Goal: Transaction & Acquisition: Purchase product/service

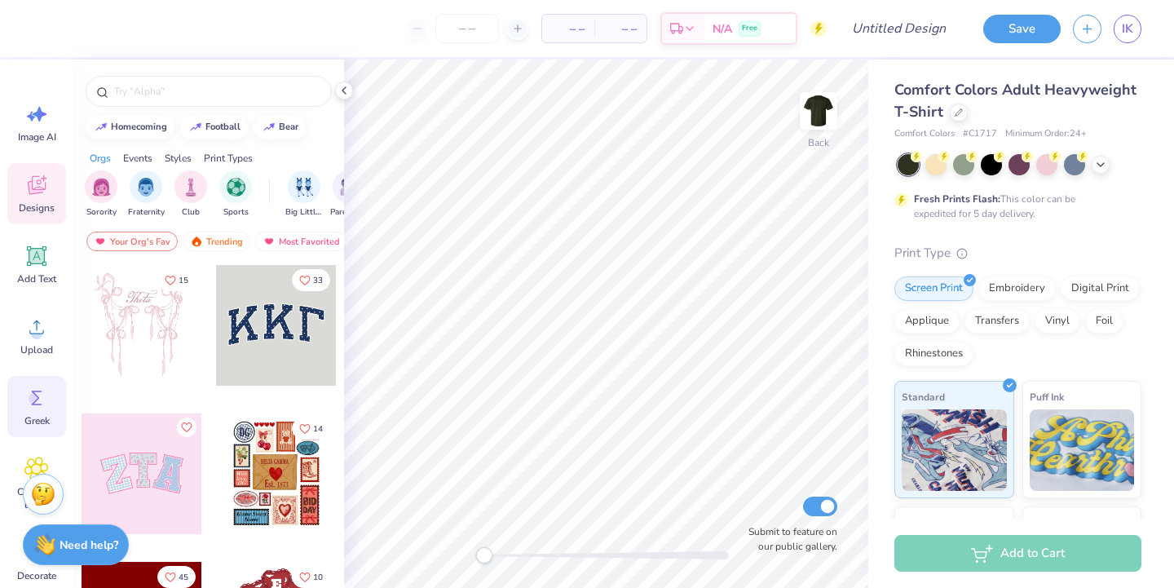
scroll to position [126, 0]
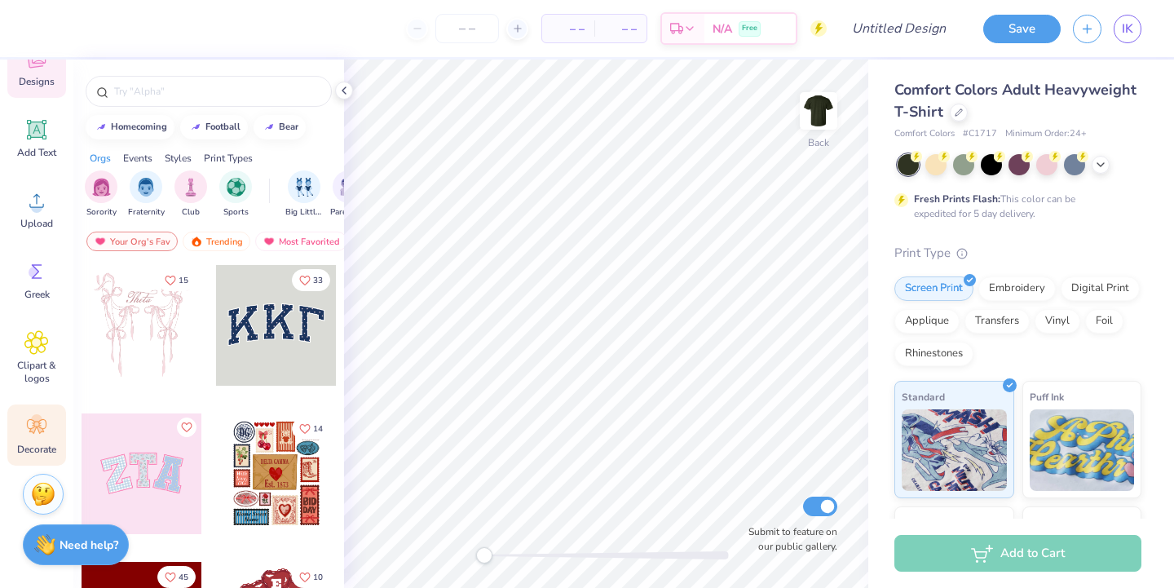
click at [39, 435] on icon at bounding box center [36, 426] width 24 height 24
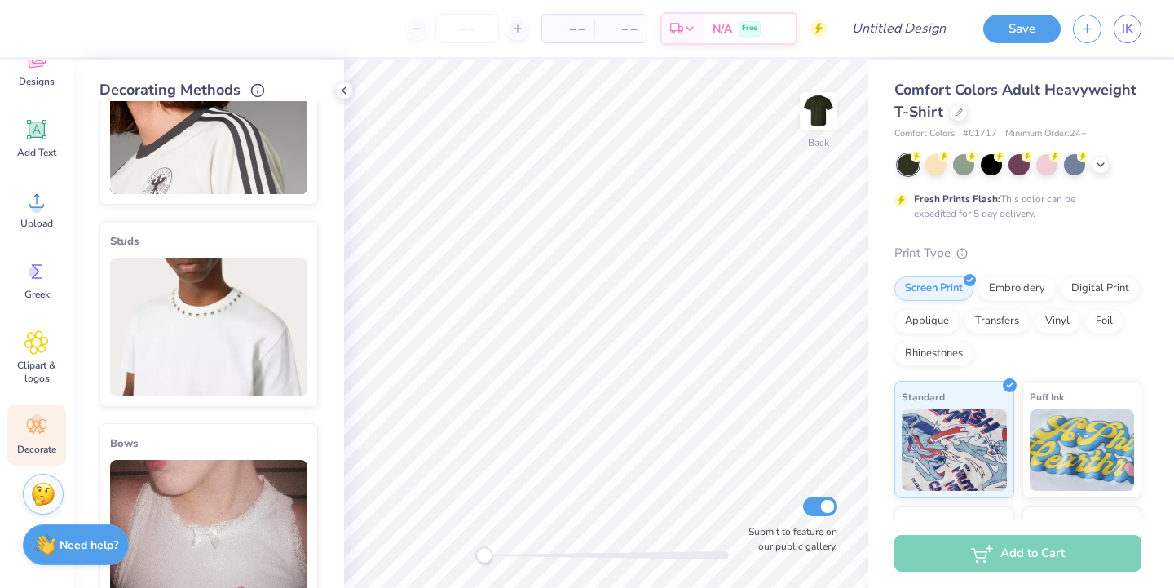
scroll to position [298, 0]
click at [169, 157] on img at bounding box center [208, 124] width 197 height 139
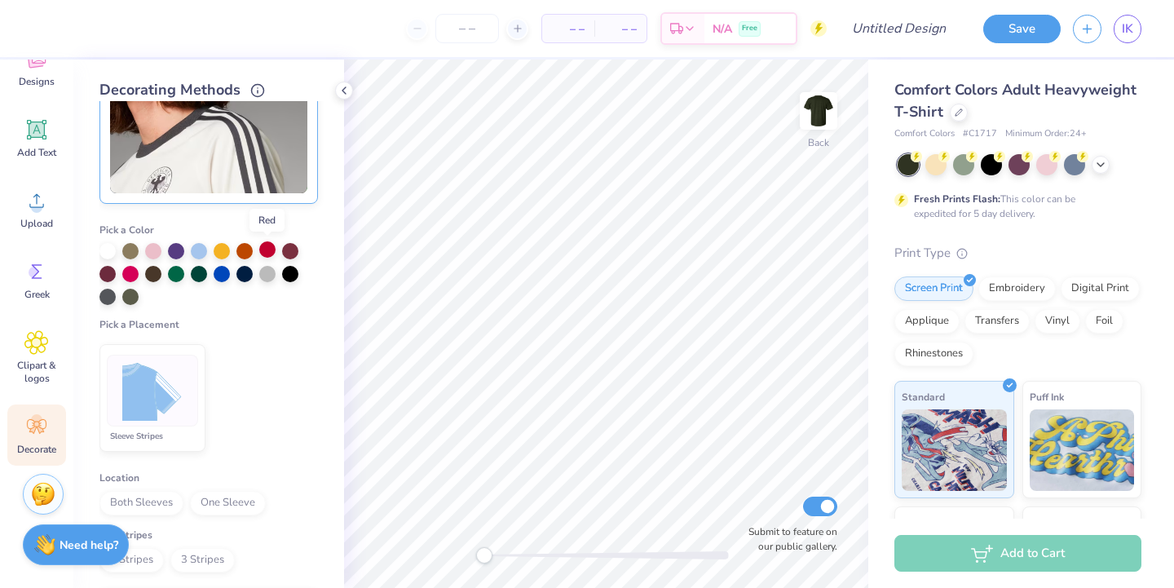
click at [271, 253] on div at bounding box center [267, 249] width 16 height 16
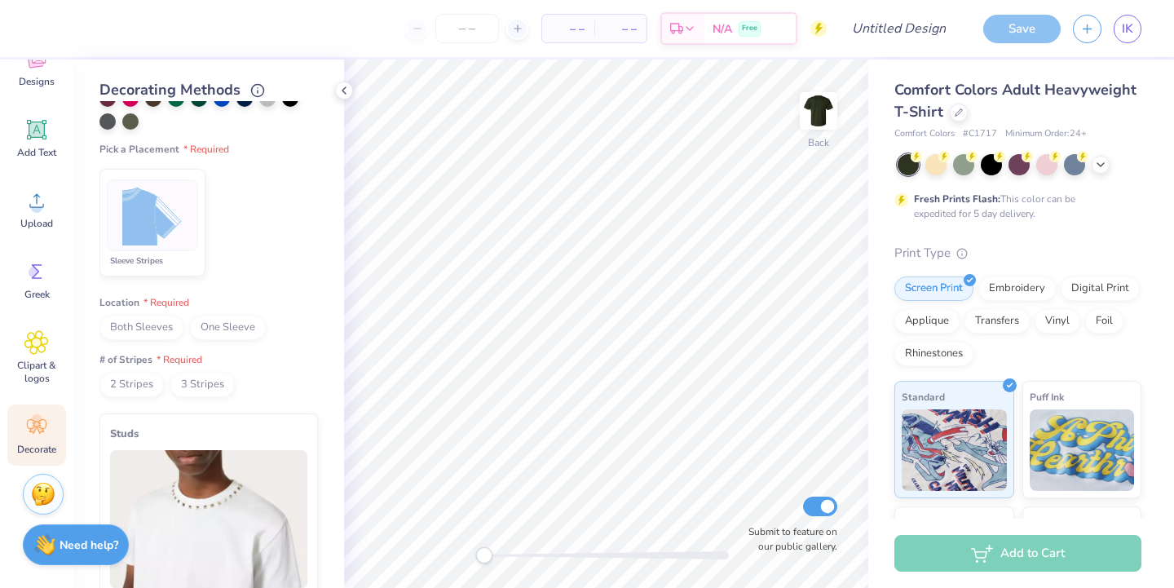
scroll to position [467, 0]
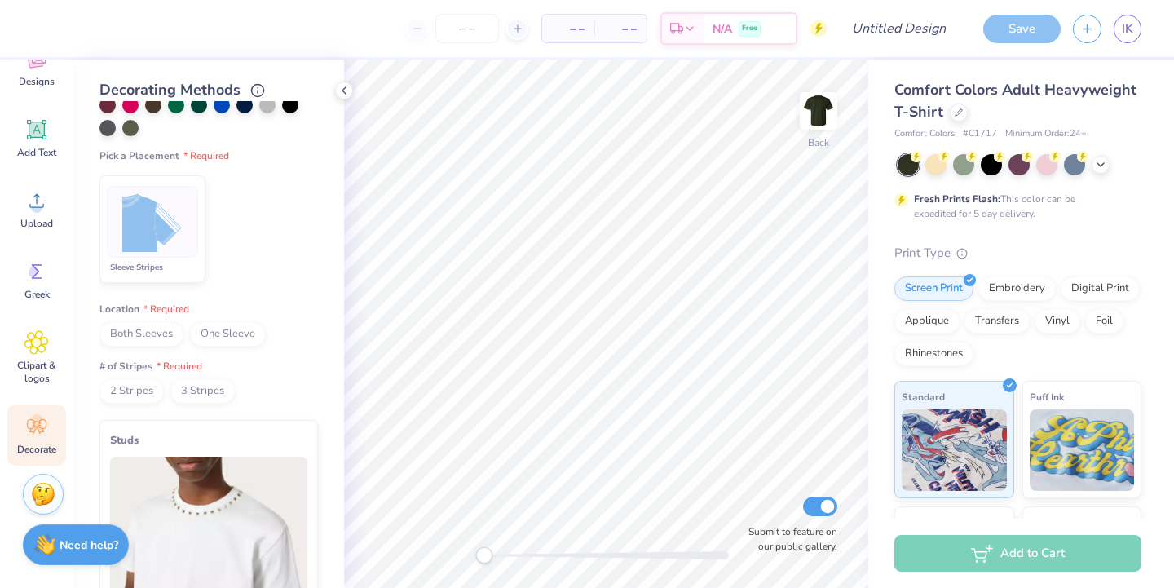
click at [157, 326] on span "Both Sleeves" at bounding box center [141, 334] width 84 height 24
click at [143, 392] on span "2 Stripes" at bounding box center [131, 391] width 64 height 24
click at [164, 210] on img at bounding box center [152, 222] width 61 height 61
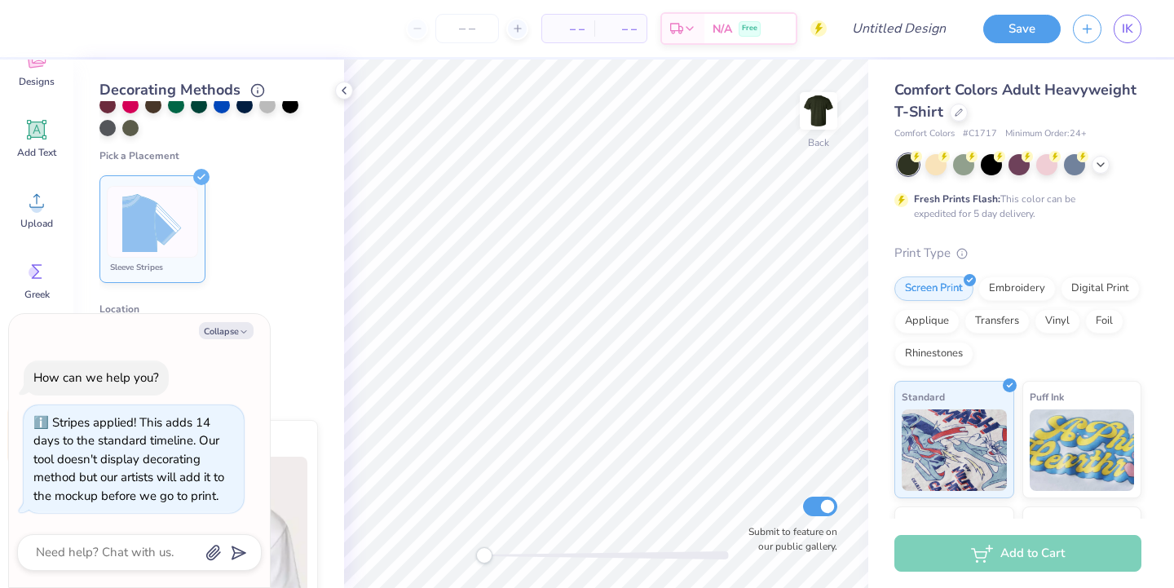
click at [585, 33] on div "– – Per Item" at bounding box center [568, 29] width 52 height 28
click at [473, 38] on input "number" at bounding box center [467, 28] width 64 height 29
type input "7"
type textarea "x"
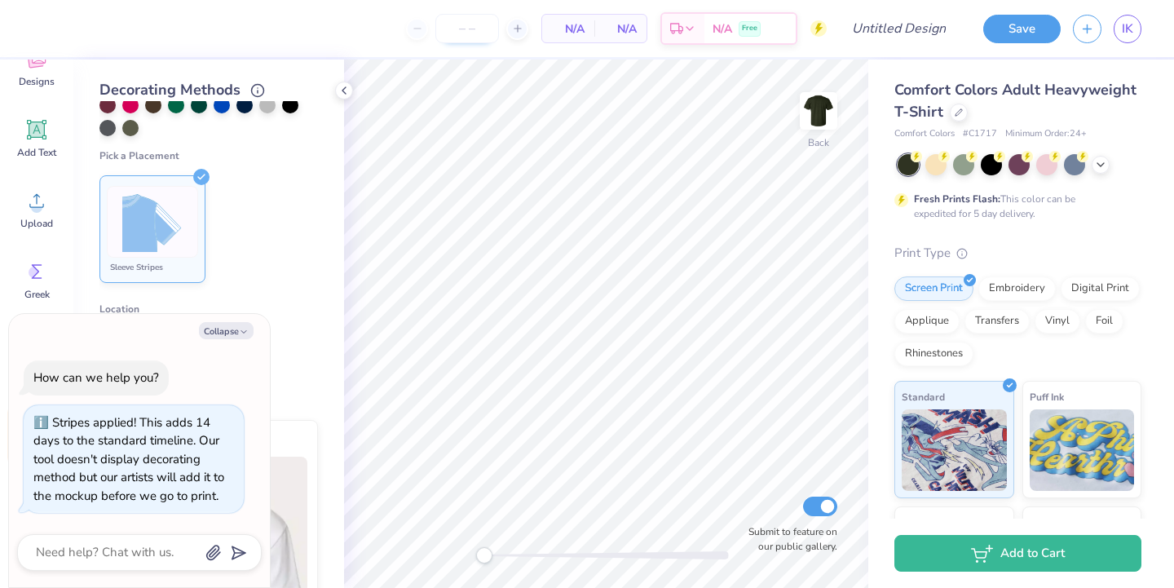
type textarea "x"
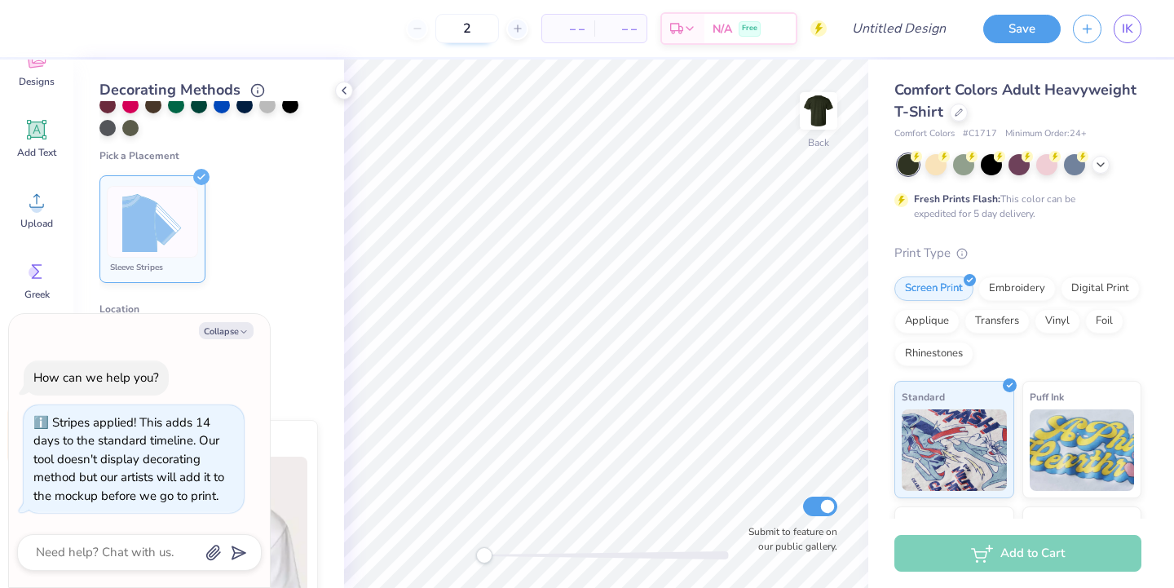
type input "27"
type textarea "x"
type input "2"
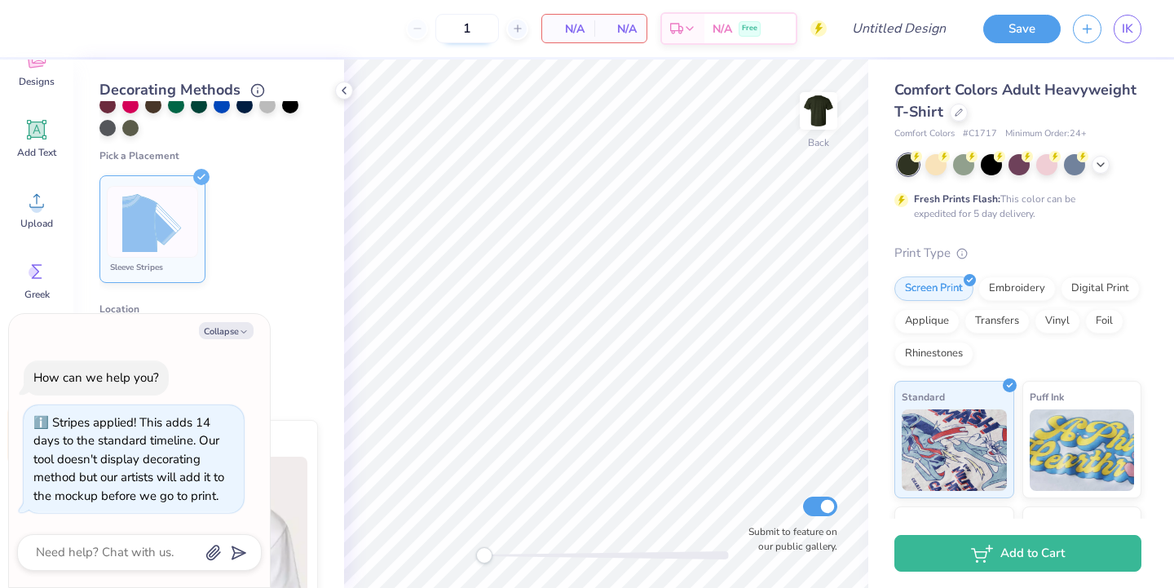
type input "17"
type textarea "x"
type input "17"
click at [40, 203] on circle at bounding box center [36, 206] width 11 height 11
click at [34, 150] on span "Add Text" at bounding box center [36, 152] width 39 height 13
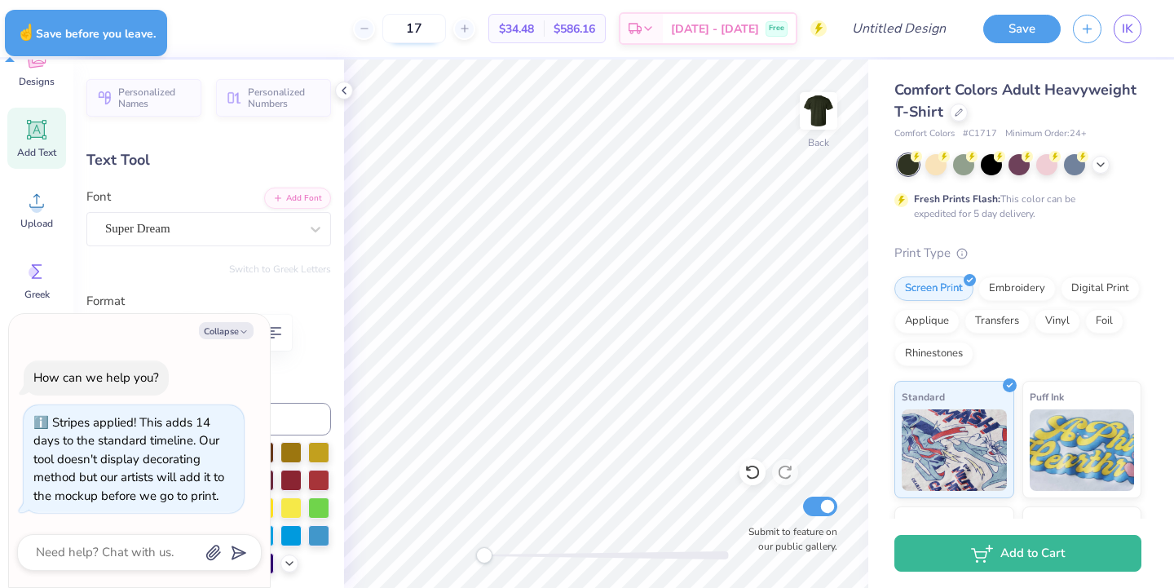
type textarea "x"
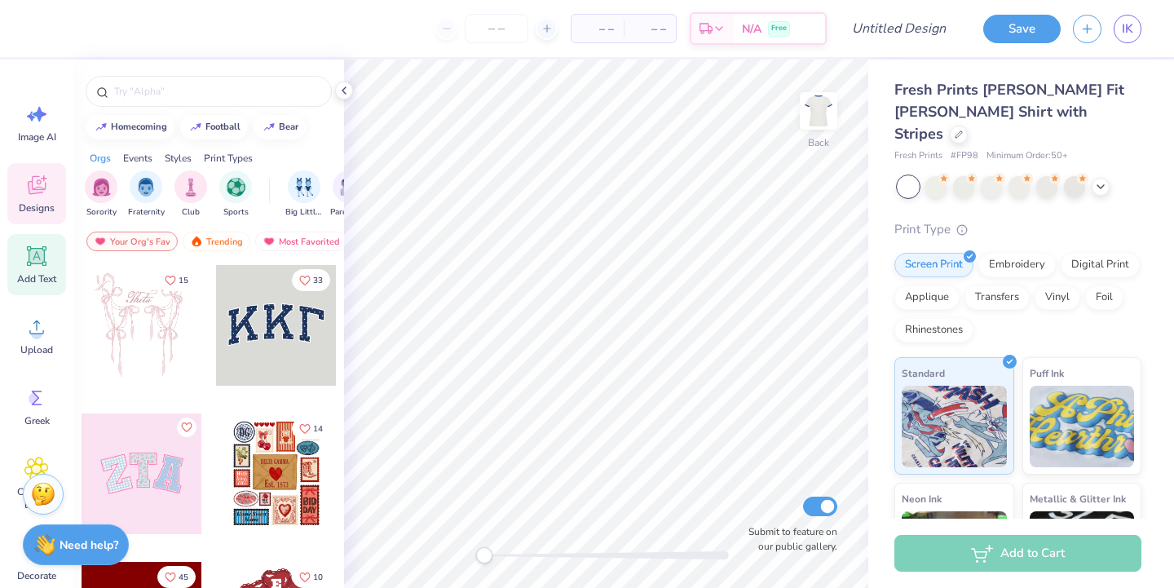
click at [36, 264] on icon at bounding box center [36, 256] width 24 height 24
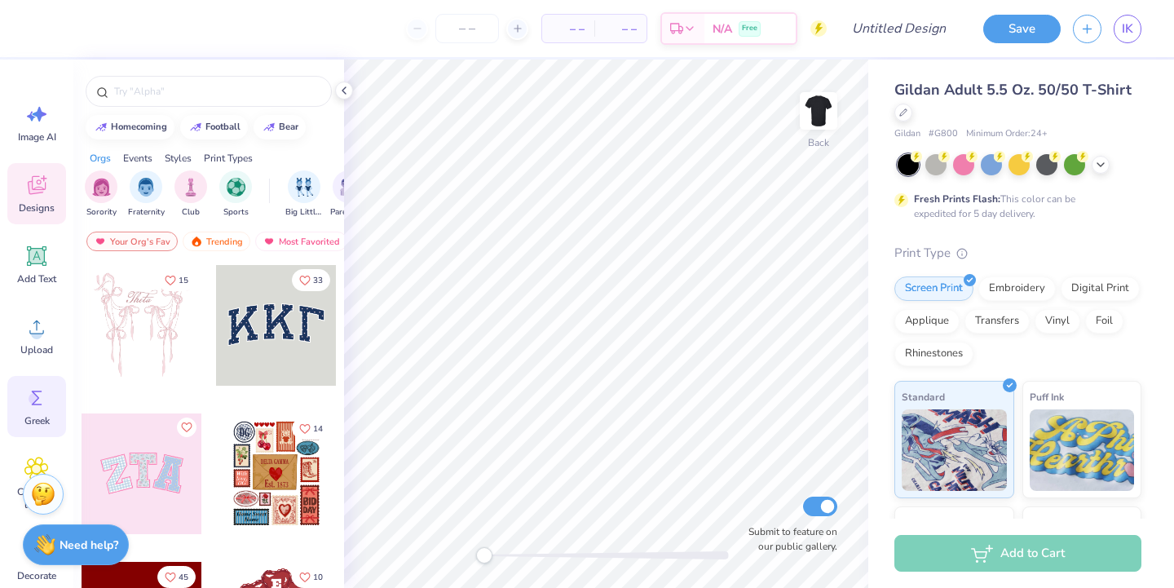
scroll to position [126, 0]
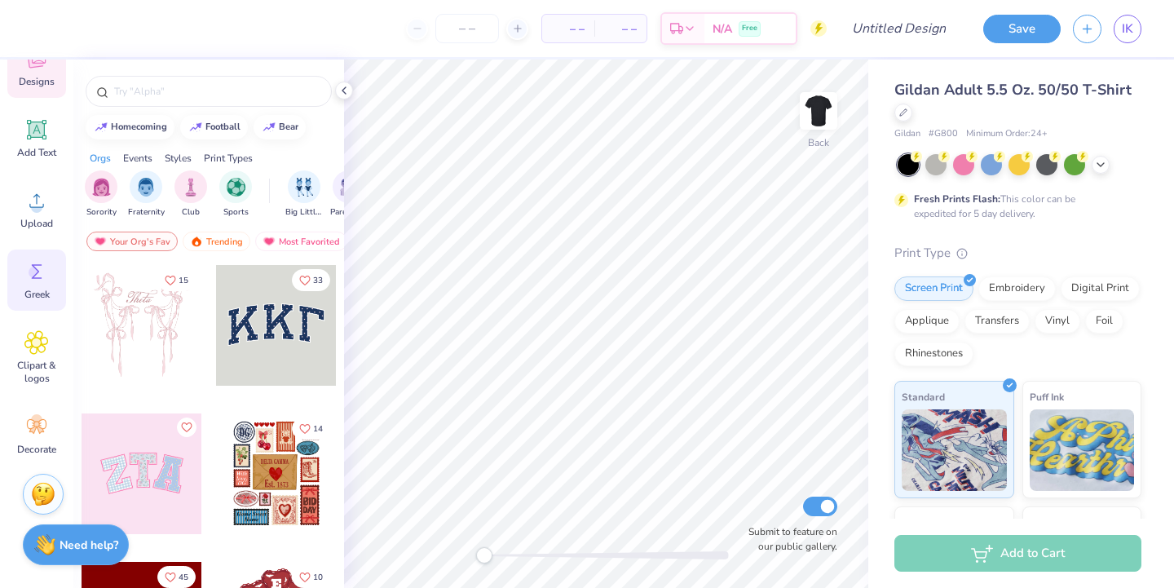
click at [33, 433] on icon at bounding box center [36, 426] width 24 height 24
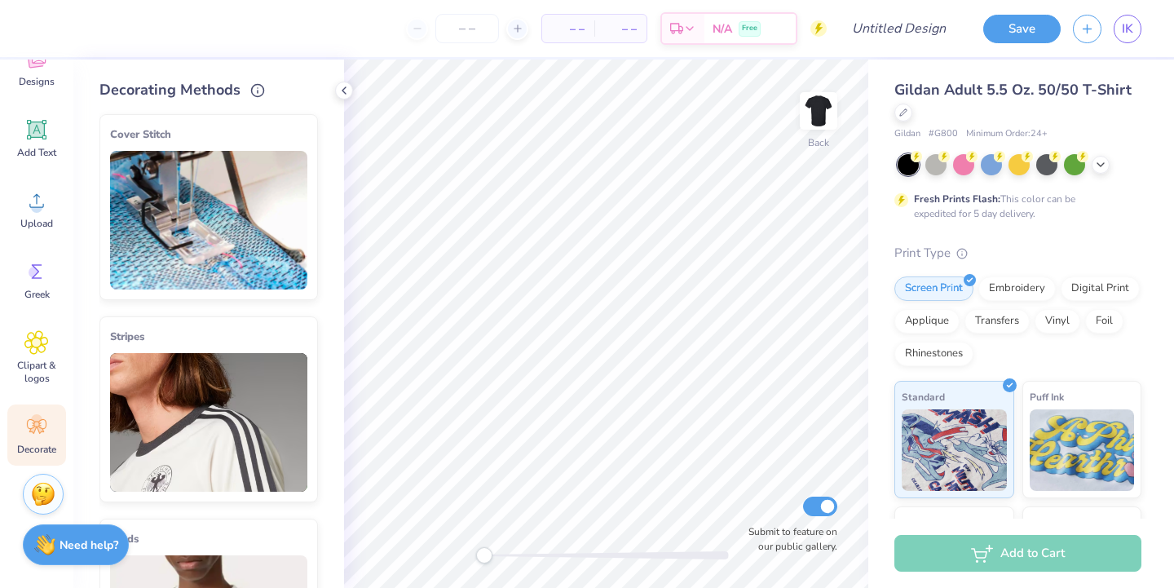
click at [210, 364] on img at bounding box center [208, 422] width 197 height 139
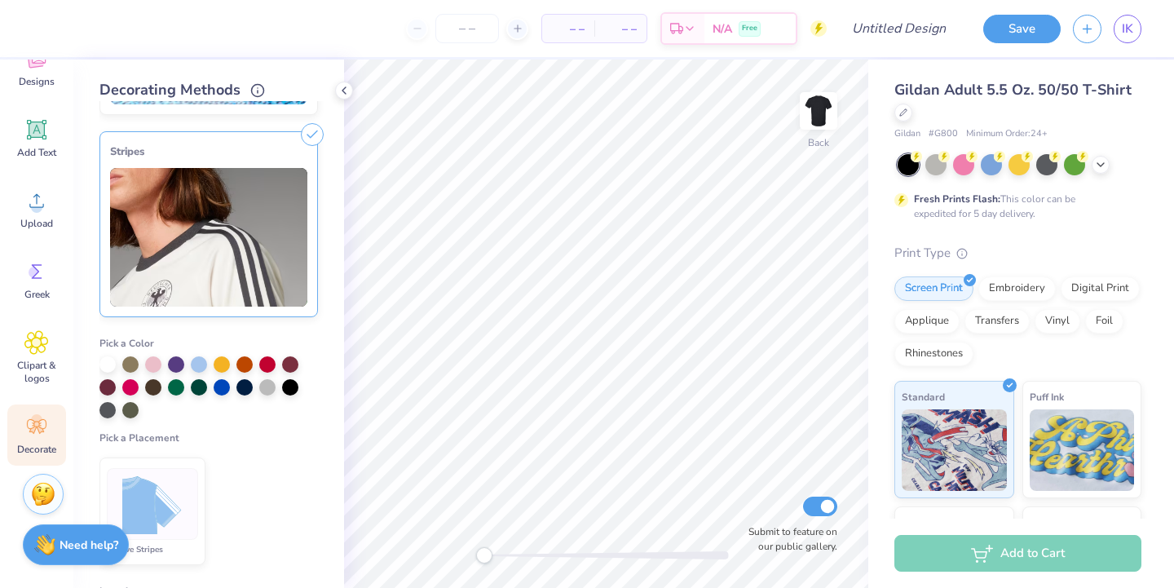
scroll to position [207, 0]
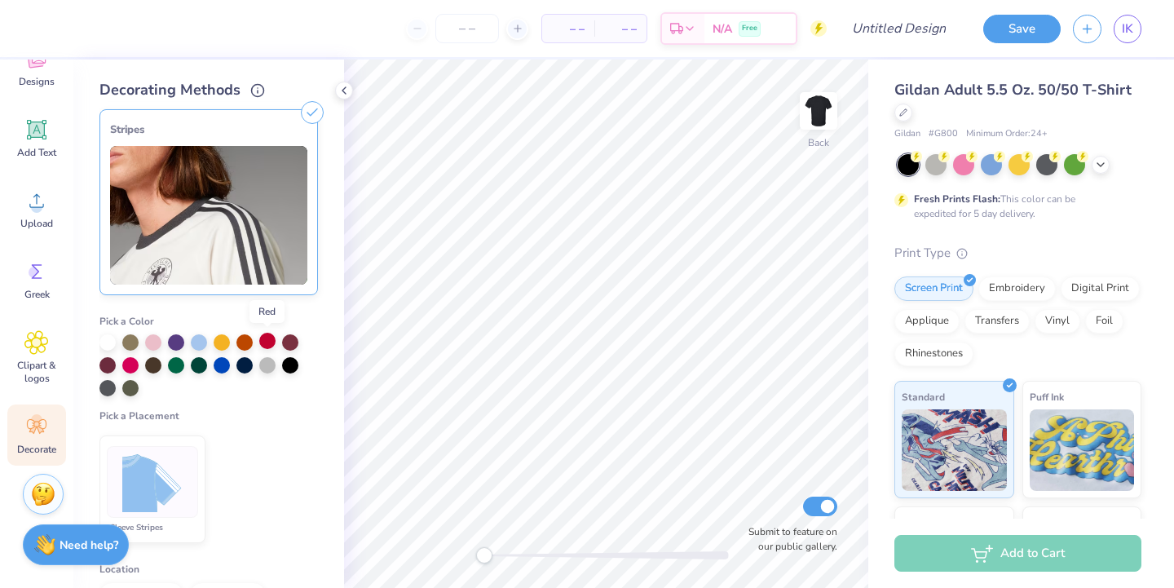
click at [266, 345] on div at bounding box center [267, 341] width 16 height 16
click at [159, 474] on img at bounding box center [152, 482] width 61 height 61
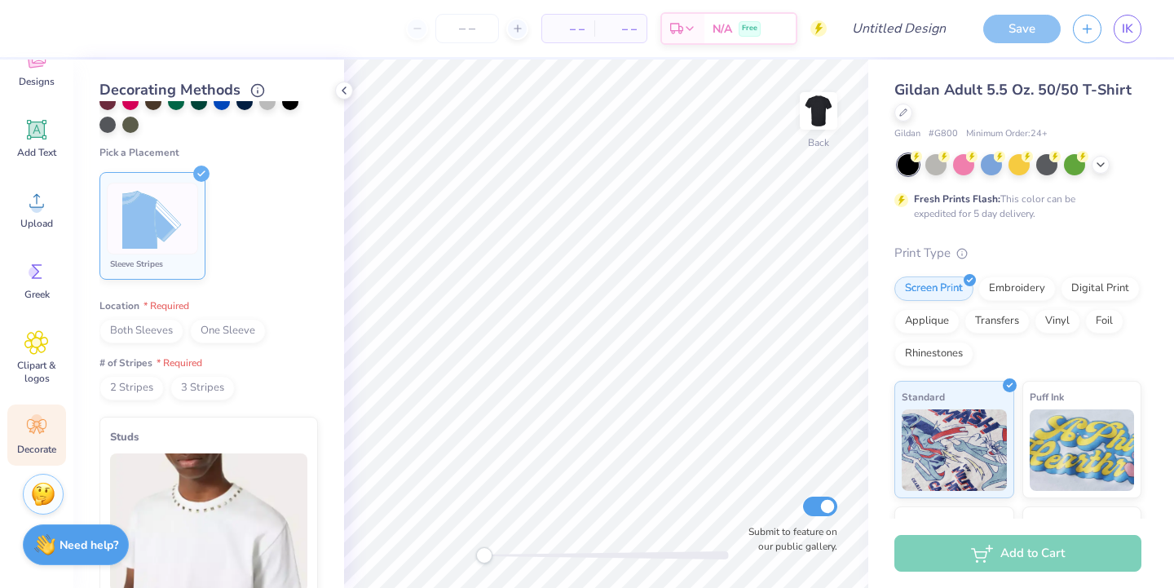
scroll to position [520, 0]
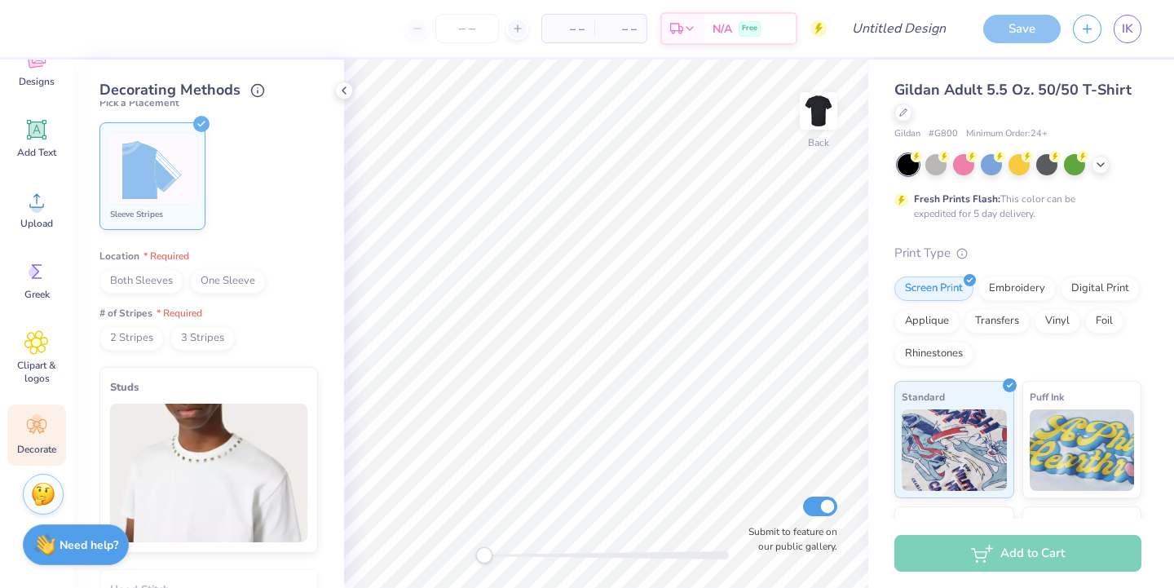
click at [155, 286] on span "Both Sleeves" at bounding box center [141, 281] width 84 height 24
click at [131, 338] on span "2 Stripes" at bounding box center [131, 338] width 64 height 24
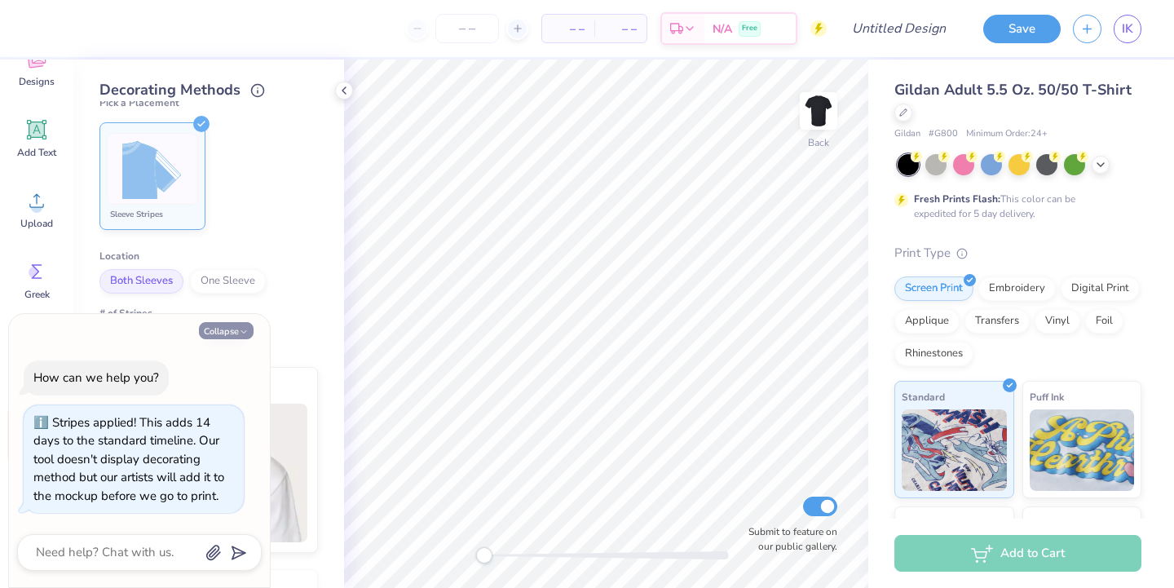
click at [210, 333] on button "Collapse" at bounding box center [226, 330] width 55 height 17
type textarea "x"
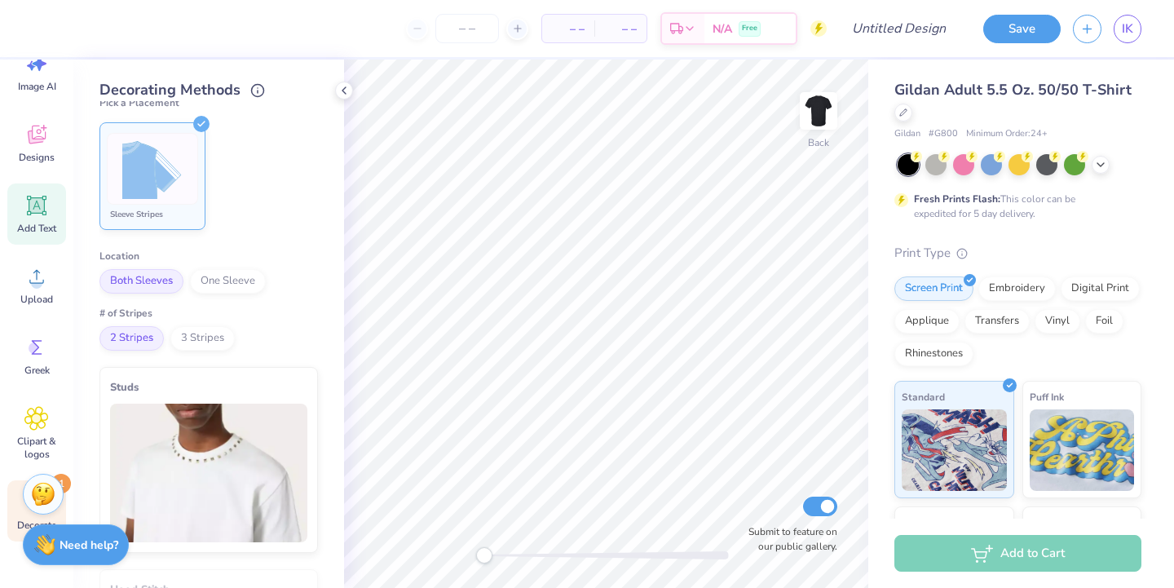
scroll to position [62, 0]
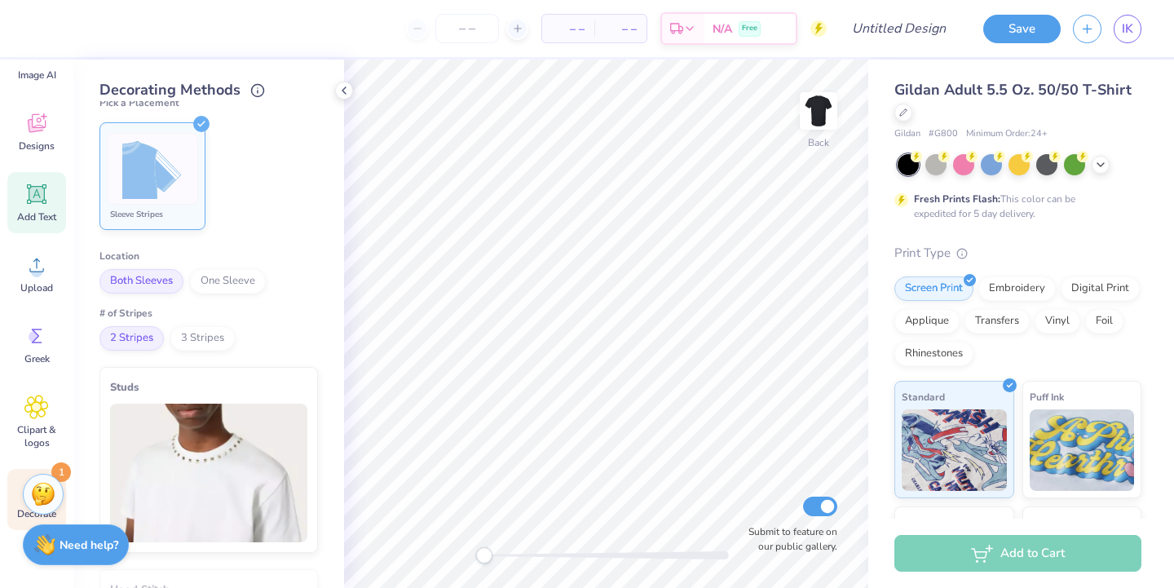
click at [29, 201] on icon at bounding box center [36, 194] width 24 height 24
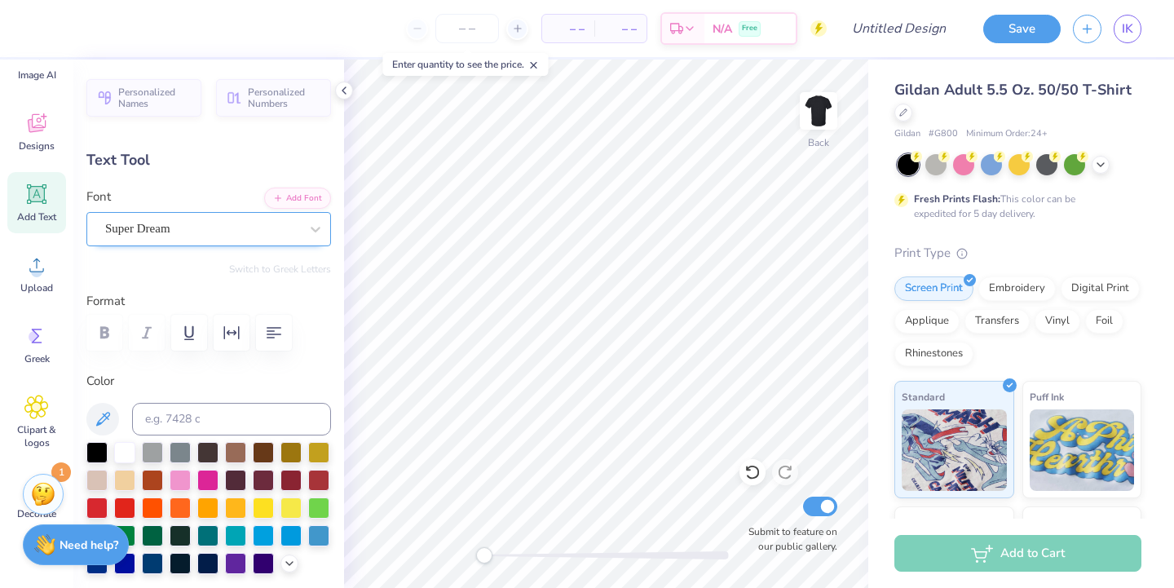
click at [188, 219] on div "Super Dream" at bounding box center [202, 228] width 197 height 25
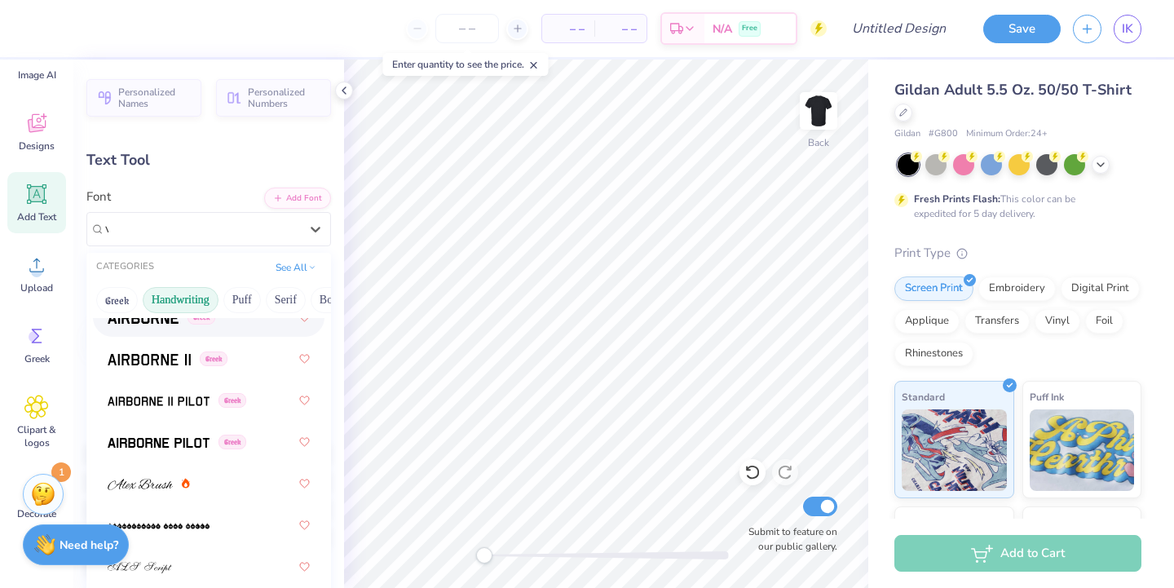
scroll to position [0, 0]
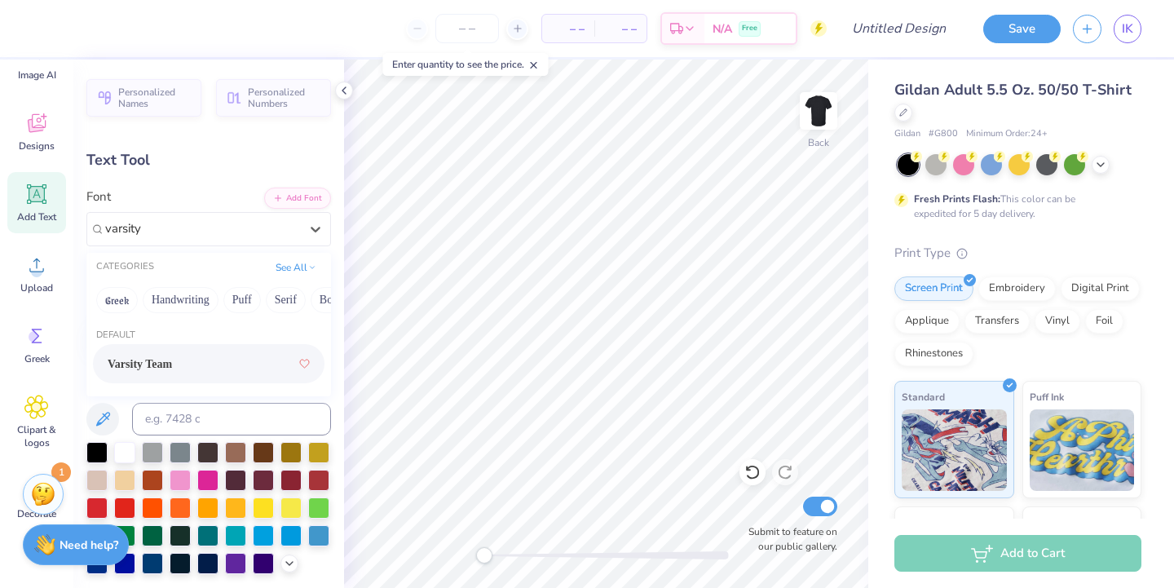
click at [113, 364] on span "Varsity Team" at bounding box center [140, 363] width 64 height 17
type input "varsity"
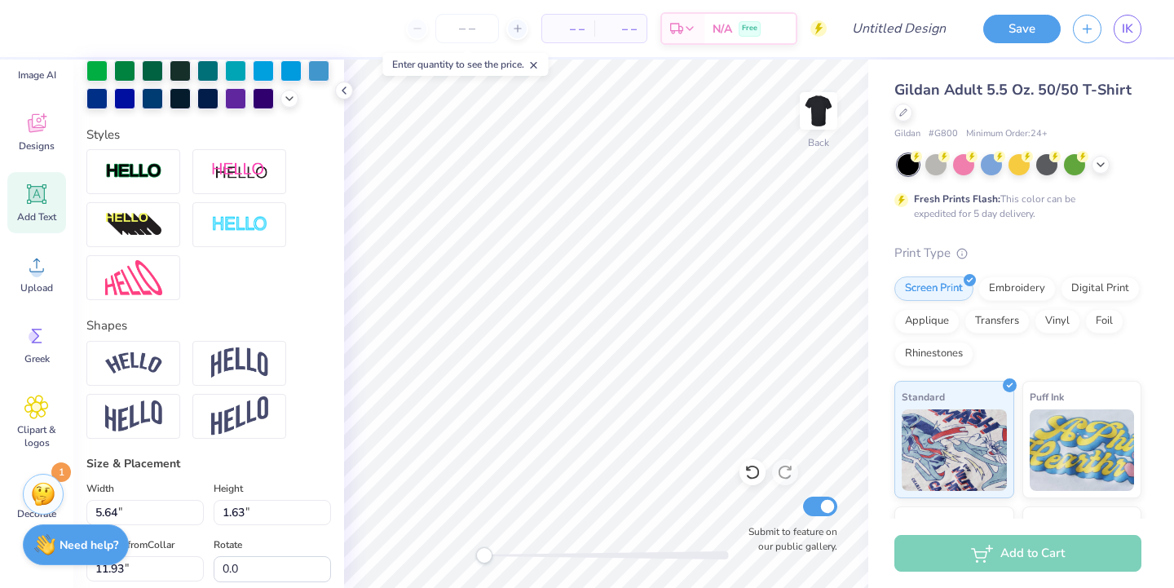
scroll to position [469, 0]
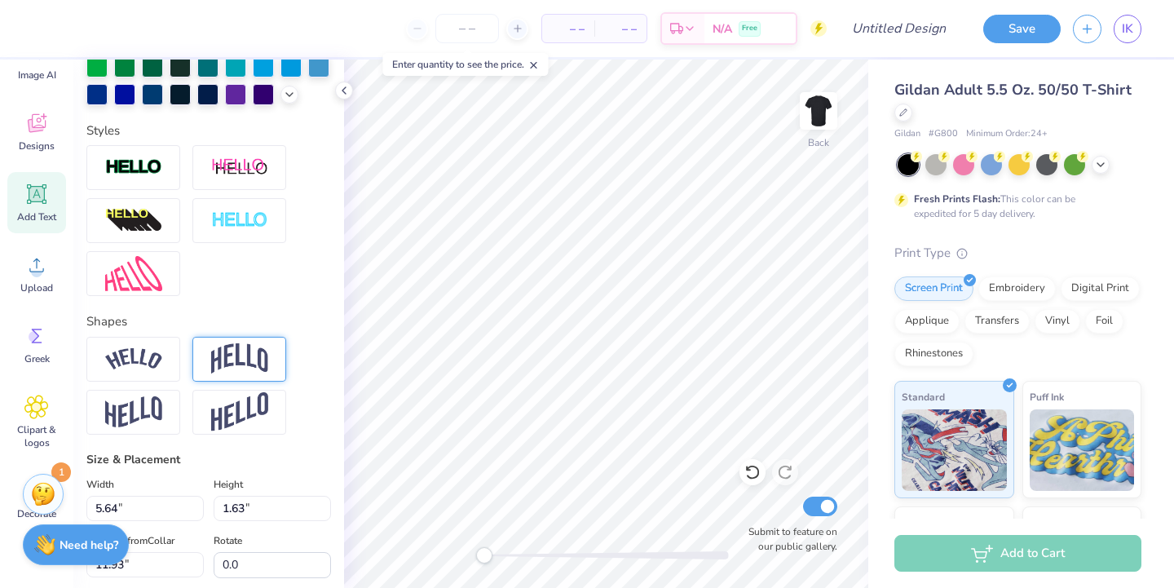
type textarea "DDc"
click at [226, 358] on img at bounding box center [239, 358] width 57 height 31
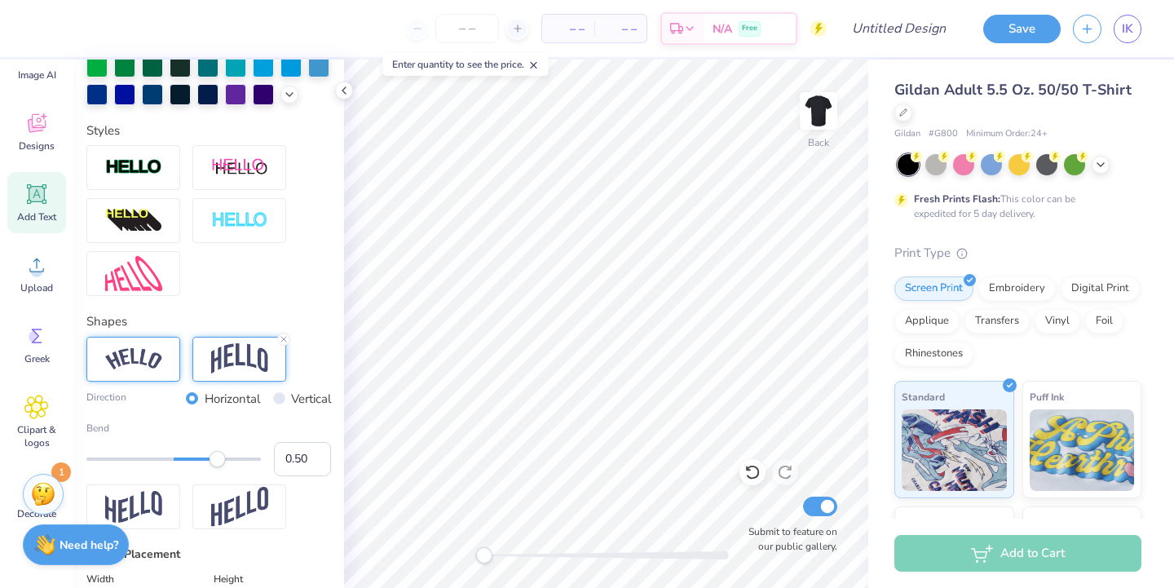
click at [142, 367] on img at bounding box center [133, 359] width 57 height 22
type input "5.87"
type input "2.17"
type input "11.66"
type input "10.67"
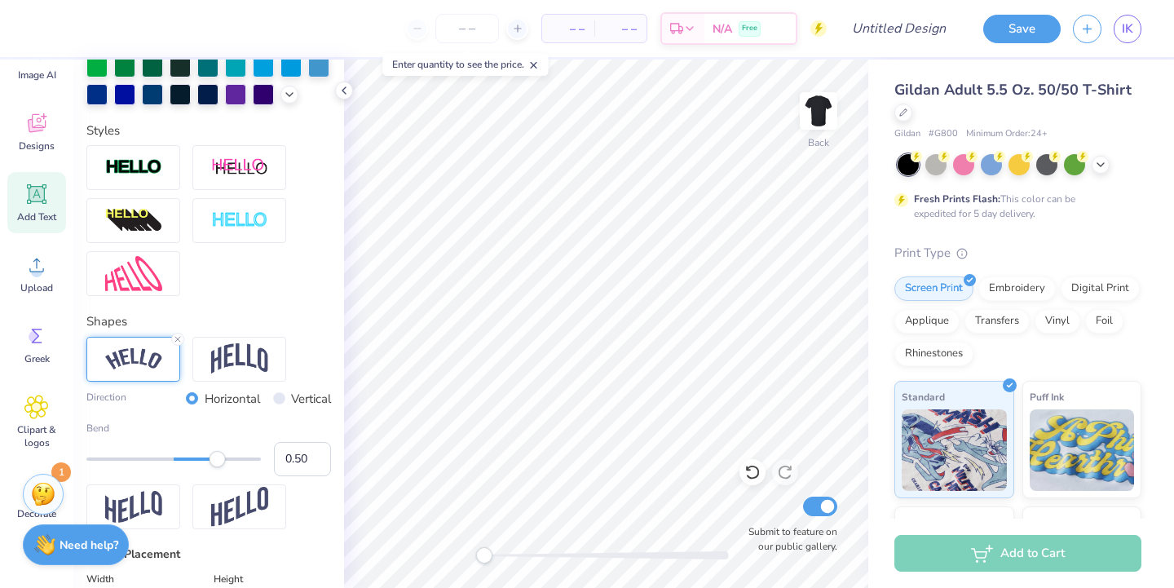
type input "3.94"
type input "9.89"
click at [249, 364] on img at bounding box center [239, 358] width 57 height 31
type input "9.52"
type input "6.17"
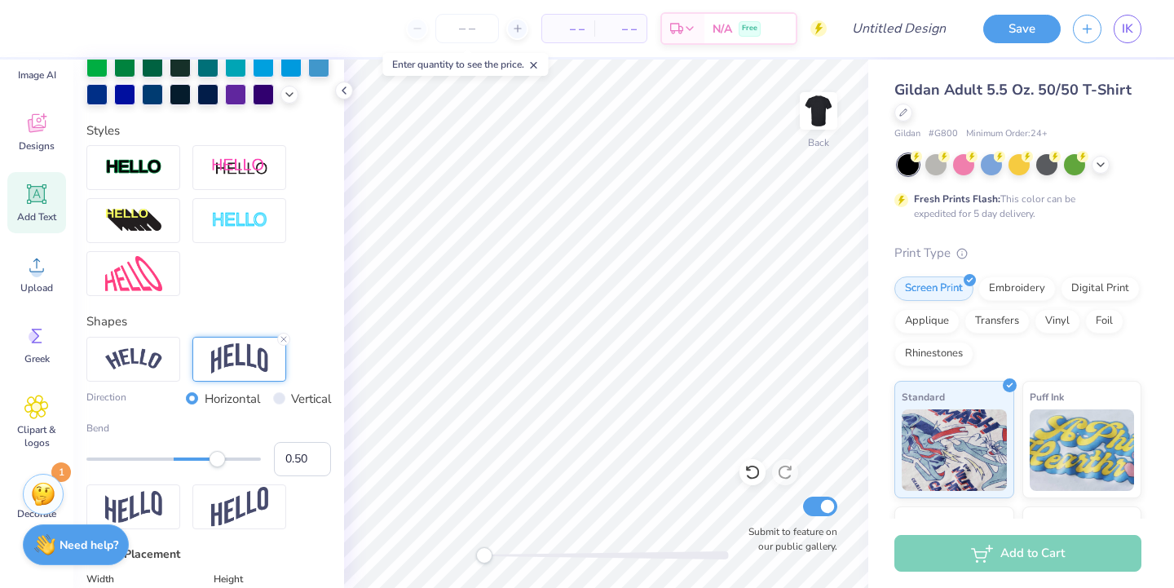
type input "3.00"
type input "11.86"
type input "7.69"
click at [301, 163] on div at bounding box center [208, 220] width 245 height 151
click at [589, 40] on div "– – Per Item" at bounding box center [568, 29] width 52 height 28
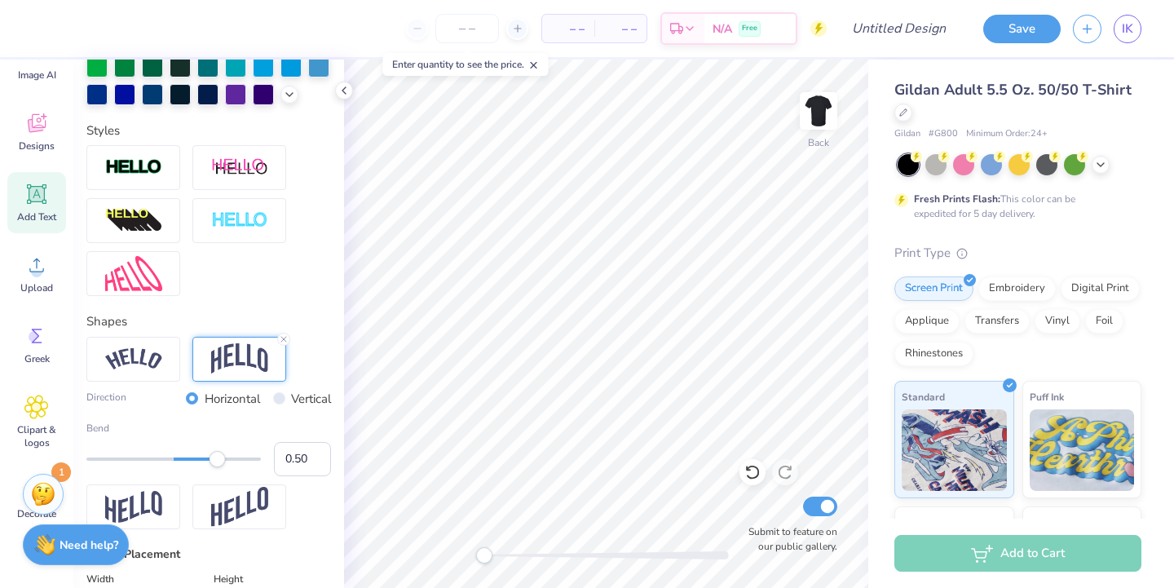
click at [581, 31] on span "– –" at bounding box center [568, 28] width 33 height 17
click at [459, 35] on input "number" at bounding box center [467, 28] width 64 height 29
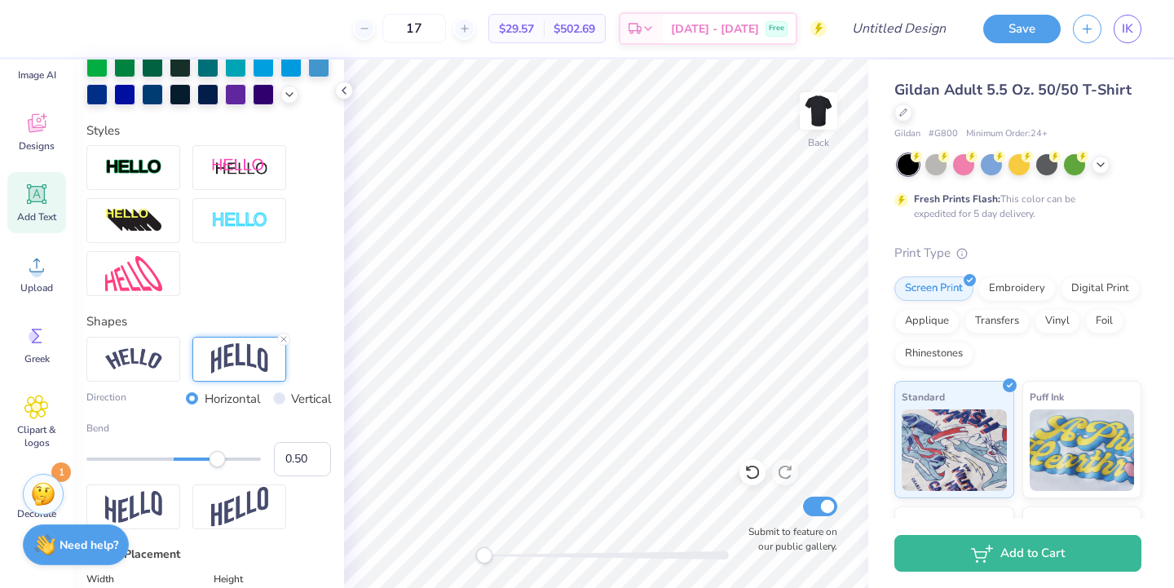
type input "17"
type textarea "dat dance crew"
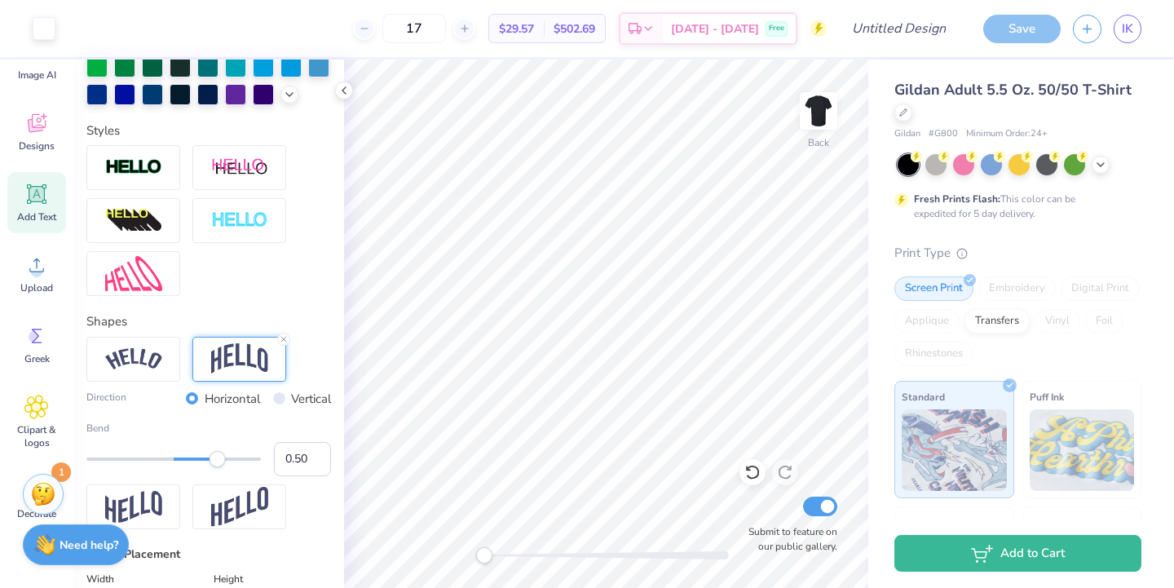
type input "15.54"
type input "4.60"
type input "4.55"
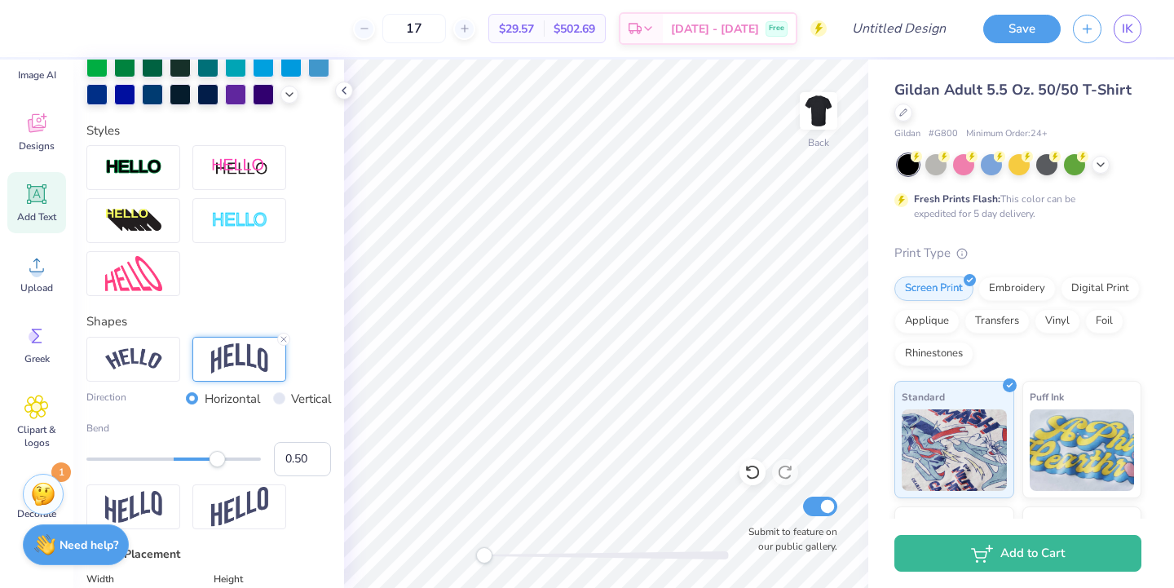
type input "11.95"
type input "3.54"
type input "3.04"
type textarea "dat crew"
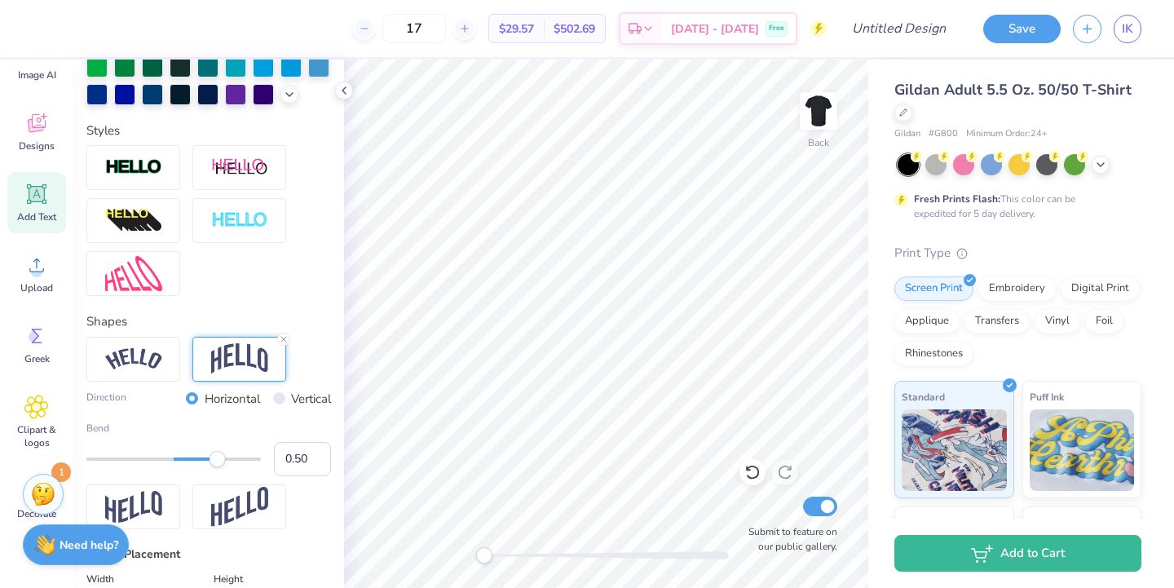
scroll to position [0, 0]
click at [1097, 328] on div "Foil" at bounding box center [1104, 319] width 38 height 24
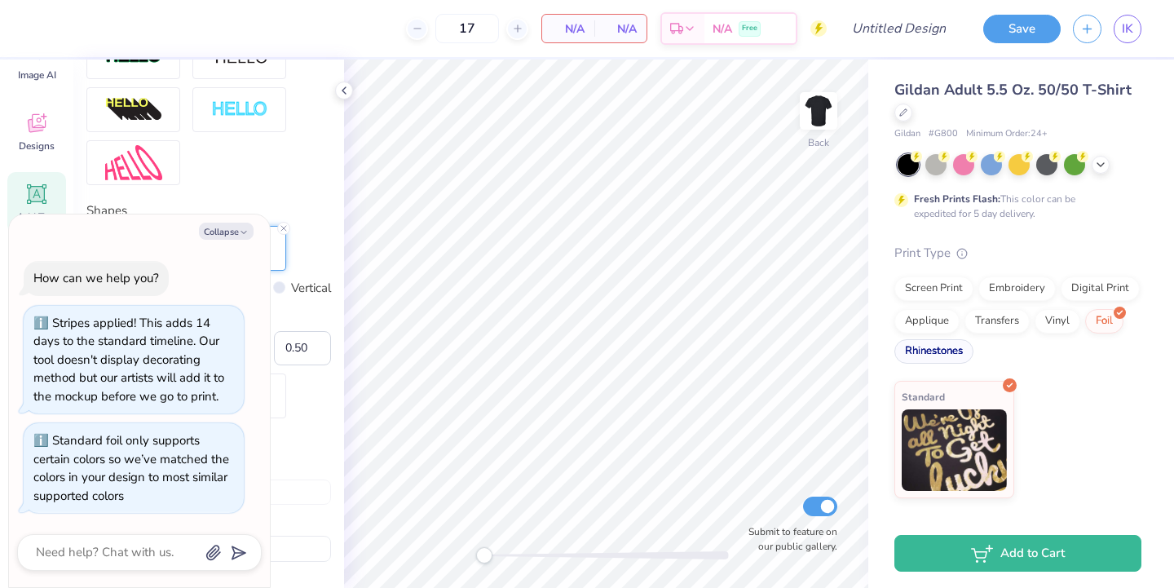
click at [938, 352] on div "Rhinestones" at bounding box center [933, 351] width 79 height 24
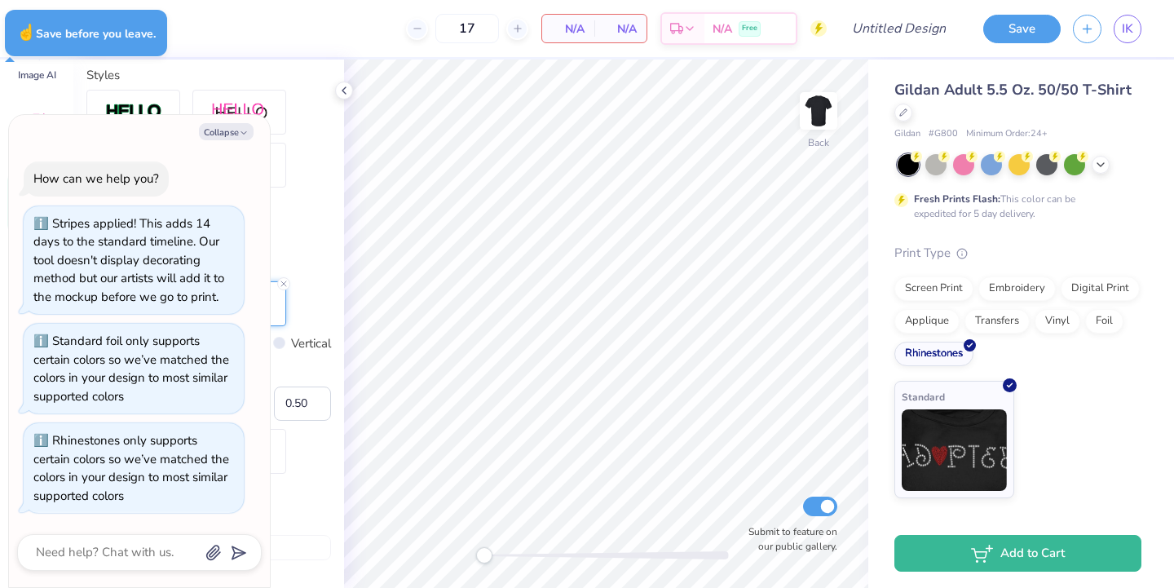
type textarea "x"
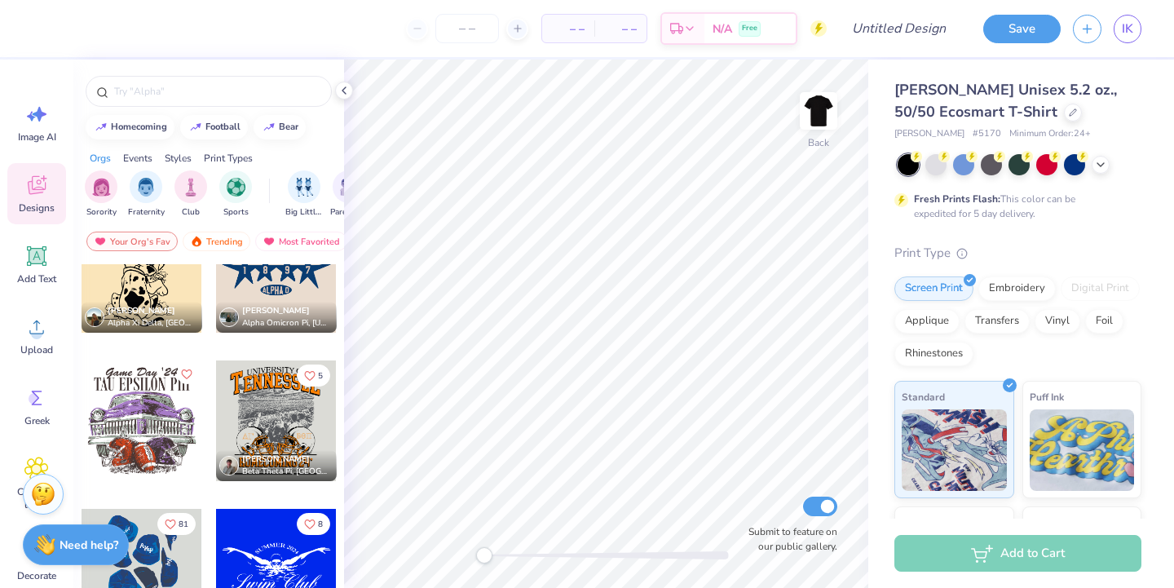
scroll to position [4545, 0]
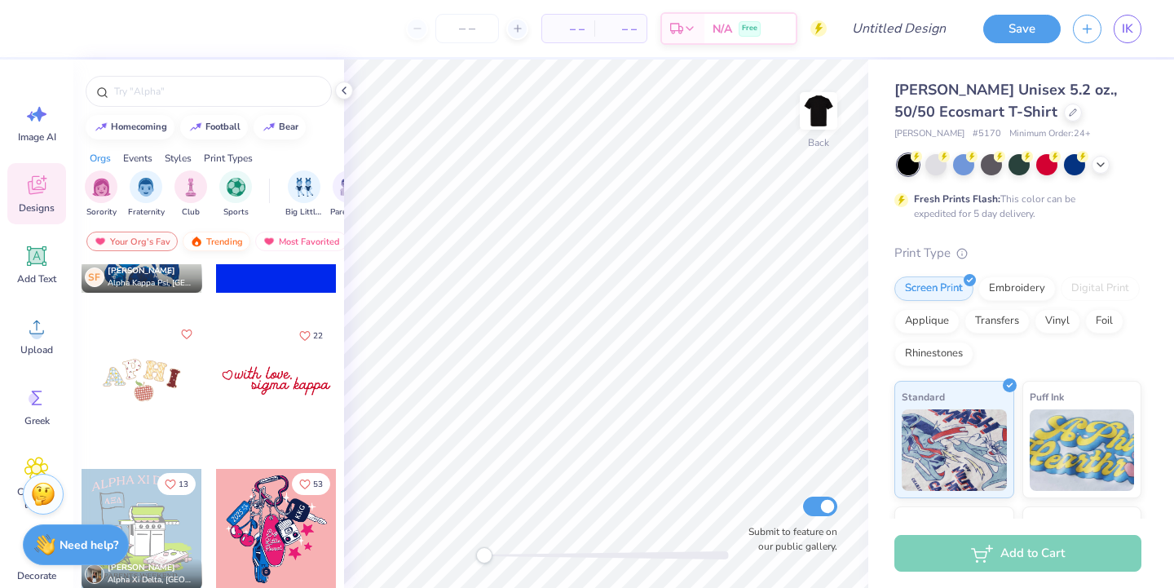
click at [218, 243] on div "Trending" at bounding box center [217, 242] width 68 height 20
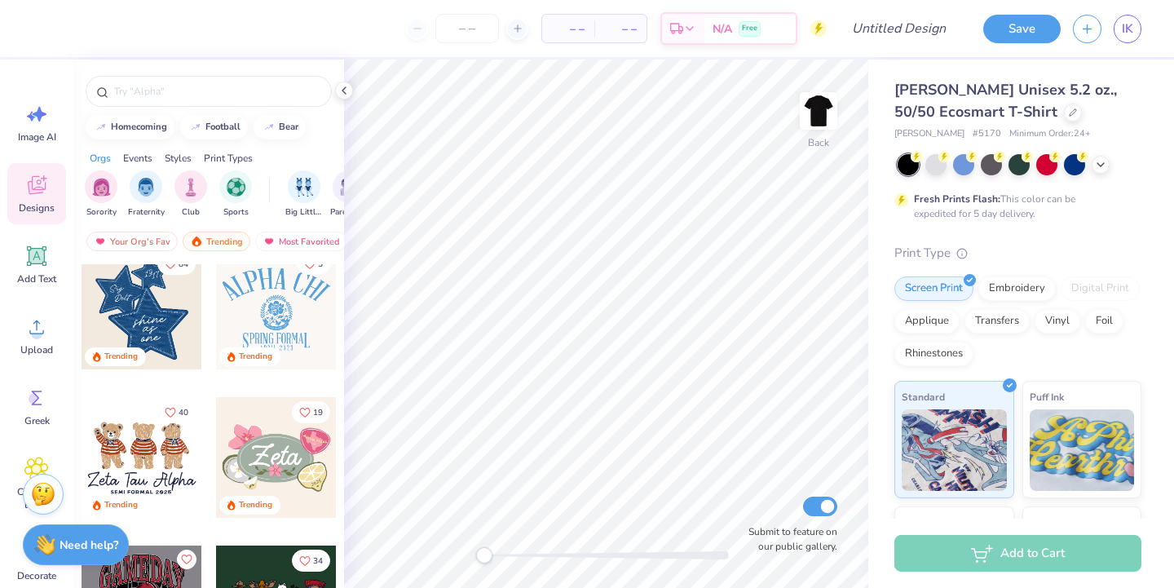
scroll to position [602, 0]
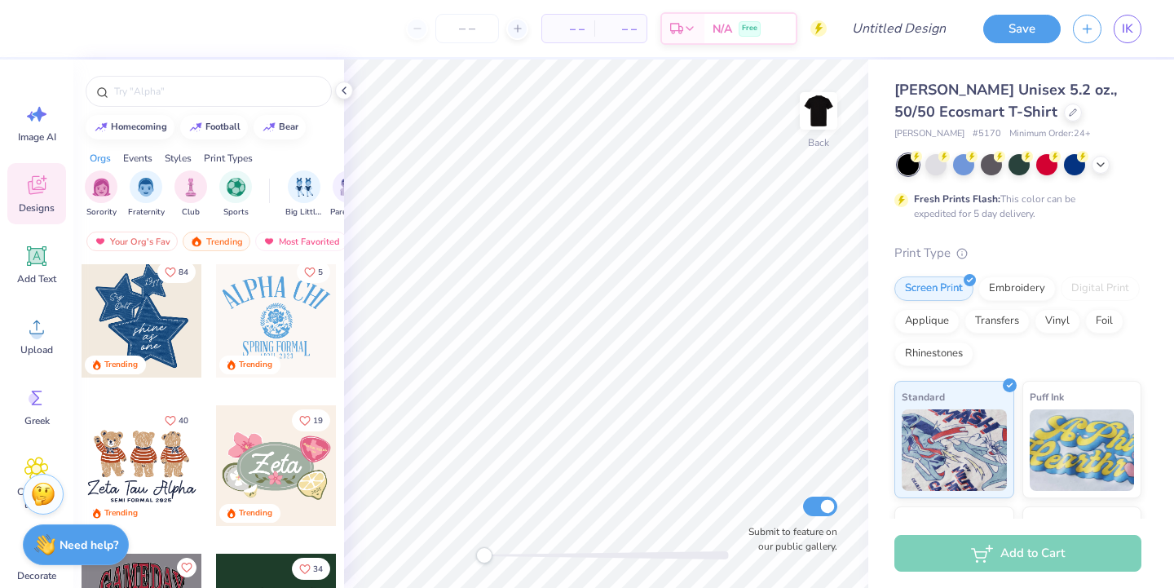
click at [147, 345] on div at bounding box center [142, 317] width 121 height 121
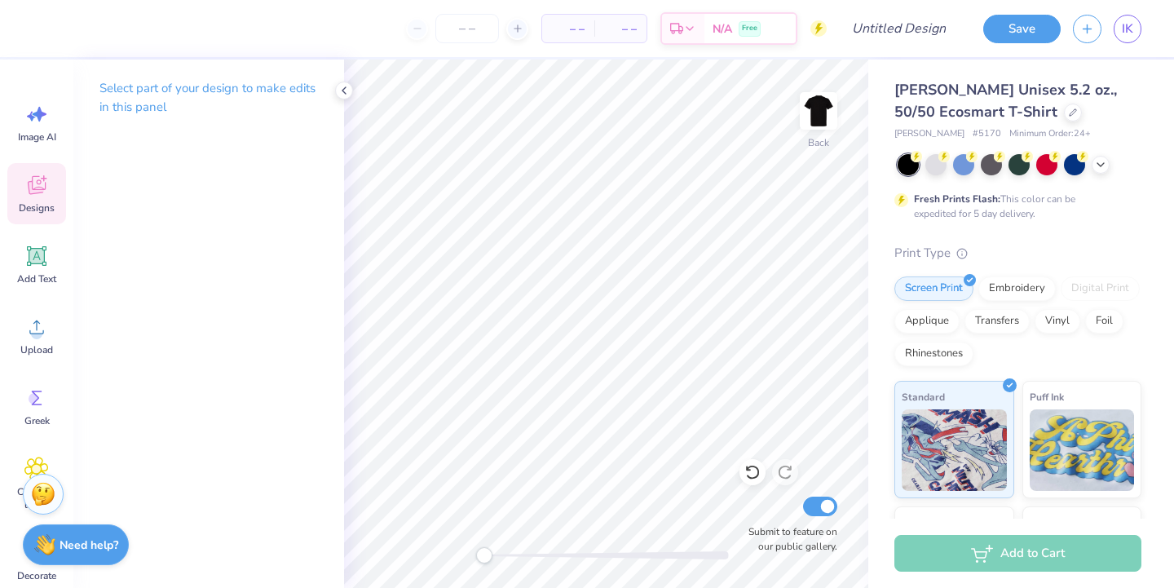
click at [15, 191] on div "Designs" at bounding box center [36, 193] width 59 height 61
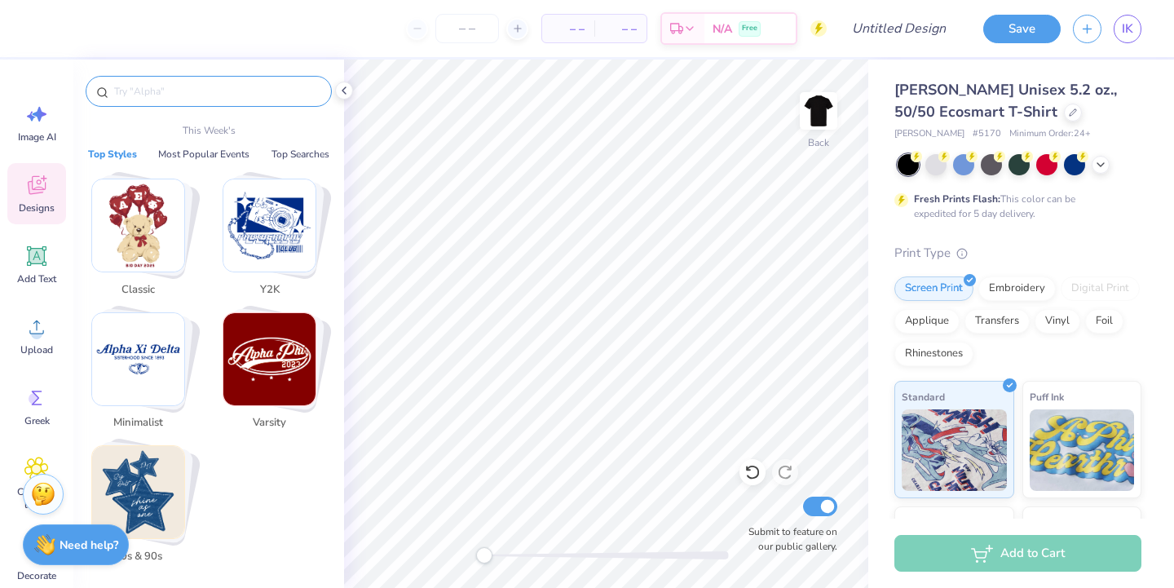
click at [163, 91] on input "text" at bounding box center [217, 91] width 209 height 16
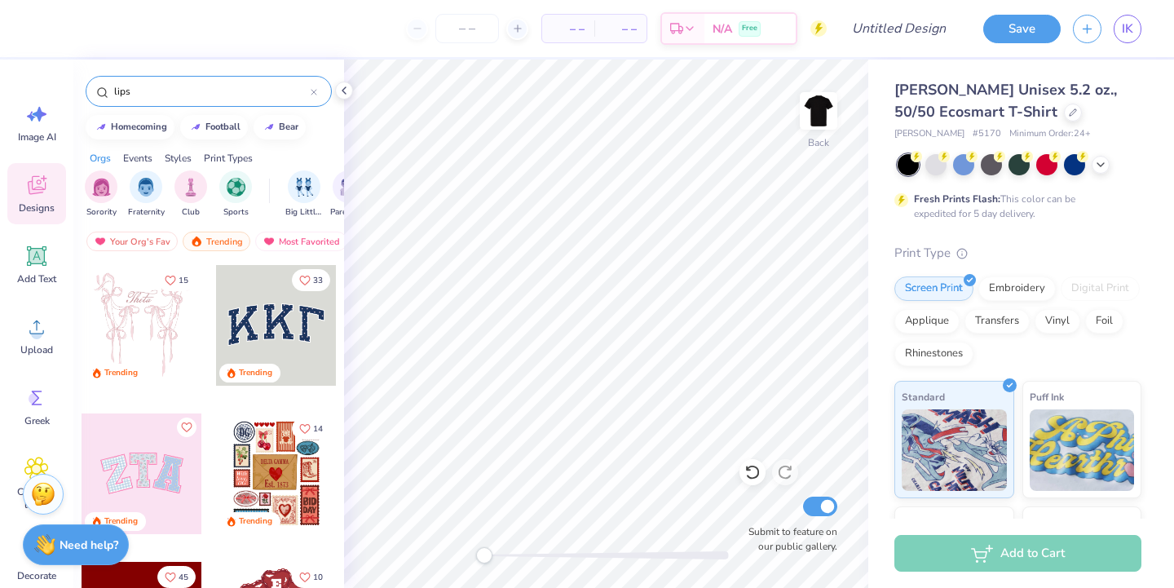
type input "lips"
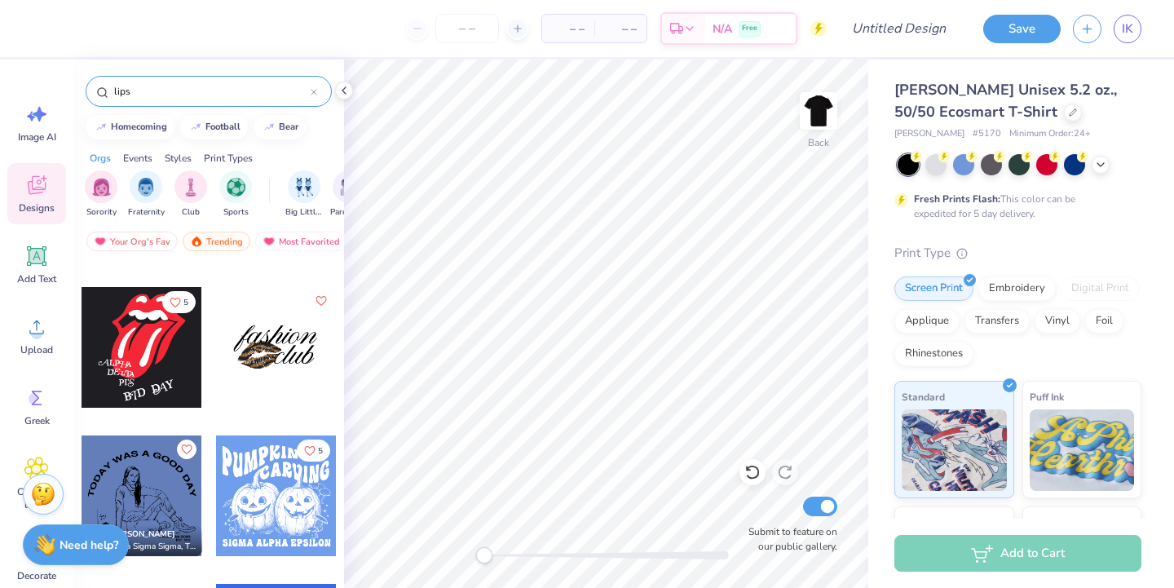
scroll to position [1015, 0]
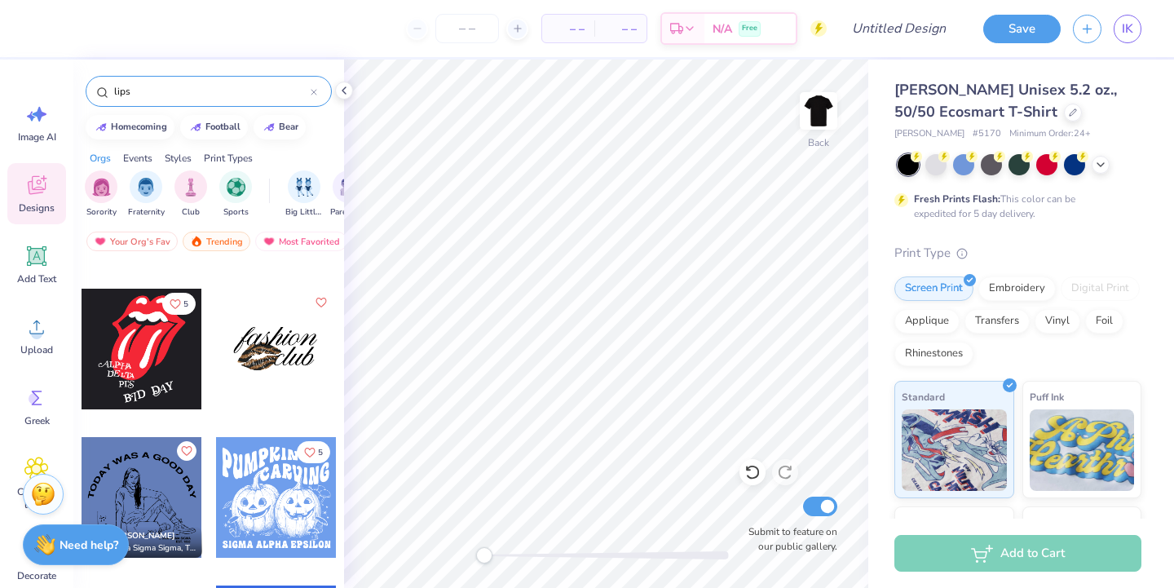
click at [266, 367] on div at bounding box center [276, 349] width 121 height 121
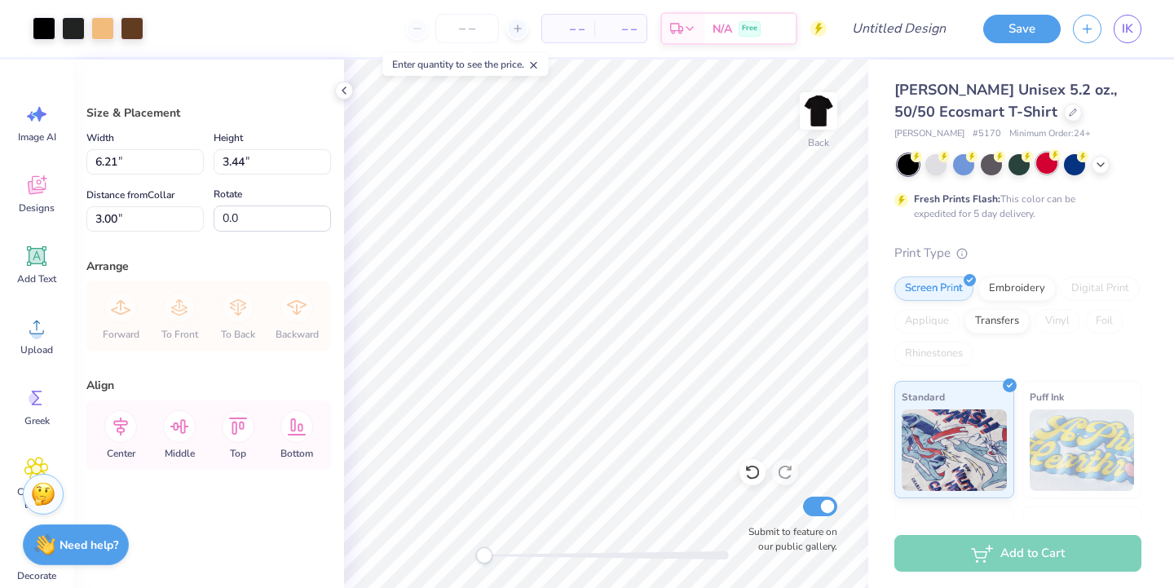
click at [1043, 162] on div at bounding box center [1046, 162] width 21 height 21
type input "5.25"
type input "7.33"
type input "4.07"
type input "4.63"
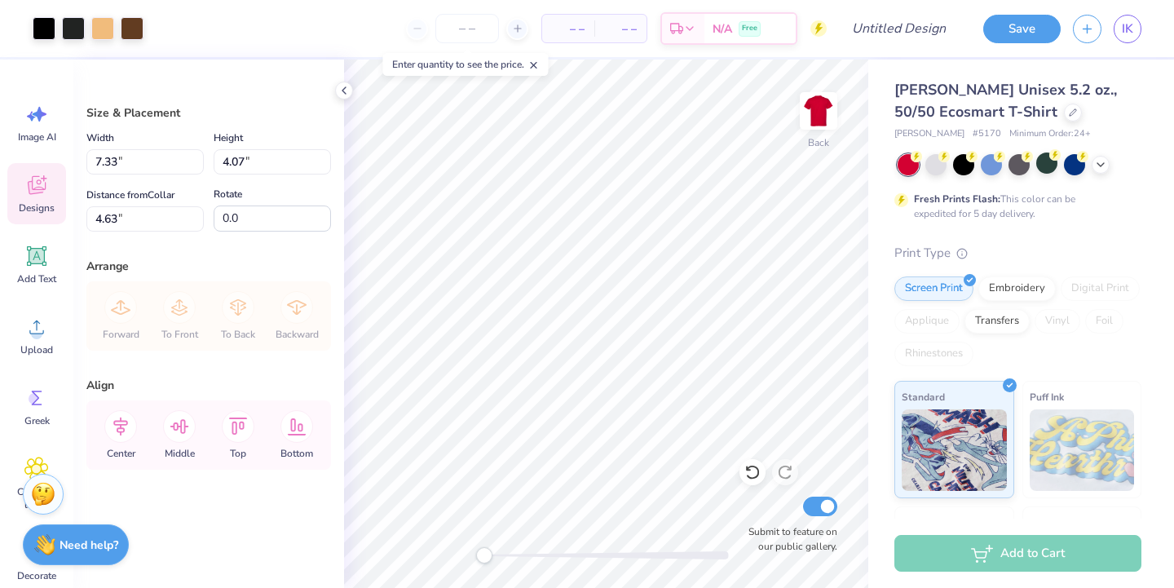
click at [42, 194] on icon at bounding box center [36, 185] width 24 height 24
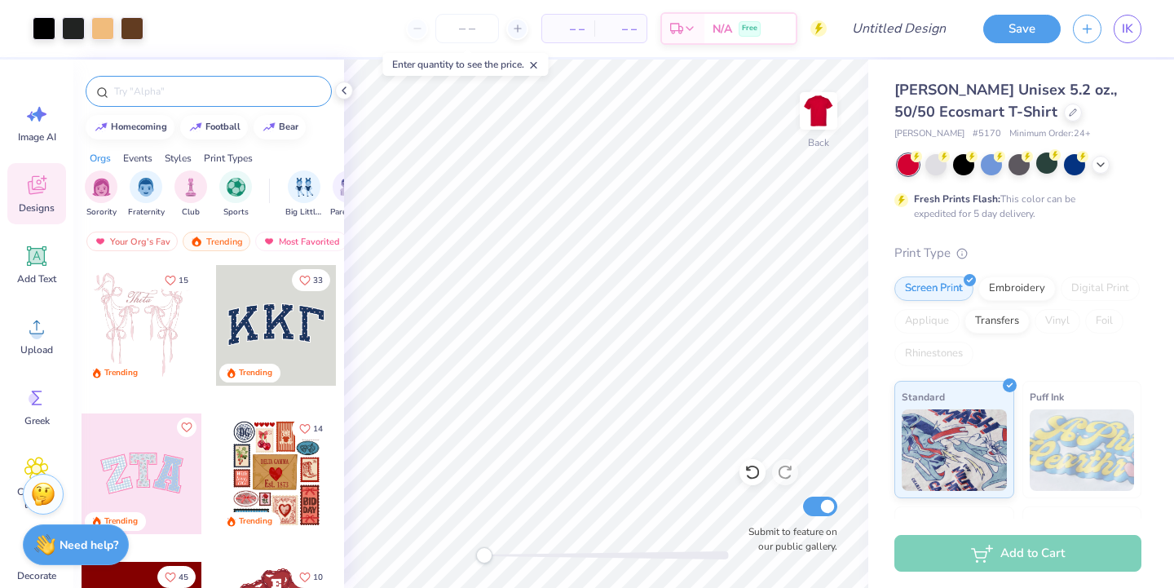
click at [159, 91] on input "text" at bounding box center [217, 91] width 209 height 16
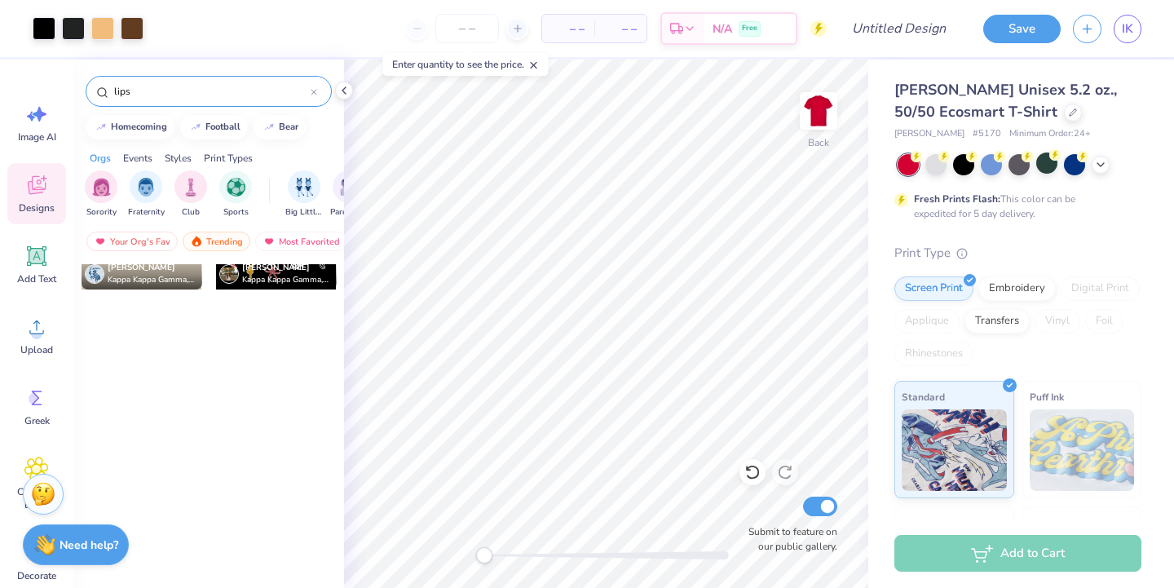
scroll to position [0, 0]
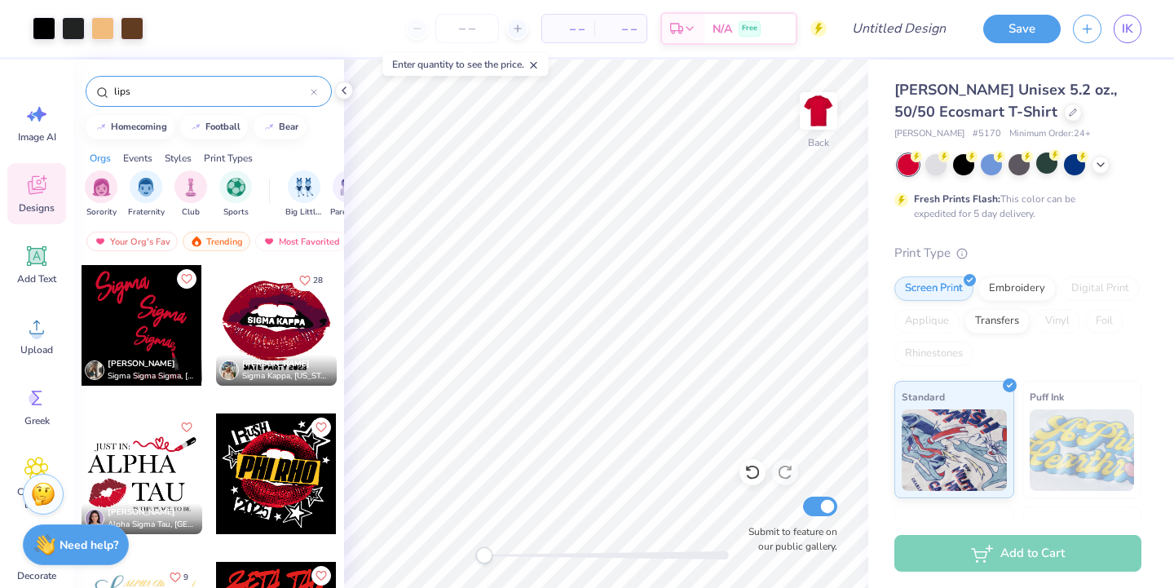
click at [210, 98] on input "lips" at bounding box center [212, 91] width 198 height 16
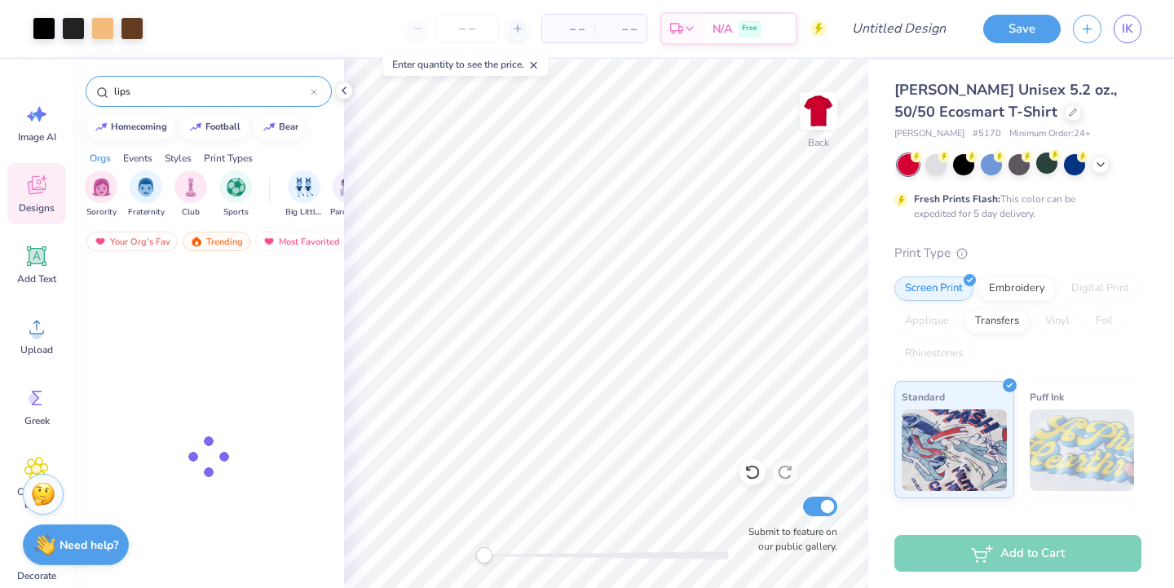
click at [210, 98] on input "lips" at bounding box center [212, 91] width 198 height 16
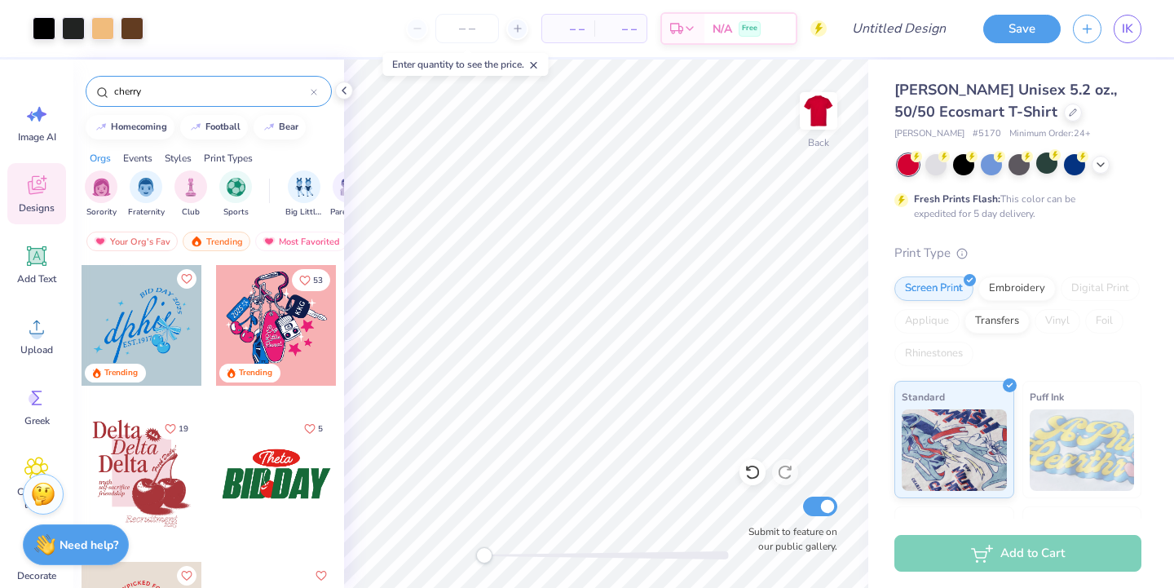
type input "cherry"
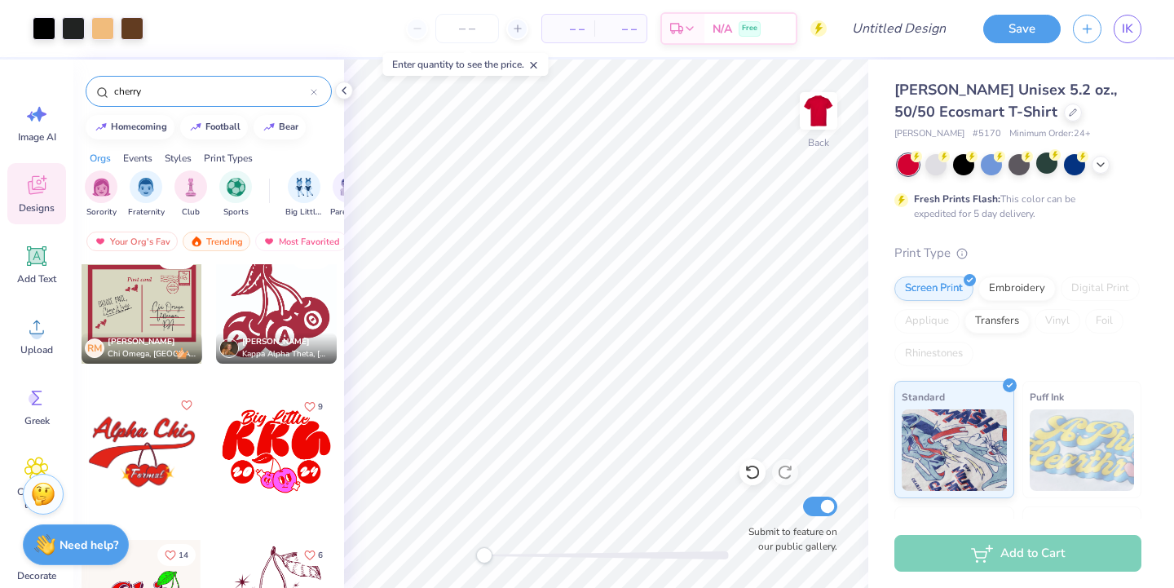
scroll to position [2816, 0]
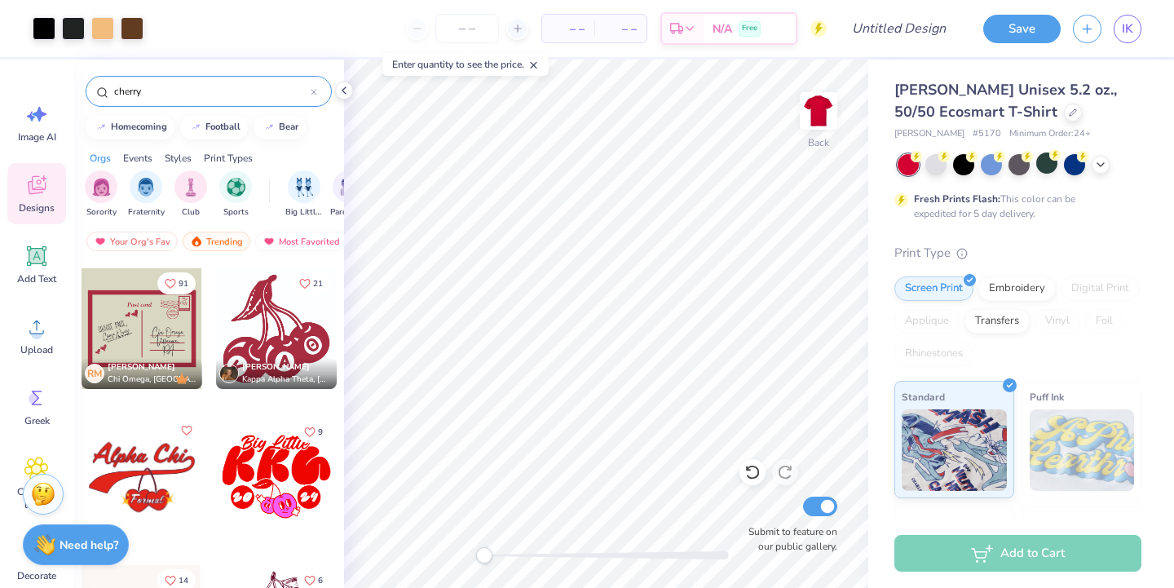
click at [323, 376] on span "Kappa Alpha Theta, Texas Christian University" at bounding box center [286, 379] width 88 height 12
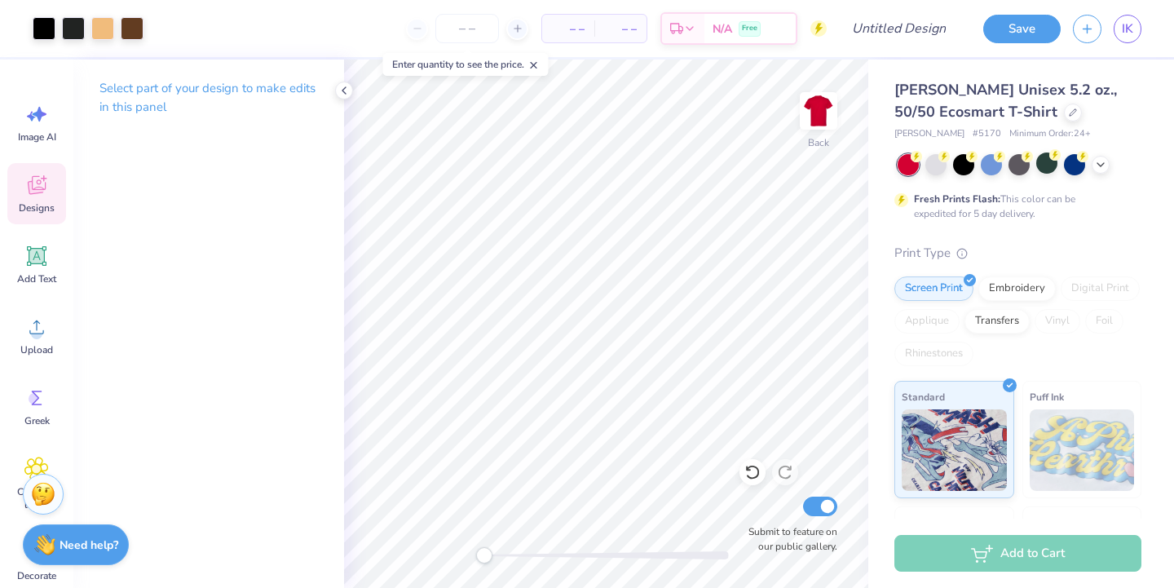
click at [31, 177] on icon at bounding box center [36, 185] width 24 height 24
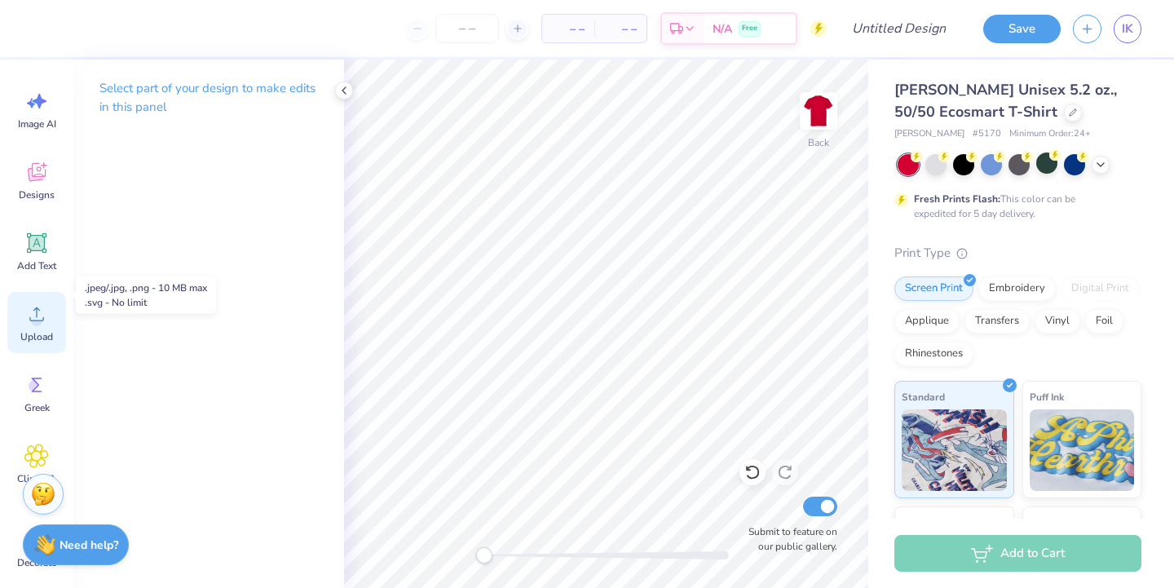
scroll to position [0, 0]
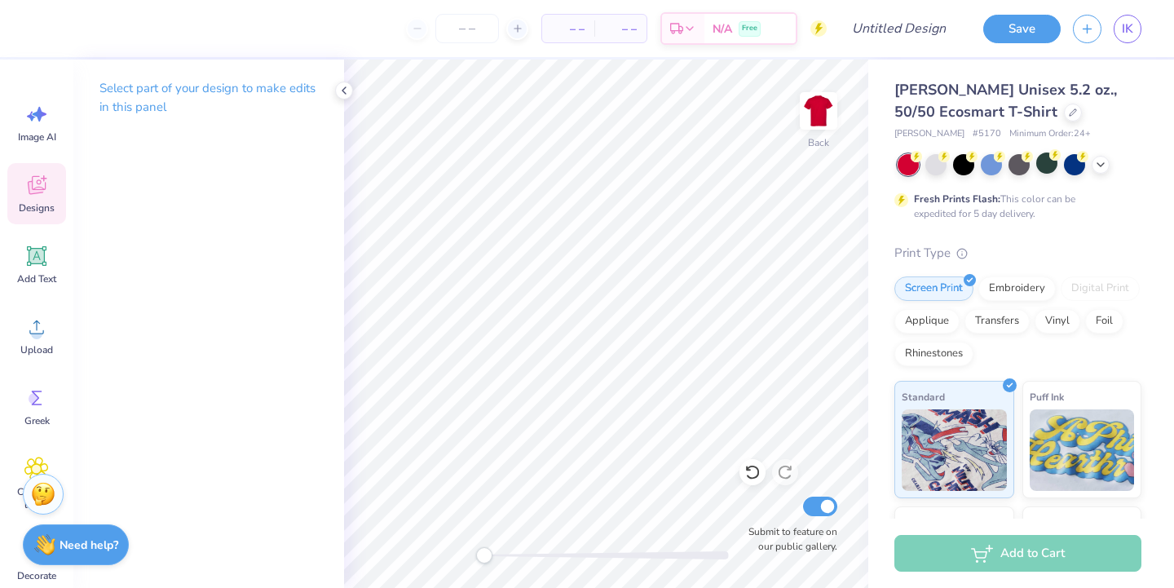
click at [40, 208] on span "Designs" at bounding box center [37, 207] width 36 height 13
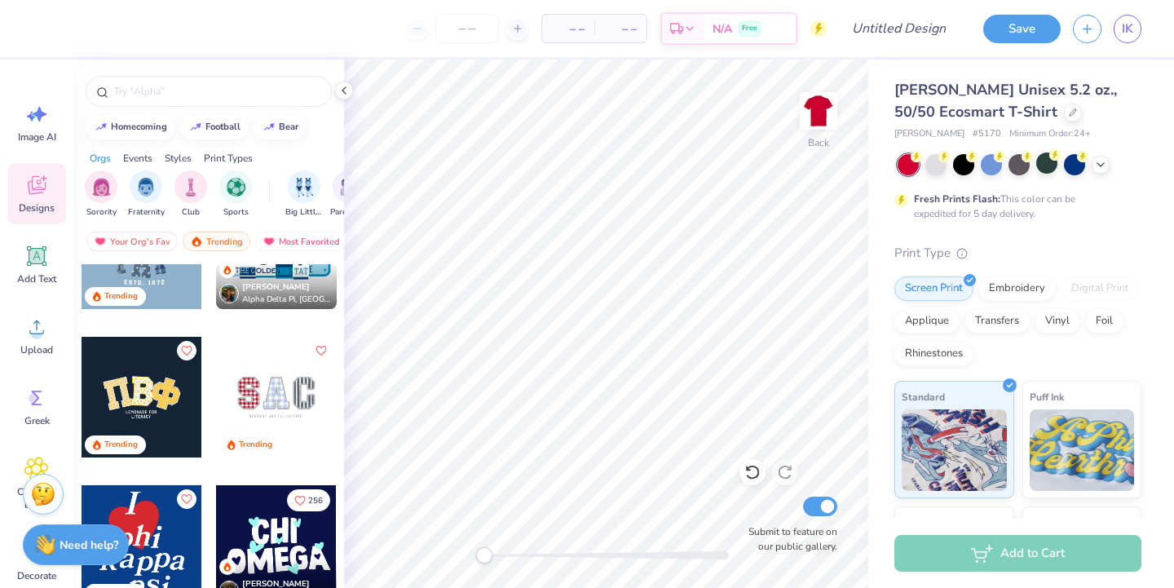
scroll to position [3342, 0]
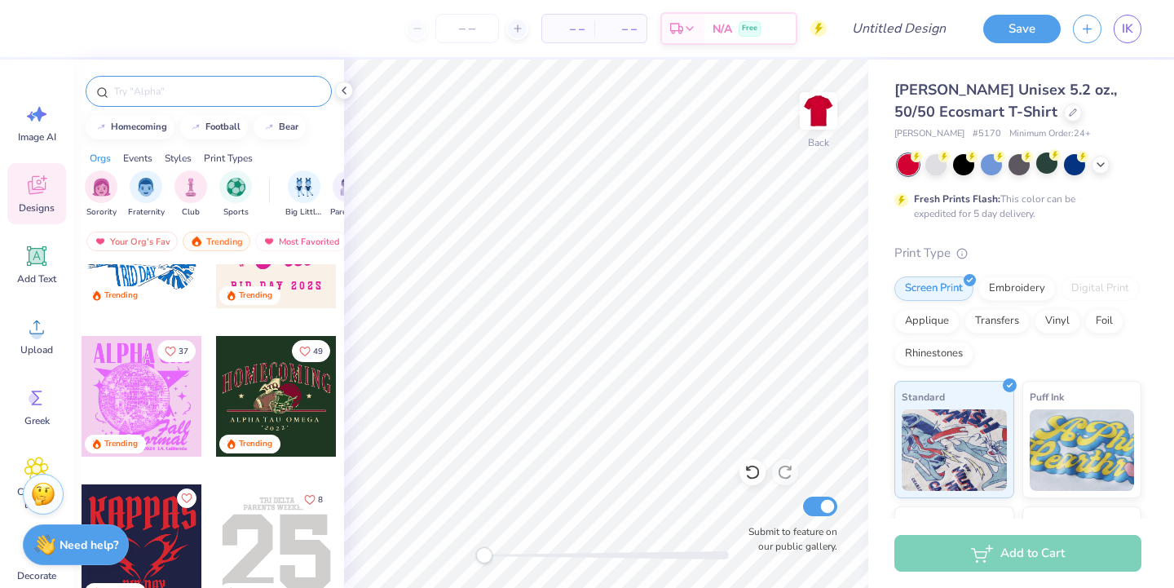
click at [125, 100] on div at bounding box center [209, 91] width 246 height 31
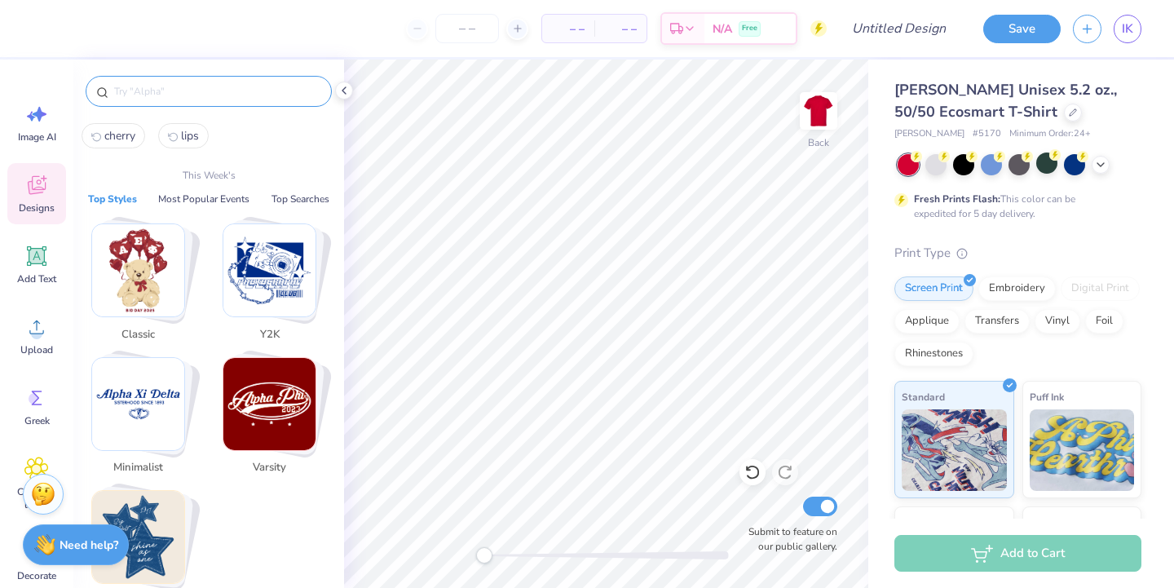
click at [132, 91] on input "text" at bounding box center [217, 91] width 209 height 16
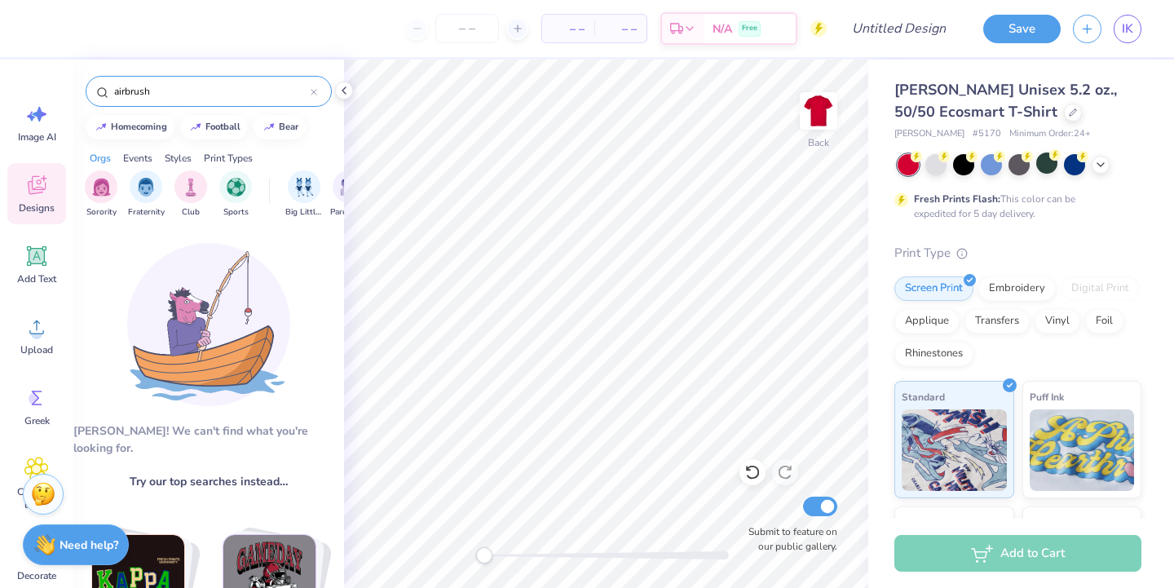
type input "airbrush"
click at [147, 88] on input "airbrush" at bounding box center [212, 91] width 198 height 16
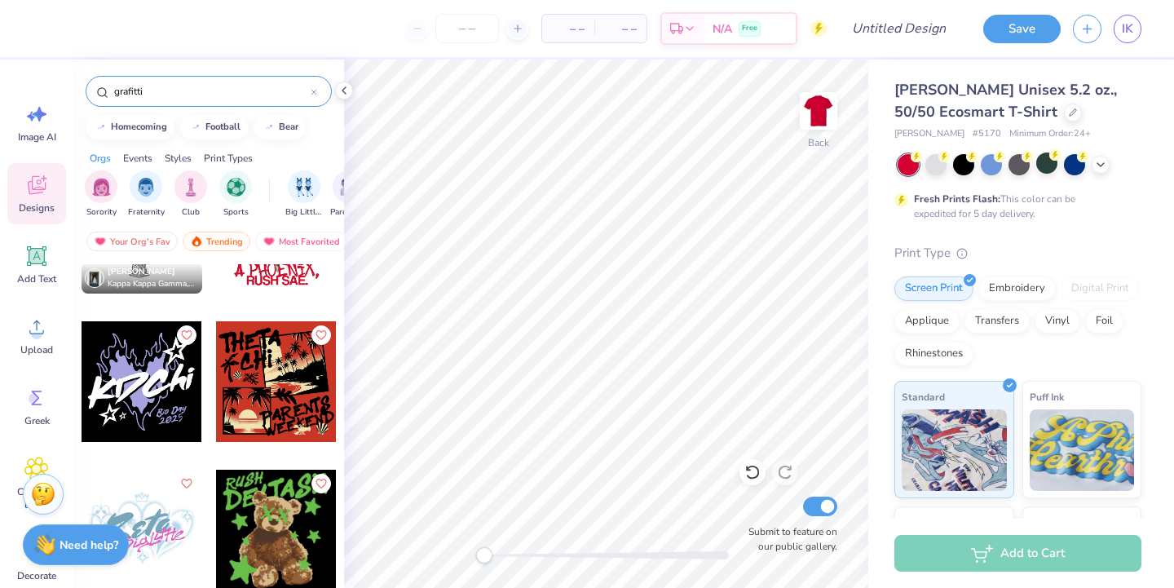
scroll to position [0, 0]
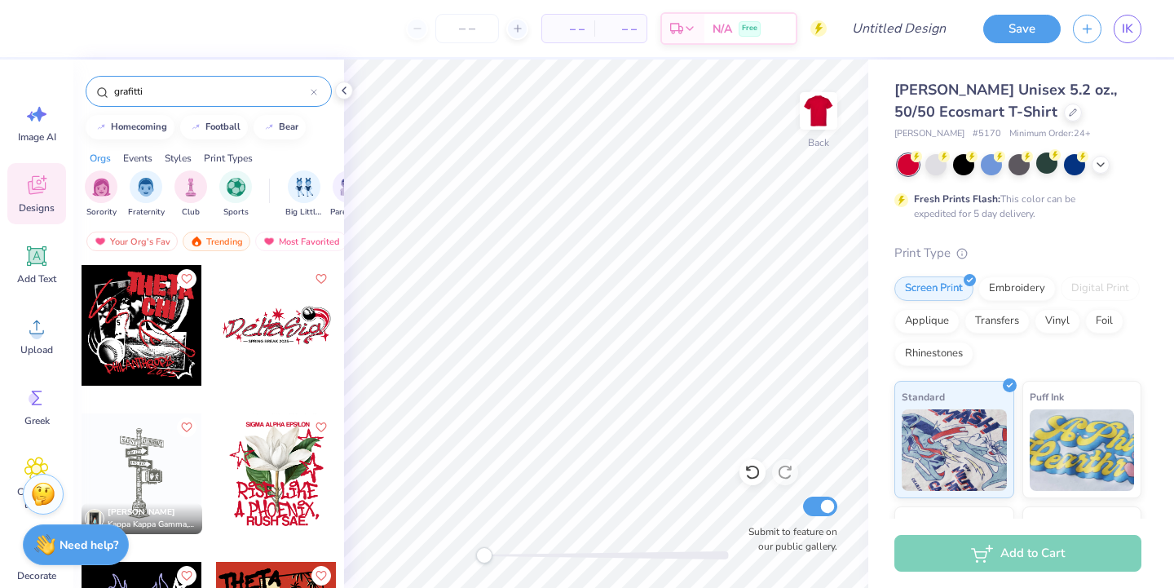
type input "grafitti"
click at [263, 328] on div at bounding box center [276, 325] width 121 height 121
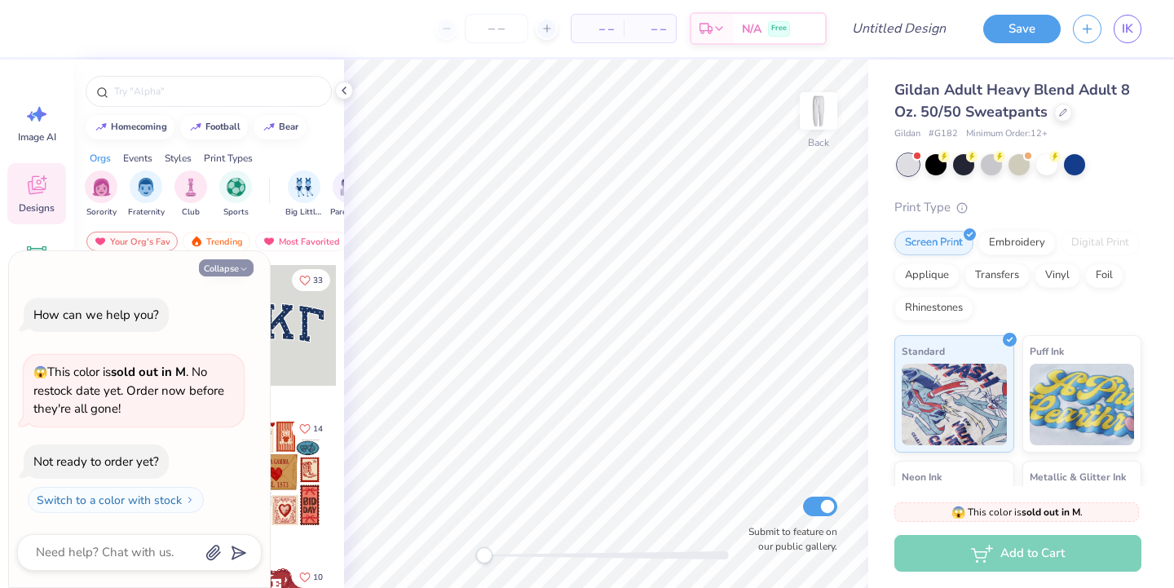
click at [242, 272] on icon "button" at bounding box center [244, 269] width 10 height 10
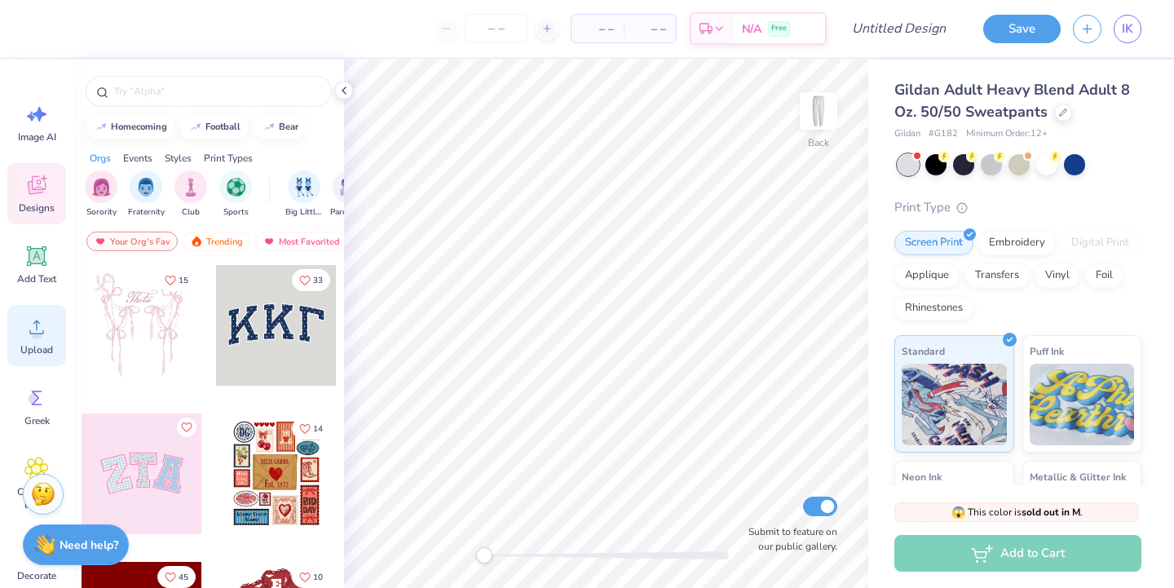
click at [15, 349] on div "Upload" at bounding box center [36, 335] width 59 height 61
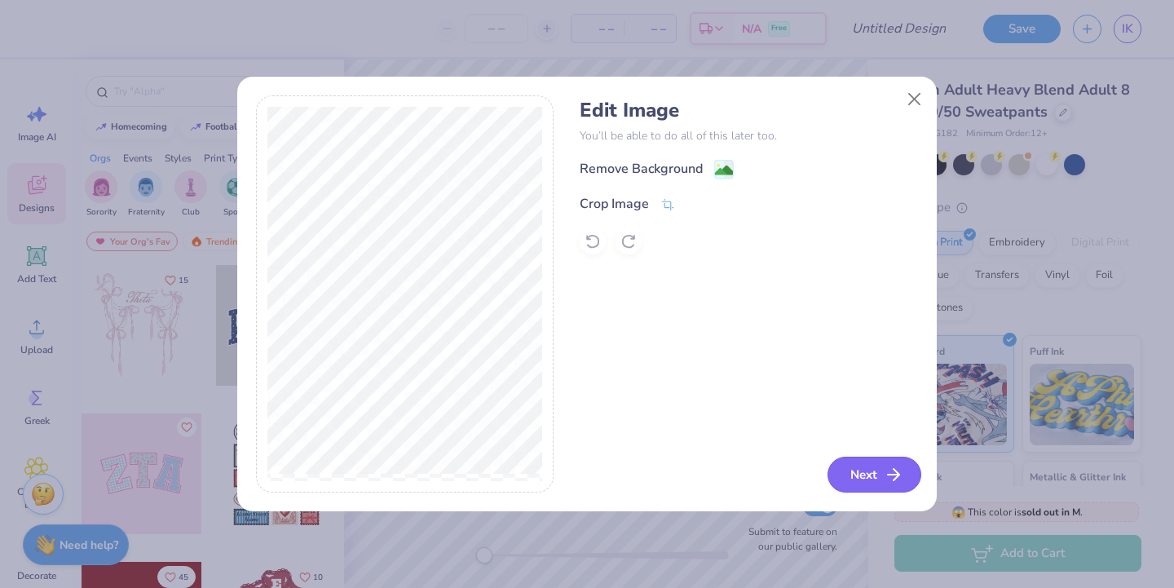
click at [898, 490] on button "Next" at bounding box center [875, 475] width 94 height 36
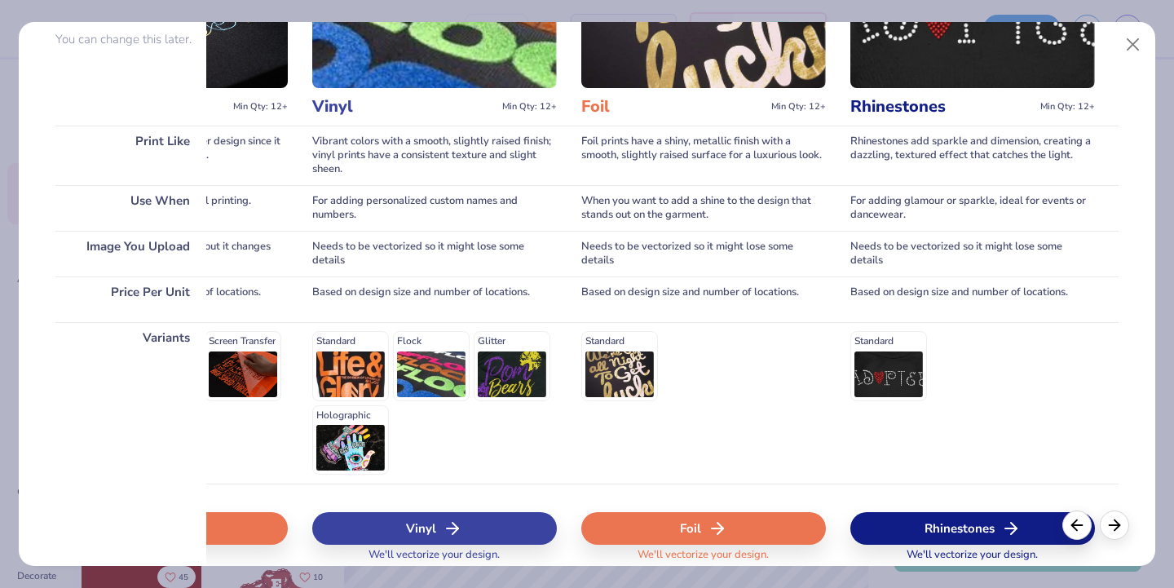
scroll to position [225, 0]
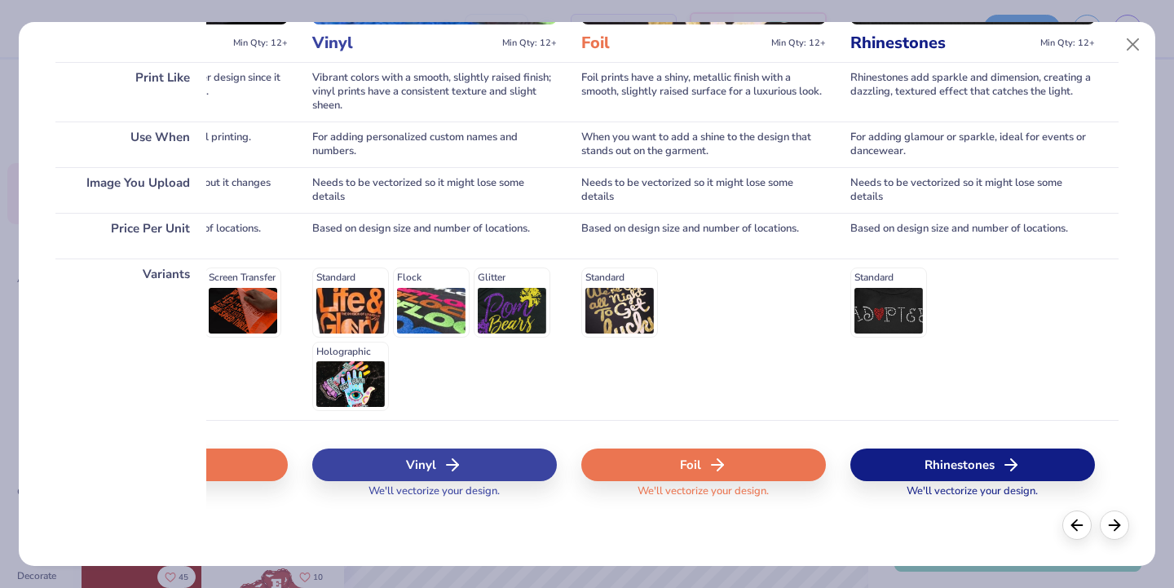
click at [974, 458] on div "Rhinestones" at bounding box center [972, 464] width 245 height 33
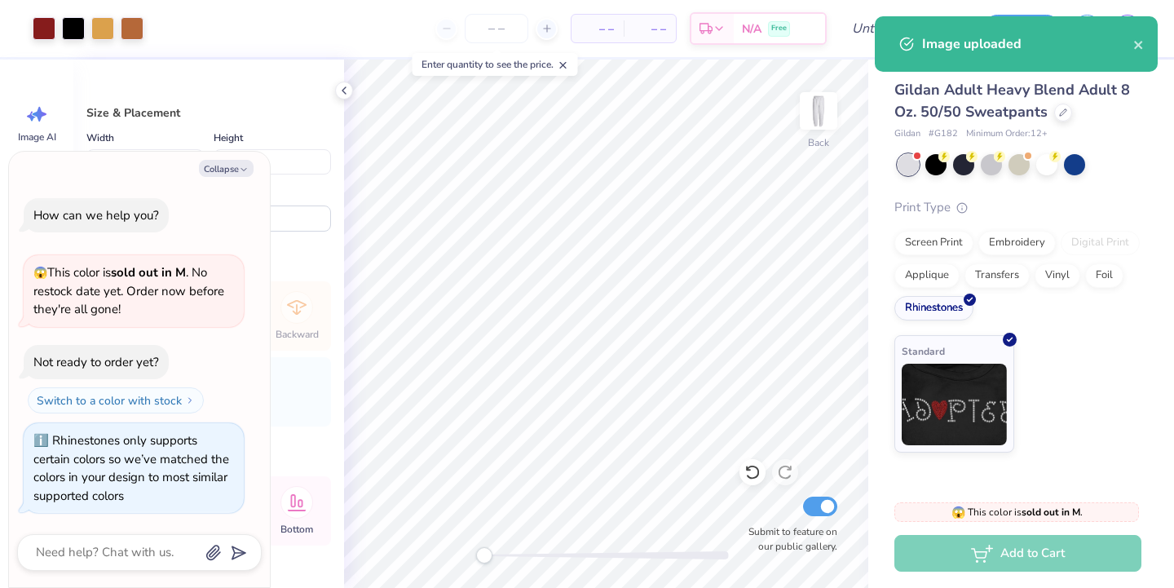
type textarea "x"
type input "5.11"
type input "5.40"
type input "19.63"
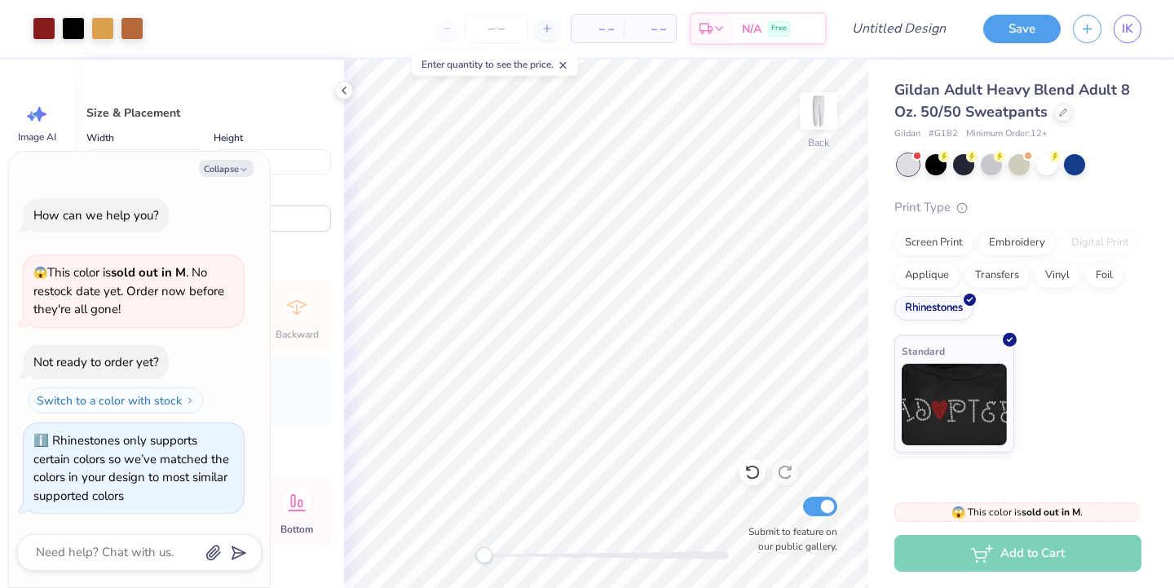
type textarea "x"
type input "3.64"
type textarea "x"
click at [492, 39] on input "number" at bounding box center [497, 28] width 64 height 29
type input "17"
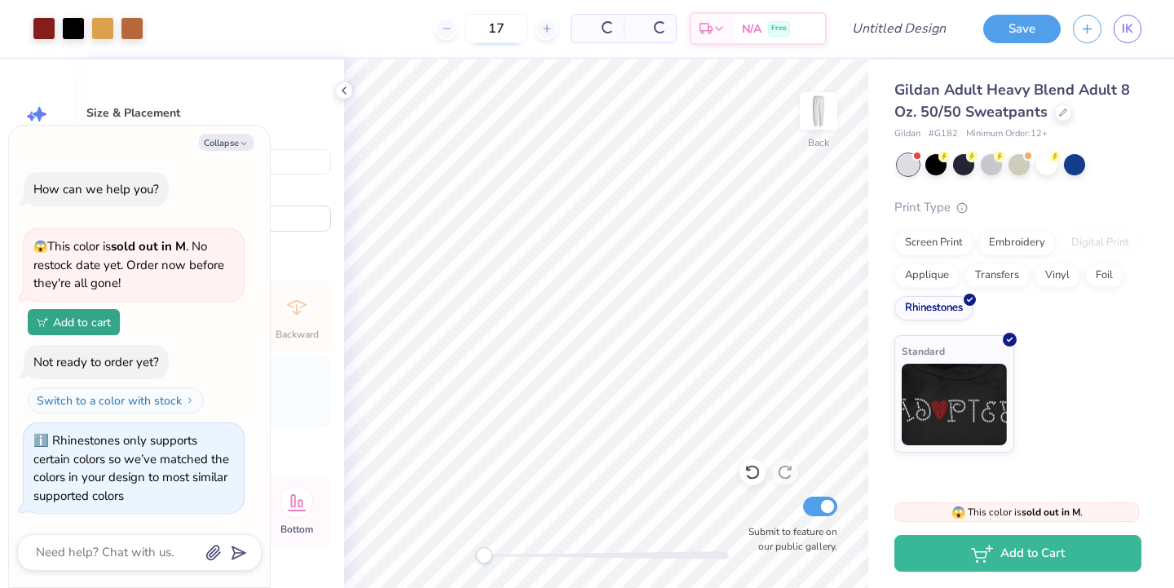
type textarea "x"
type input "17"
type textarea "x"
type input "5.37"
type input "5.67"
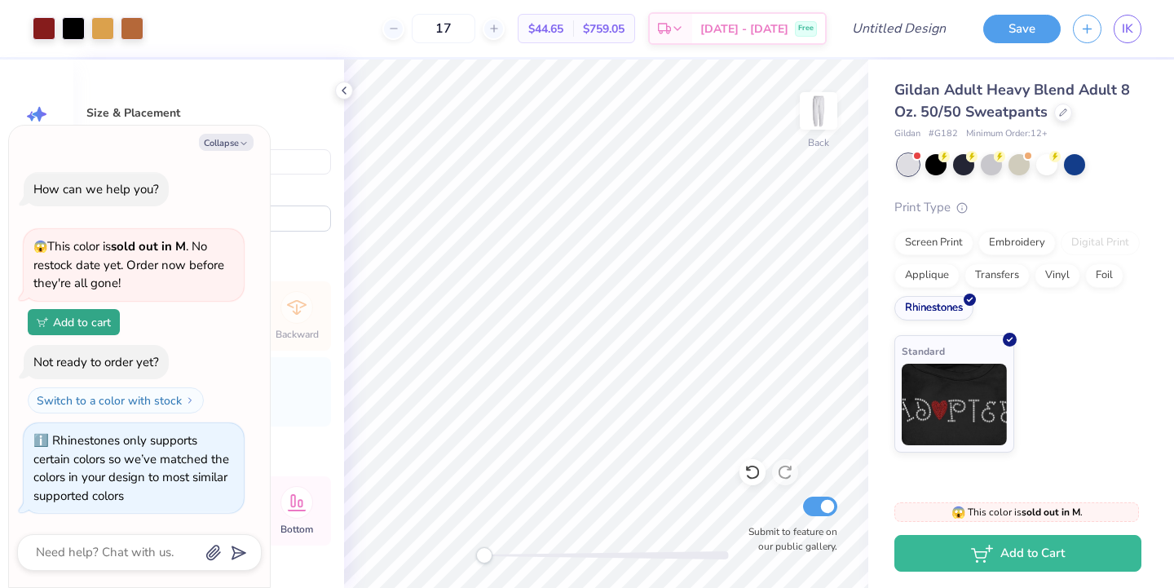
type input "2.24"
type textarea "x"
type input "1.37"
type input "2.06"
type input "2.81"
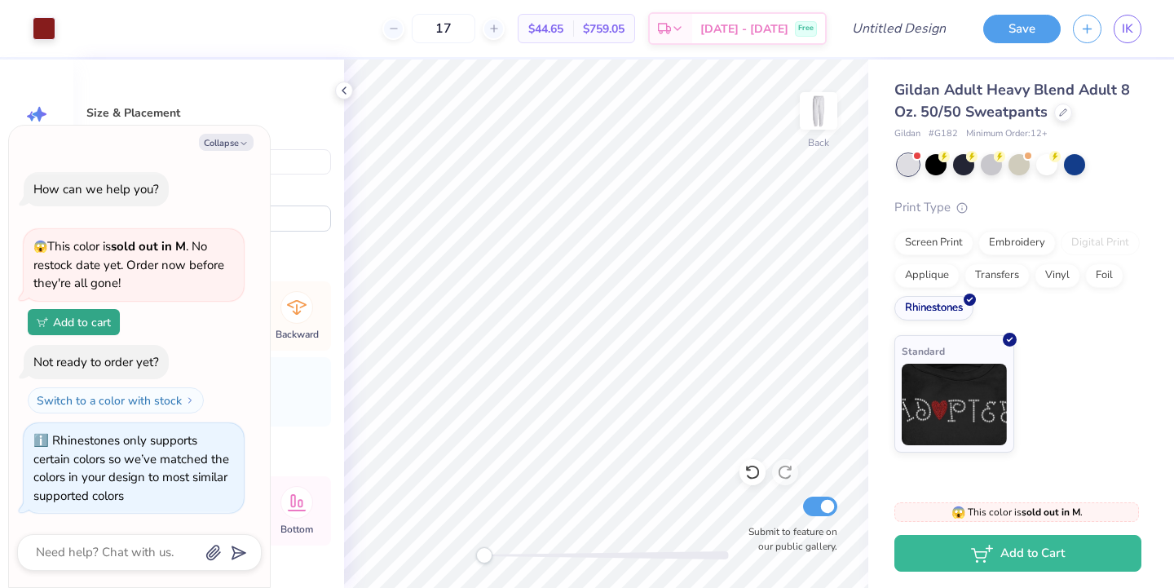
type textarea "x"
type input "1.57"
type input "1.87"
type input "2.24"
type textarea "x"
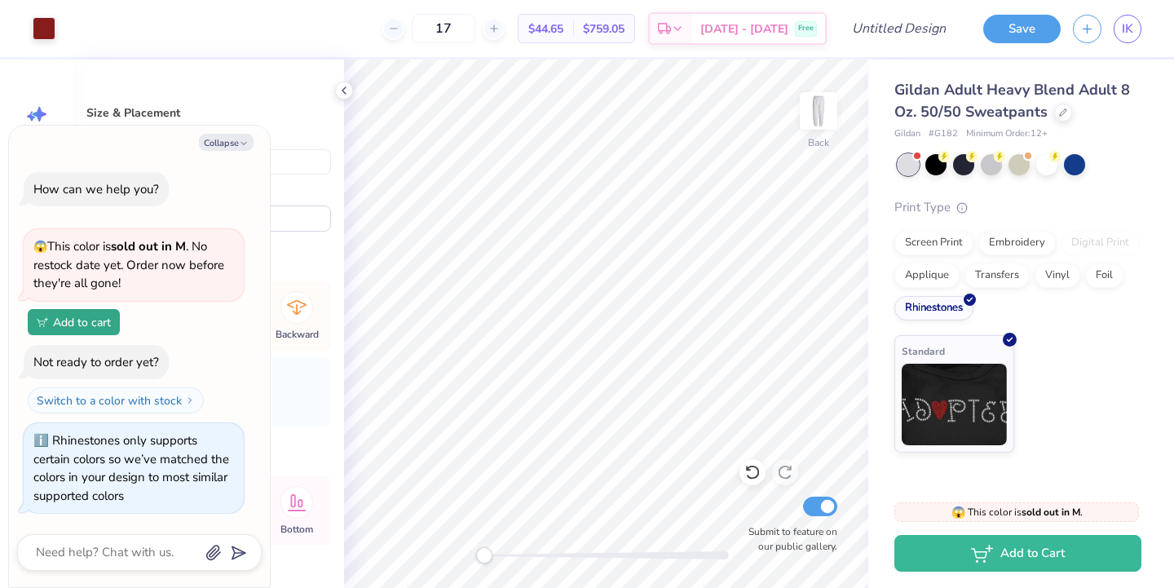
type input "2.91"
type input "3.47"
type input "0.50"
type textarea "x"
type input "2.88"
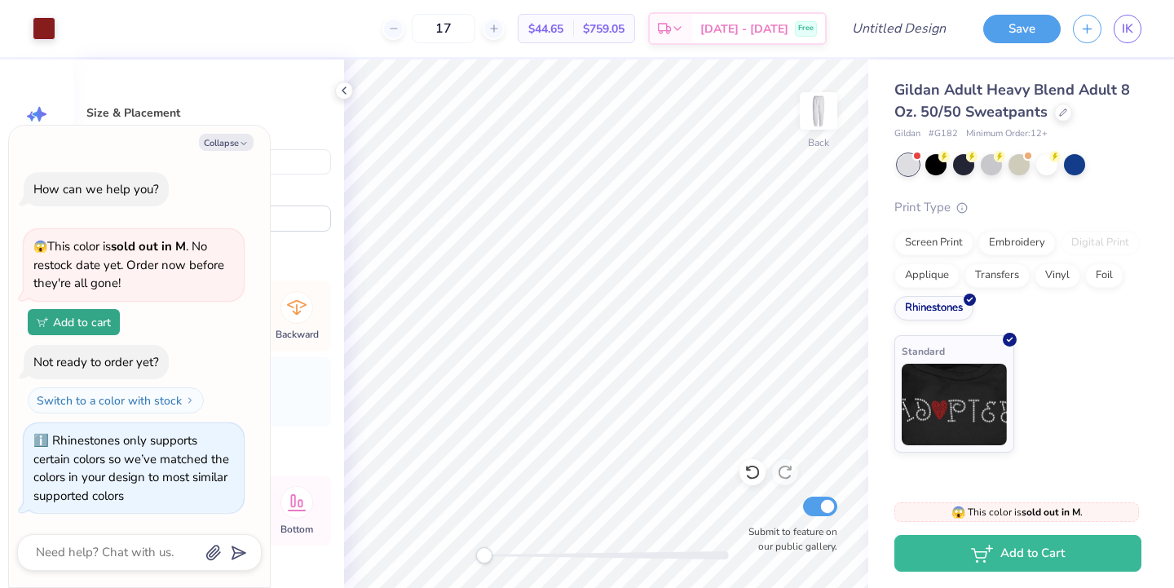
type input "4.73"
click at [969, 169] on div at bounding box center [963, 162] width 21 height 21
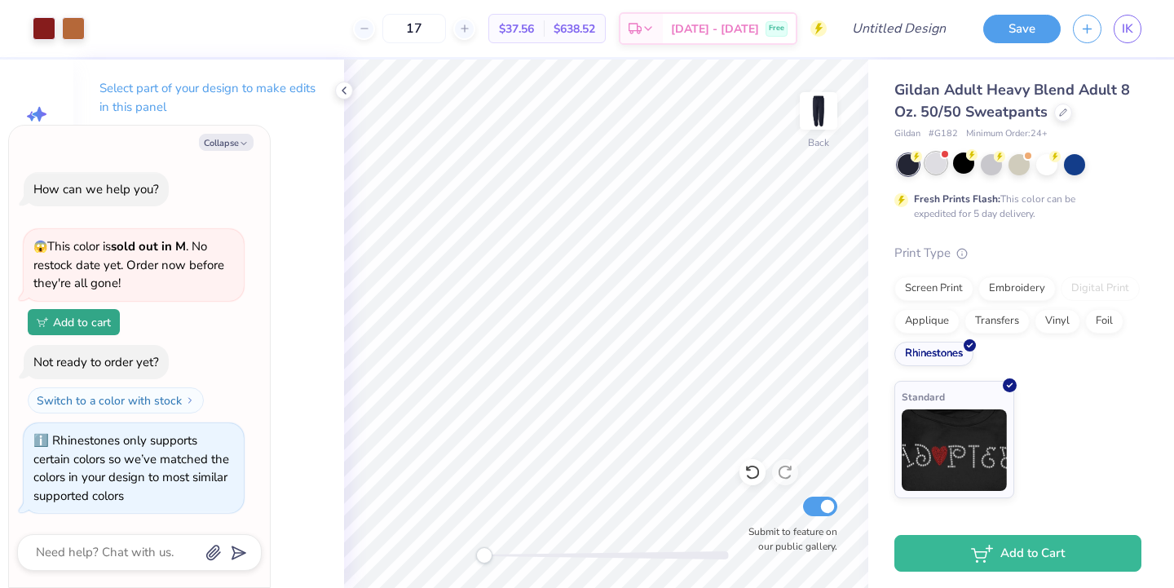
click at [936, 170] on div at bounding box center [935, 162] width 21 height 21
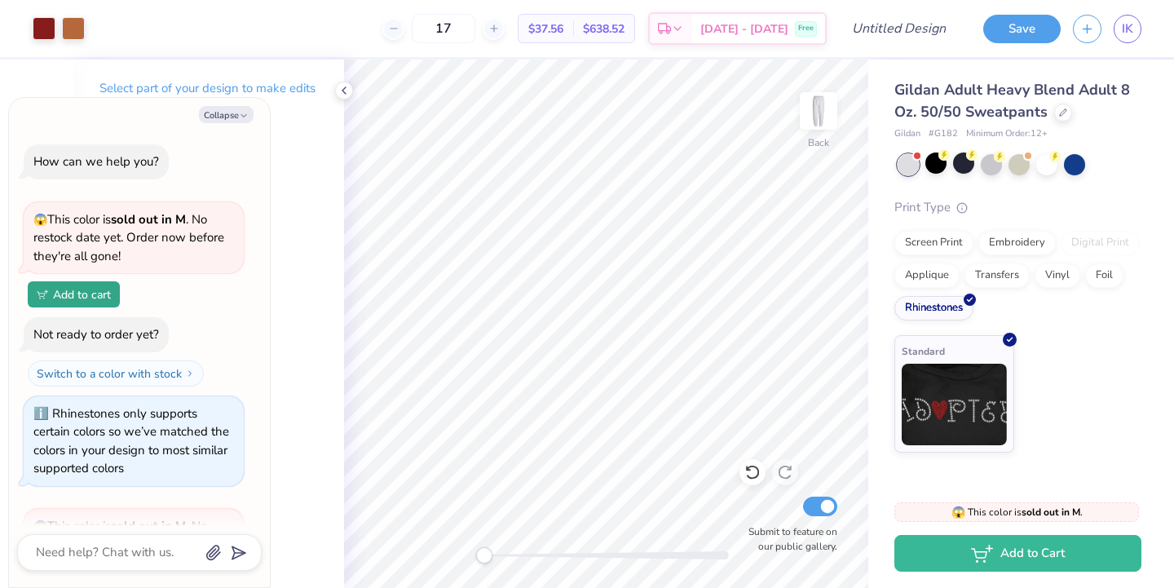
scroll to position [179, 0]
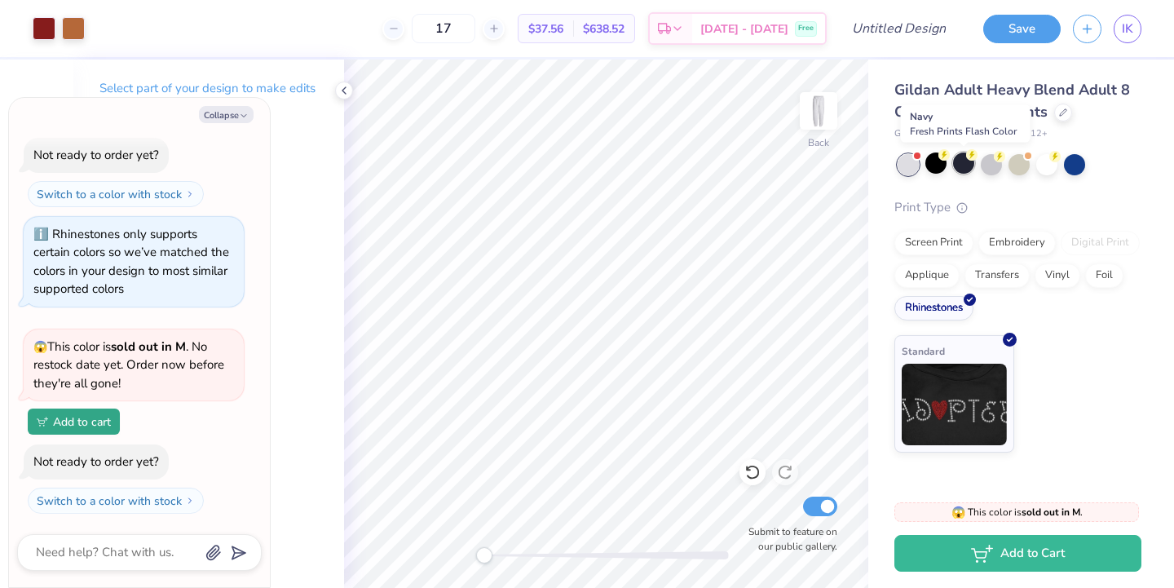
click at [965, 165] on div at bounding box center [963, 162] width 21 height 21
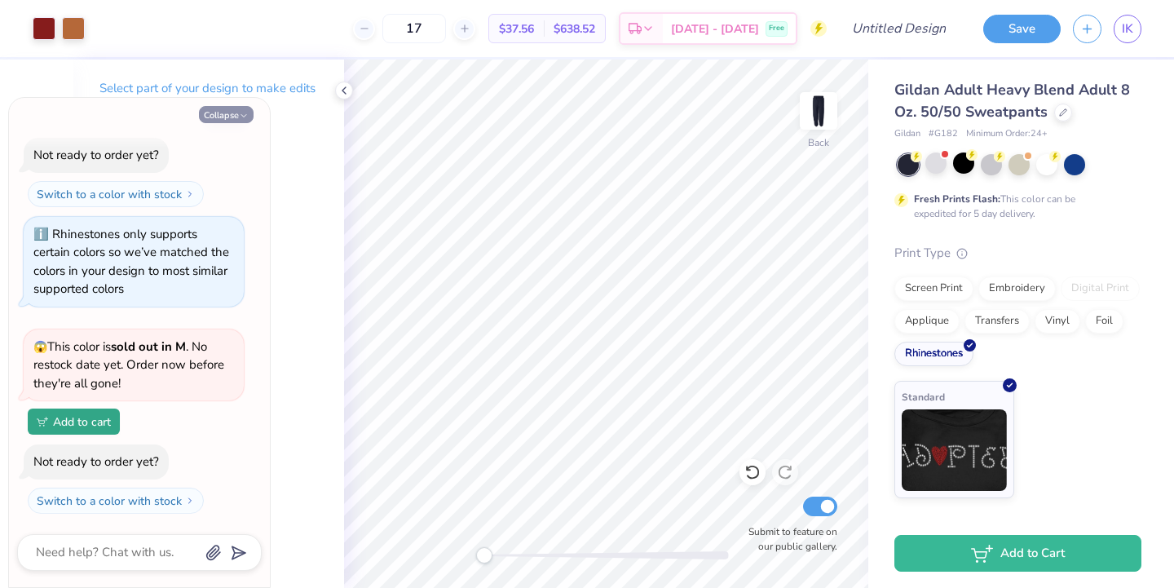
click at [202, 108] on button "Collapse" at bounding box center [226, 114] width 55 height 17
type textarea "x"
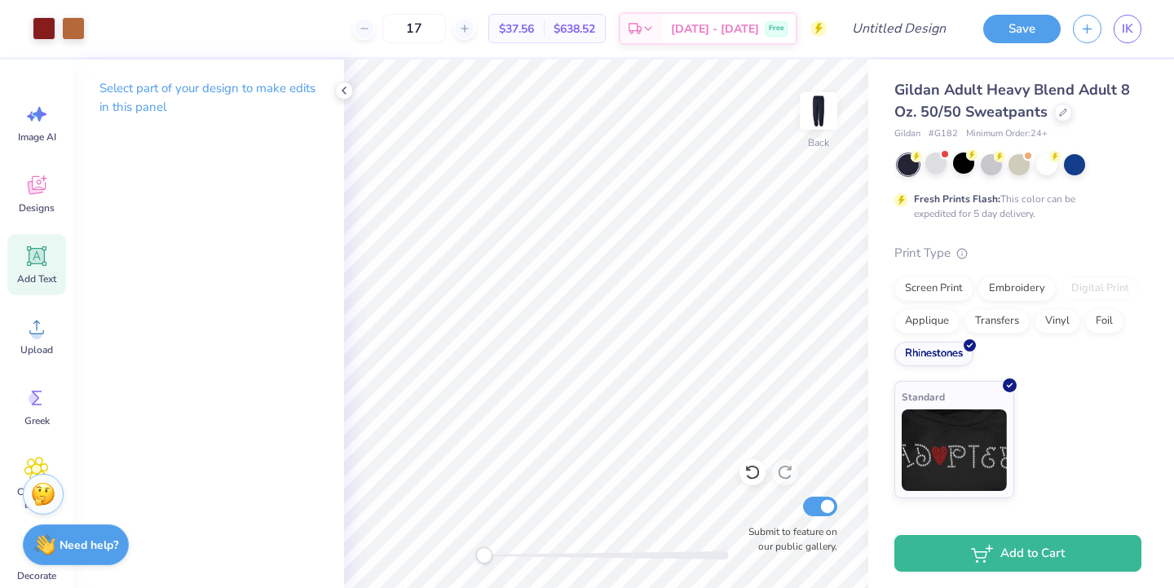
click at [25, 272] on div "Add Text" at bounding box center [36, 264] width 59 height 61
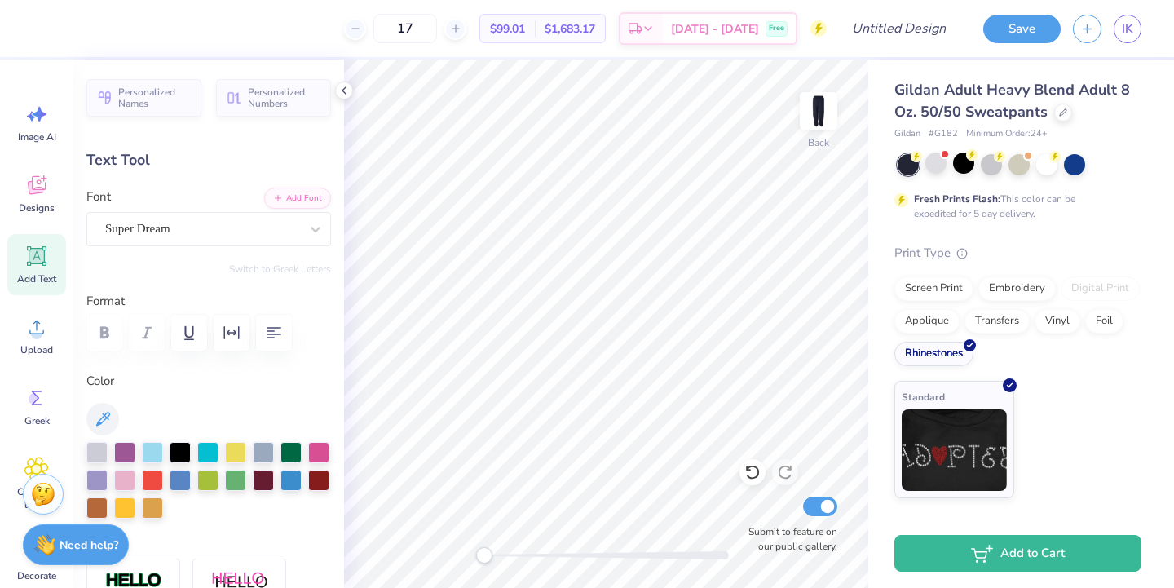
scroll to position [3, 0]
type textarea "D D C"
type input "1.97"
type input "9.90"
type input "16.05"
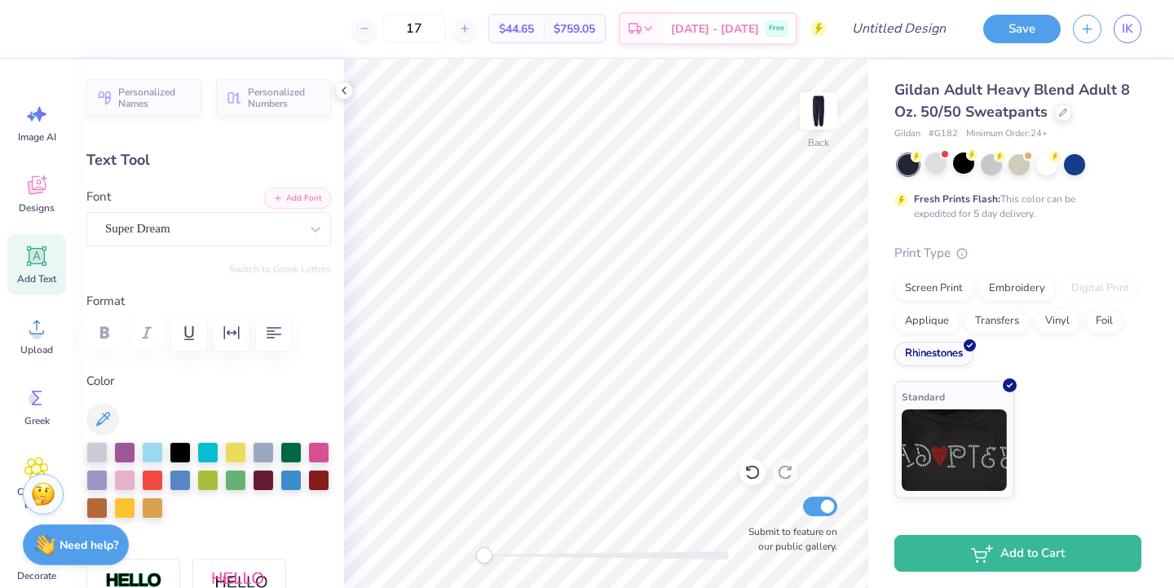
type textarea "x"
type input "2.13"
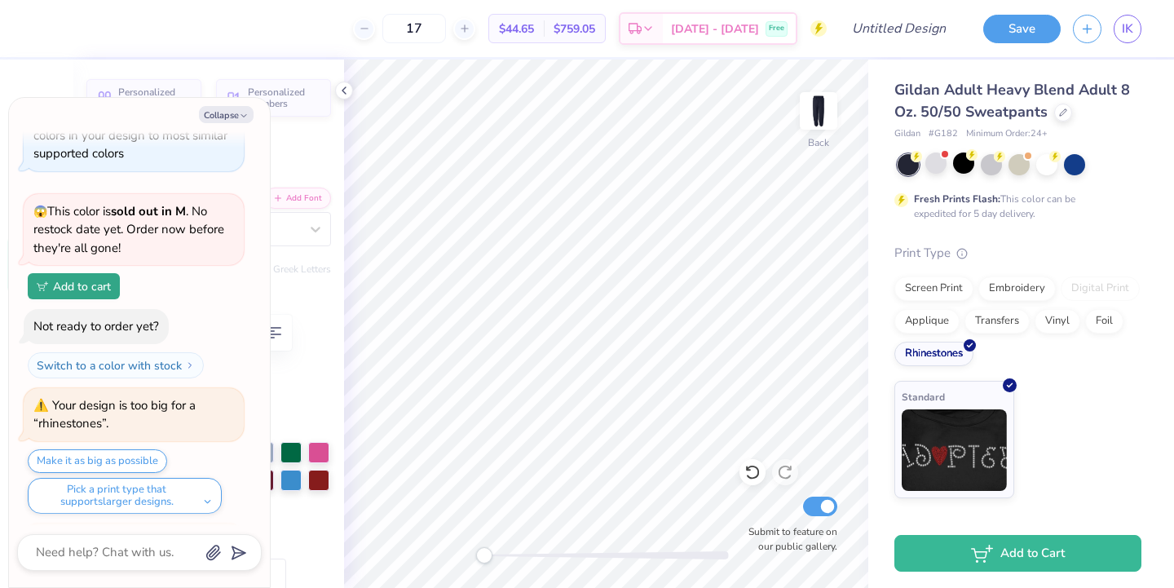
scroll to position [450, 0]
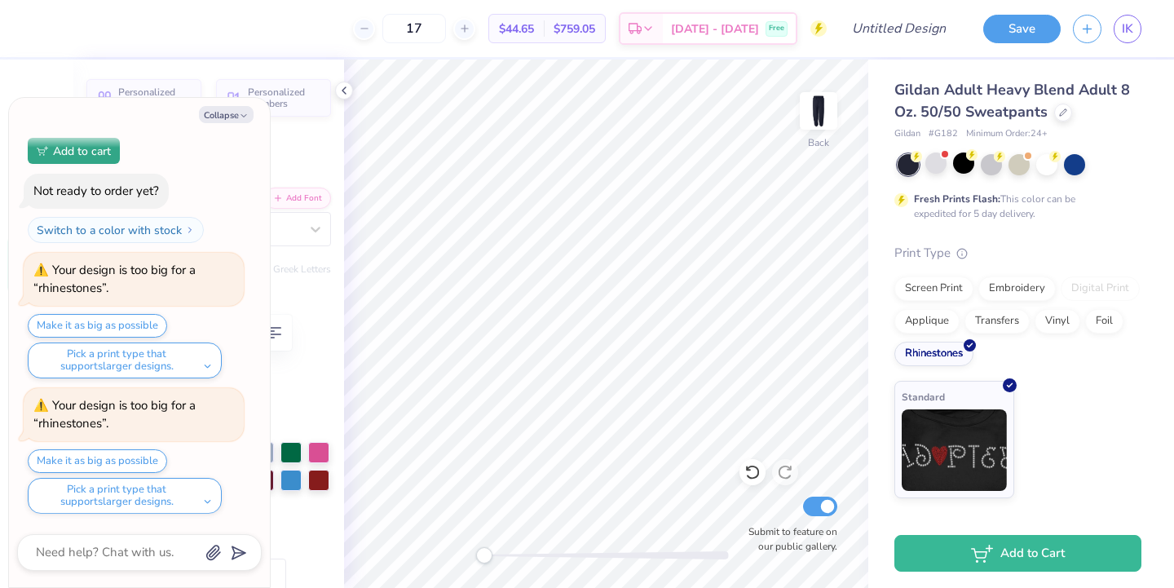
type textarea "x"
type input "2.68"
type input "13.45"
type textarea "x"
type input "0.50"
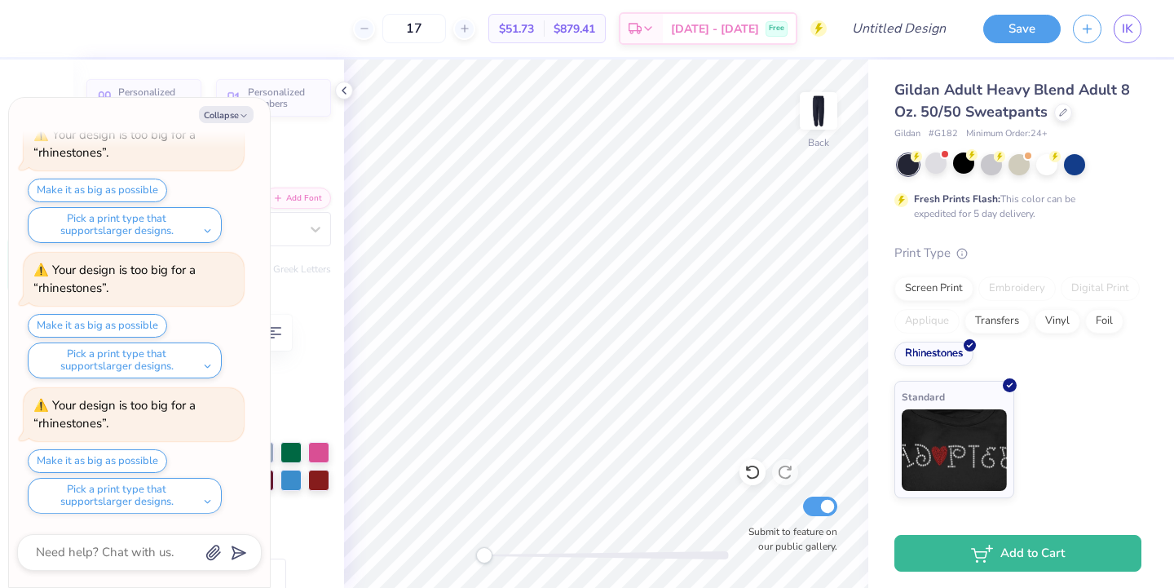
scroll to position [5, 0]
click at [227, 114] on button "Collapse" at bounding box center [226, 114] width 55 height 17
type textarea "x"
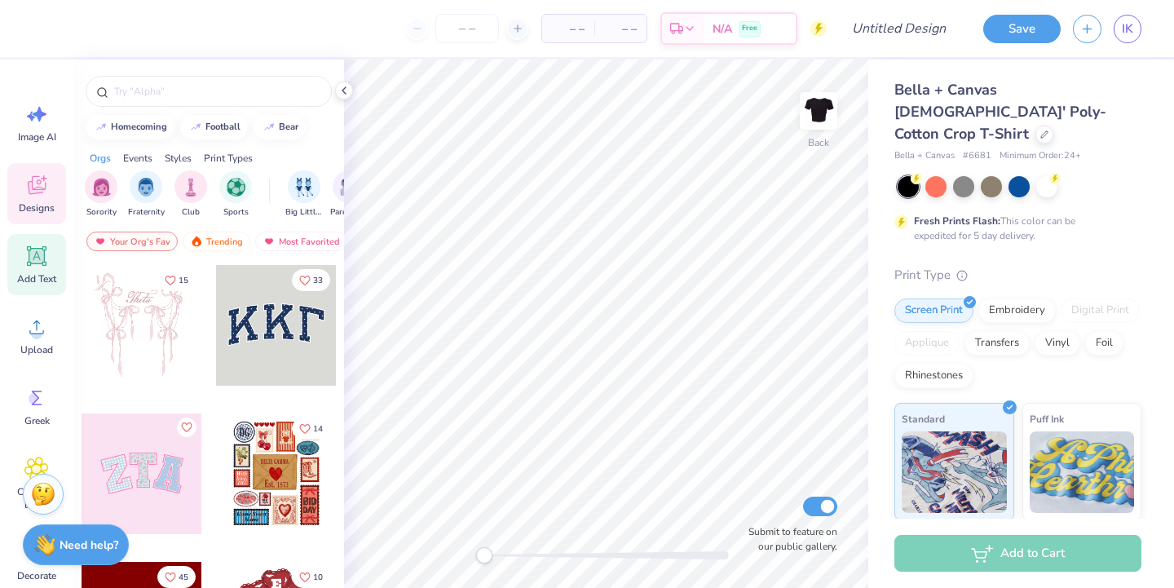
click at [34, 248] on icon at bounding box center [37, 256] width 20 height 20
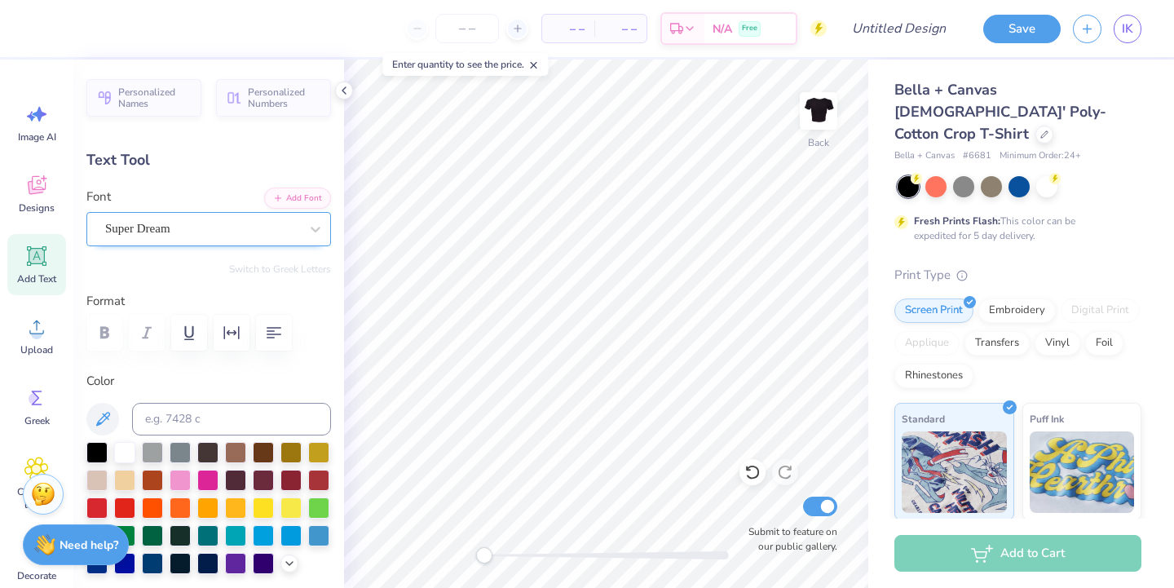
click at [170, 222] on div "Super Dream" at bounding box center [202, 228] width 197 height 25
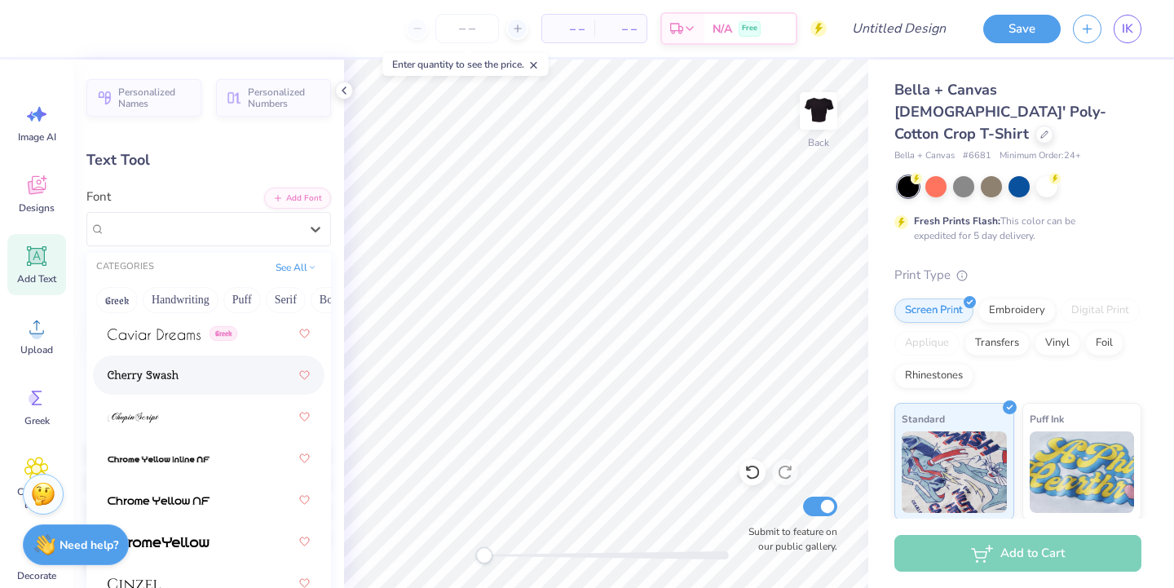
scroll to position [2523, 0]
click at [157, 394] on div at bounding box center [209, 376] width 232 height 39
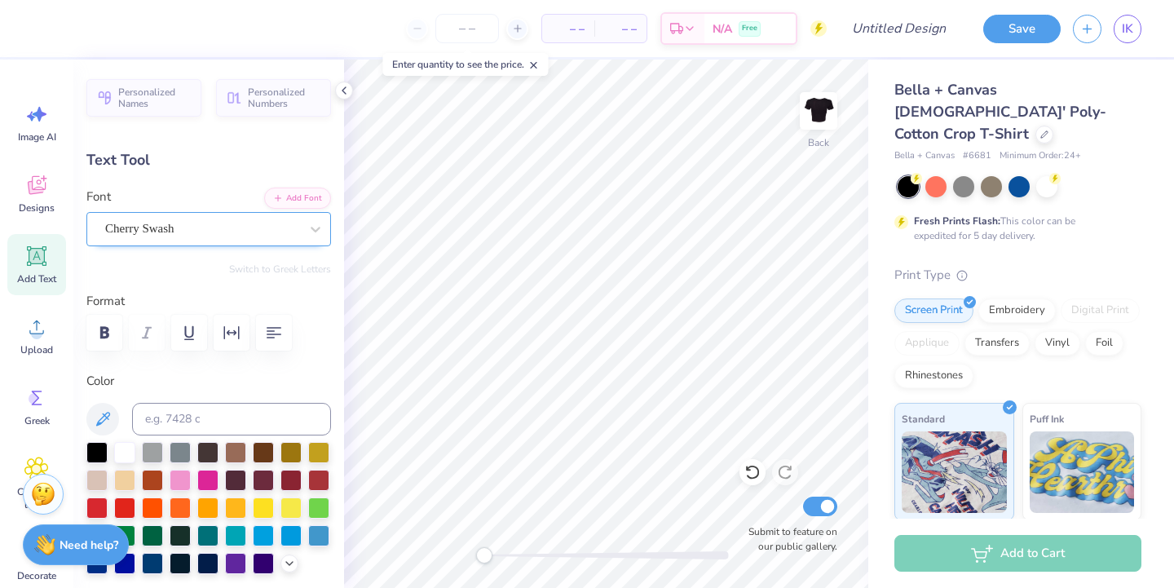
click at [159, 220] on div "Cherry Swash" at bounding box center [202, 228] width 197 height 25
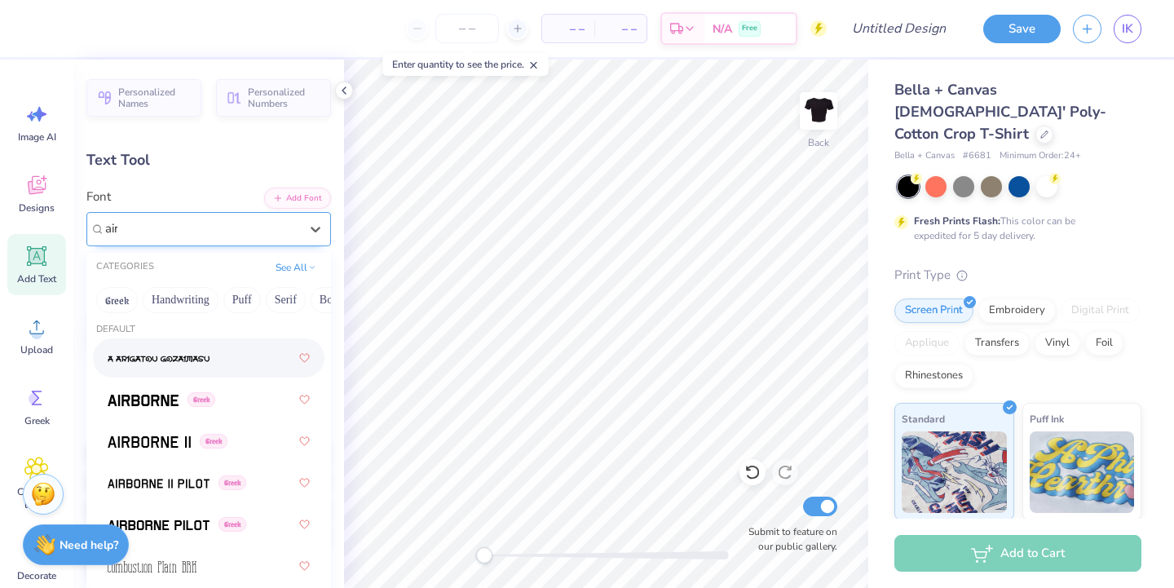
scroll to position [0, 0]
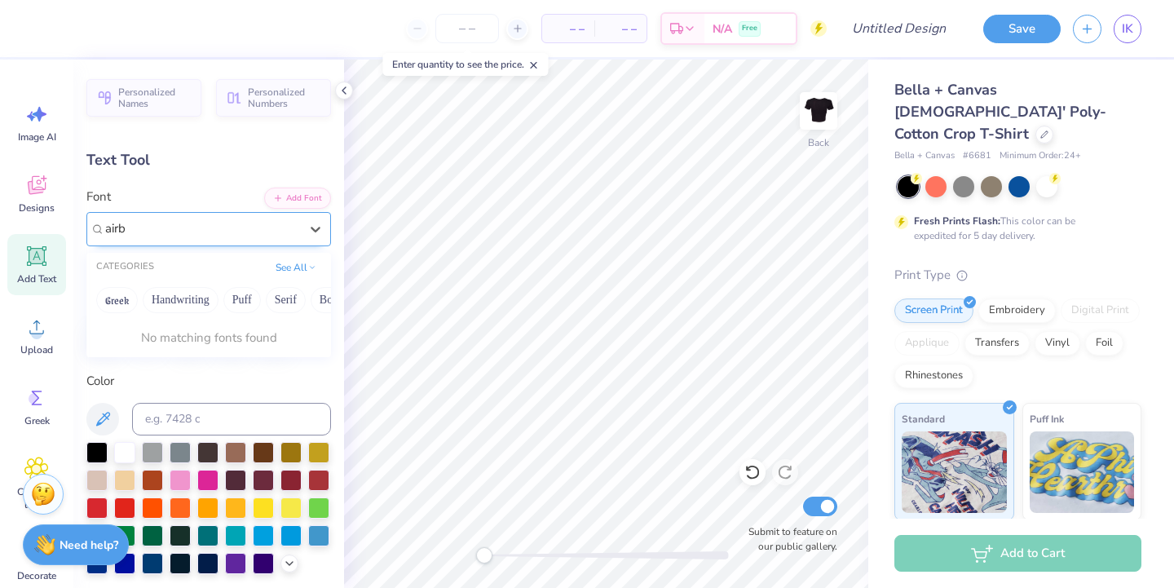
type input "airbr"
click at [131, 245] on div "Cherry Swash" at bounding box center [208, 229] width 245 height 34
type input "[PERSON_NAME]"
click at [231, 236] on div at bounding box center [202, 228] width 197 height 25
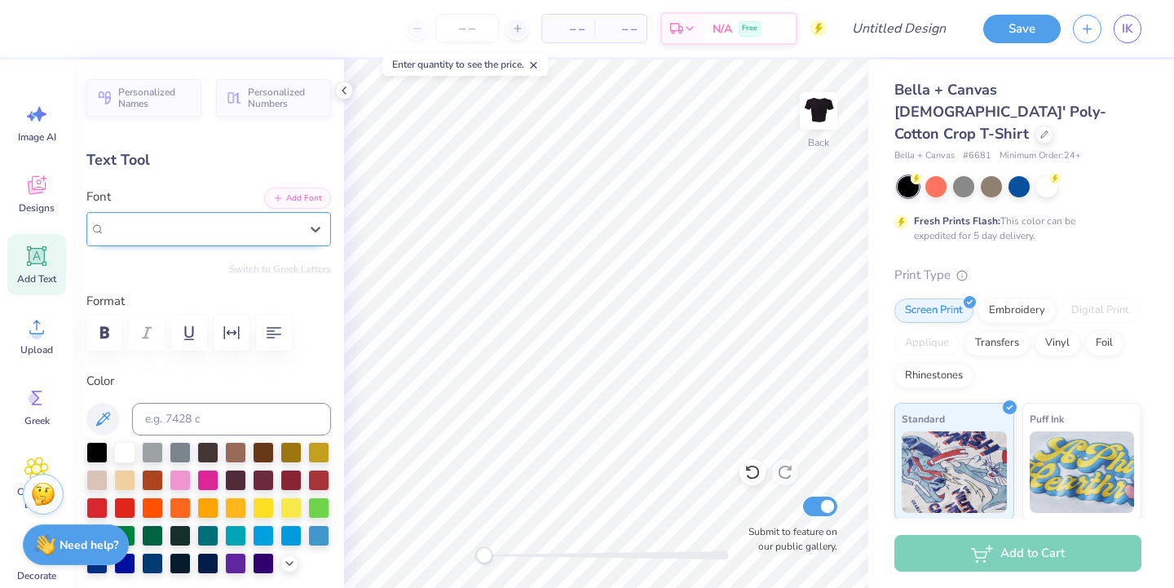
click at [231, 236] on div "Cherry Swash" at bounding box center [202, 228] width 194 height 19
type input "spra"
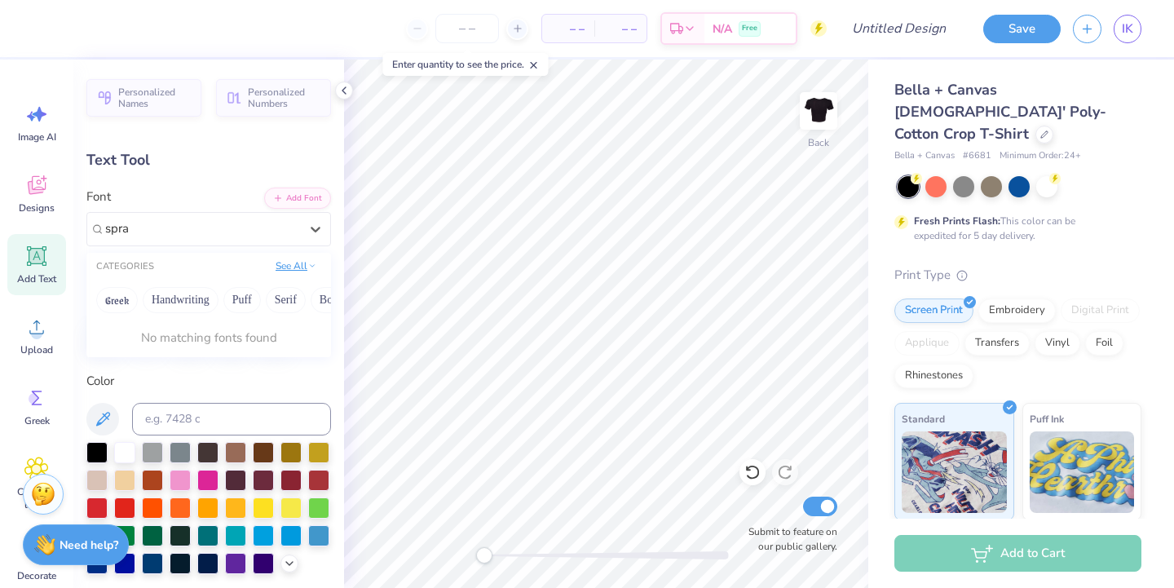
click at [287, 263] on button "See All" at bounding box center [296, 266] width 51 height 16
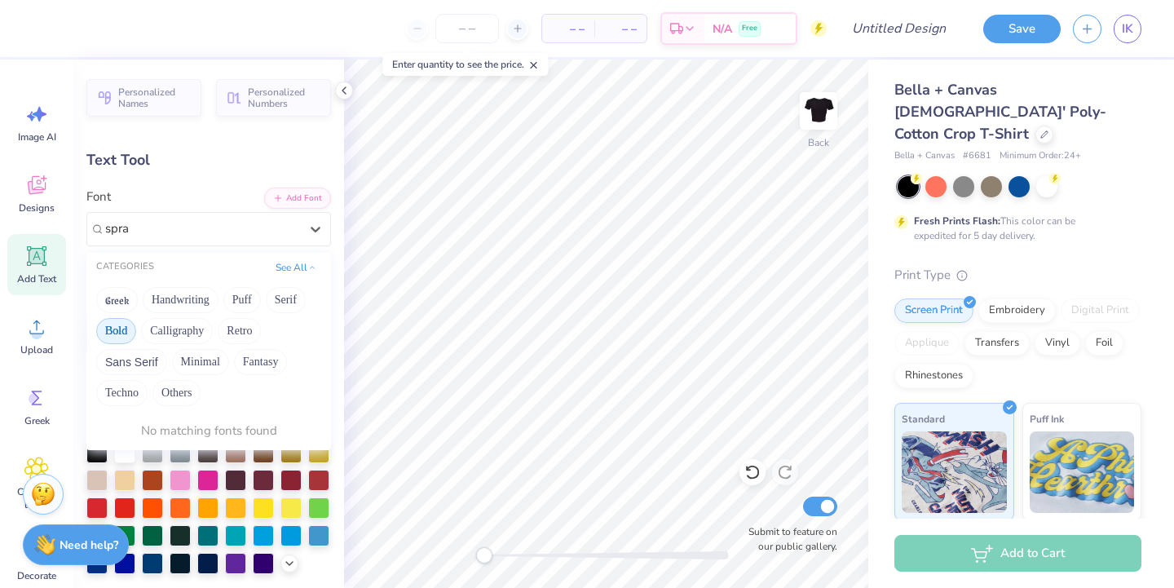
click at [115, 325] on button "Bold" at bounding box center [116, 331] width 40 height 26
click at [237, 299] on button "Puff" at bounding box center [242, 300] width 38 height 26
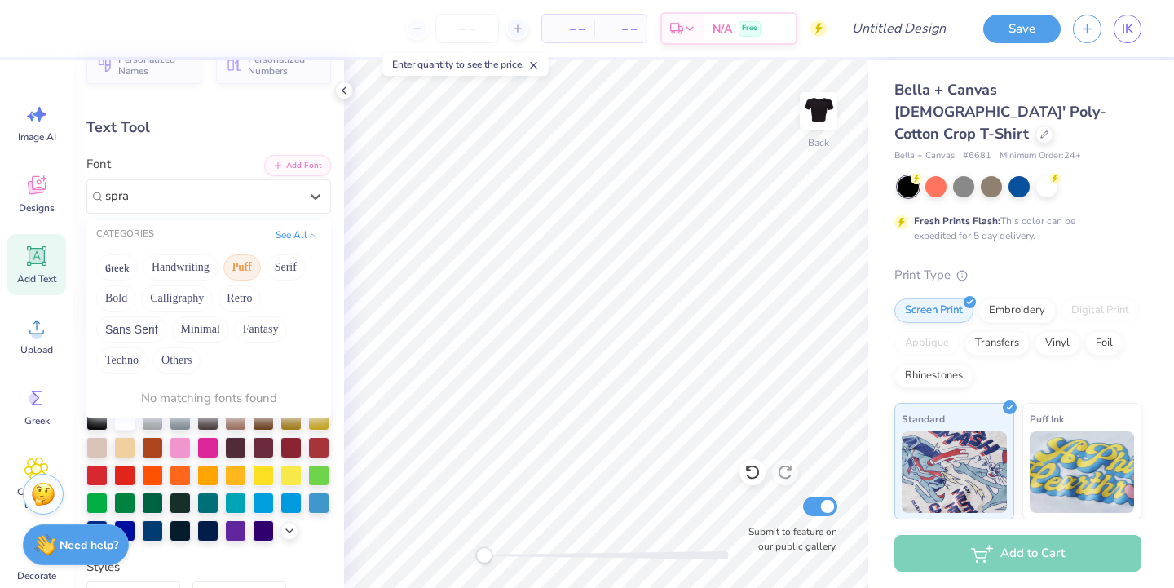
scroll to position [26, 0]
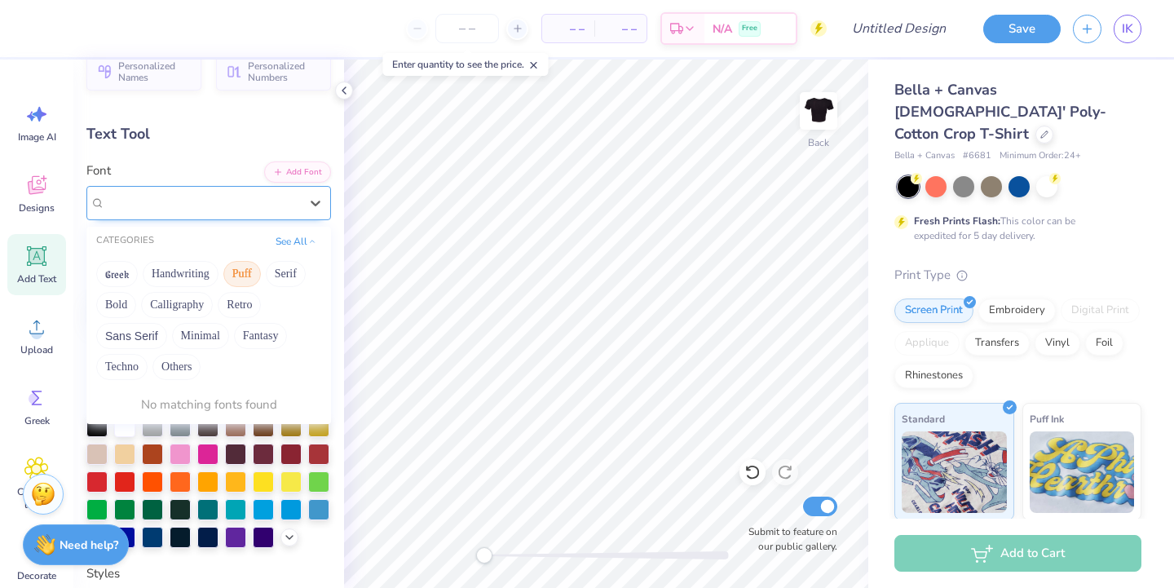
click at [250, 202] on div at bounding box center [202, 202] width 197 height 25
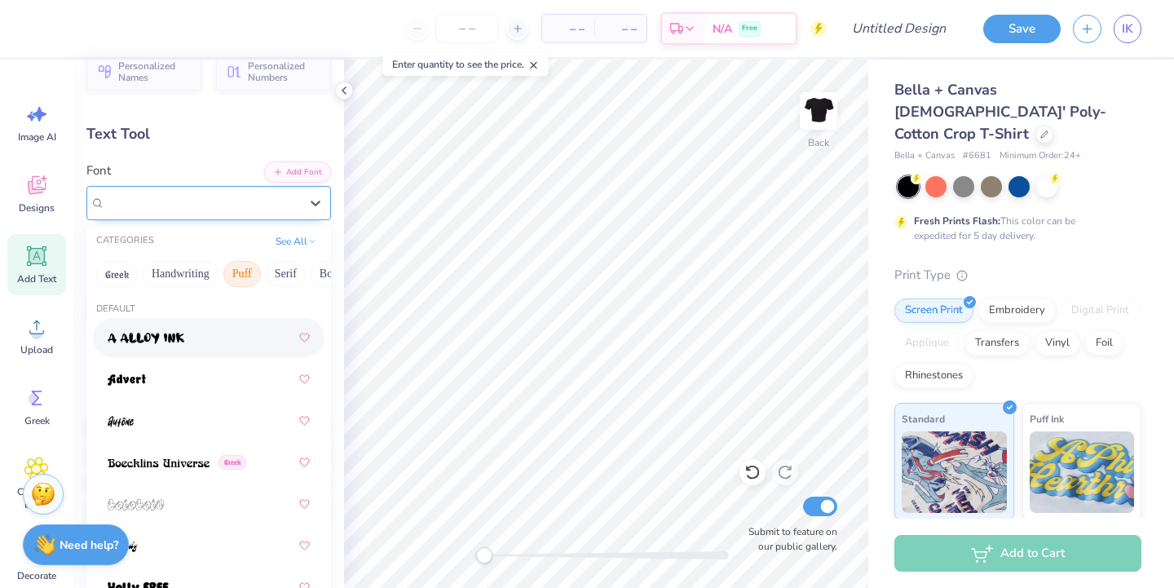
click at [250, 202] on div "Cherry Swash" at bounding box center [202, 202] width 194 height 19
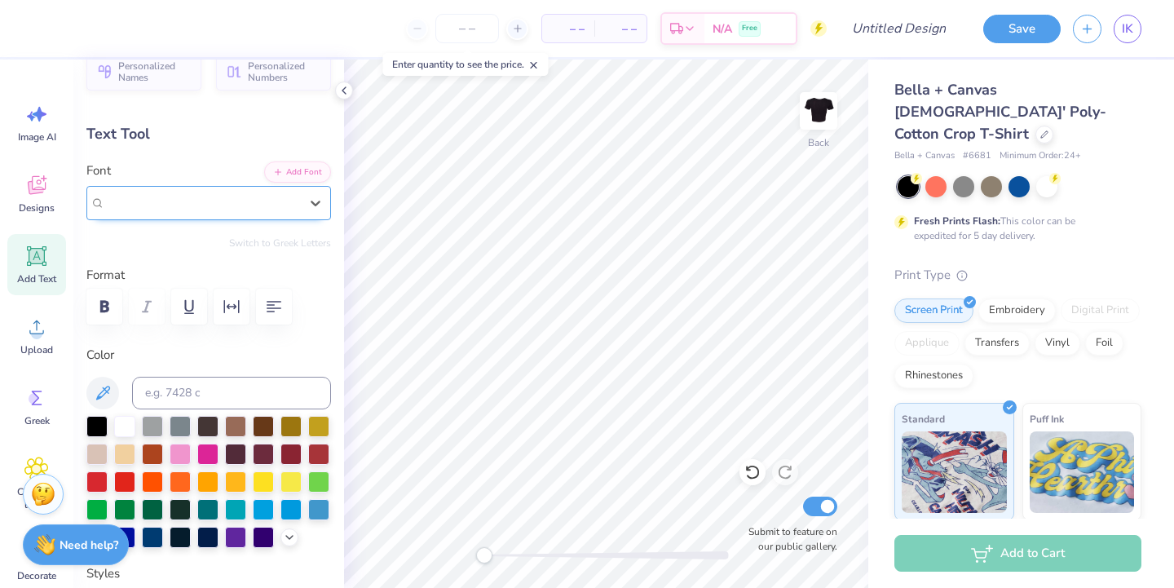
drag, startPoint x: 250, startPoint y: 202, endPoint x: 240, endPoint y: 201, distance: 10.7
click at [242, 201] on div "Cherry Swash" at bounding box center [202, 202] width 194 height 19
click at [240, 201] on div "Cherry Swash" at bounding box center [202, 202] width 194 height 19
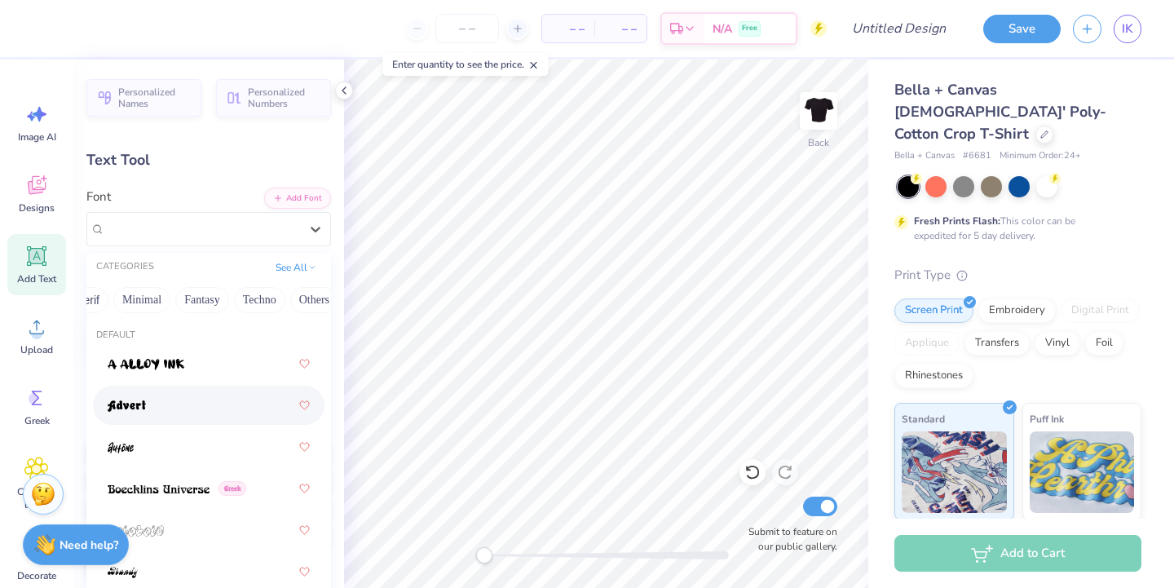
scroll to position [0, 445]
click at [243, 299] on button "Techno" at bounding box center [257, 300] width 51 height 26
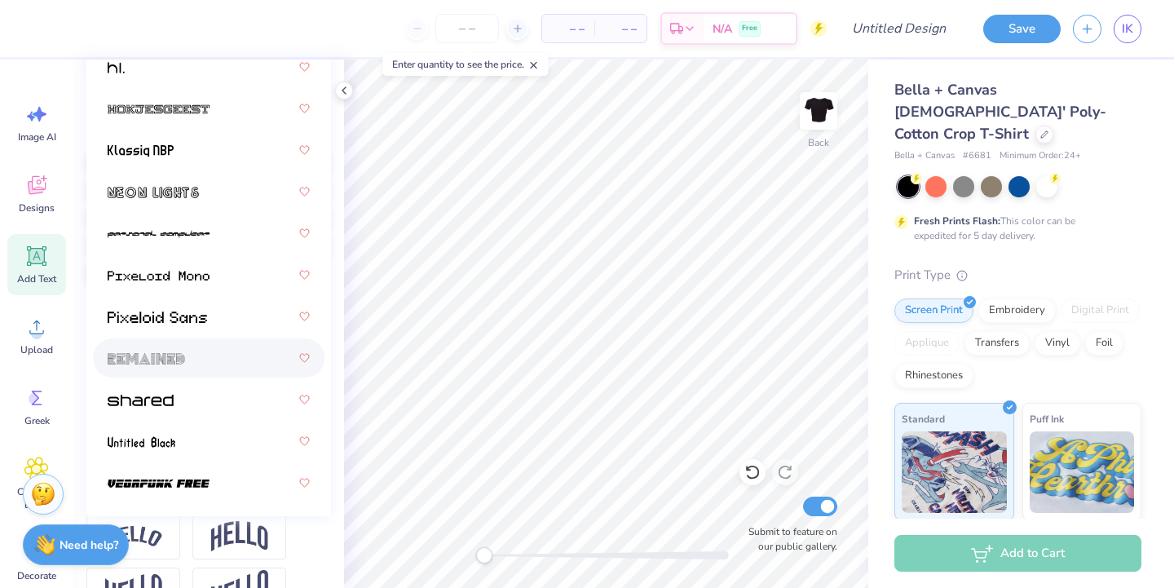
scroll to position [0, 0]
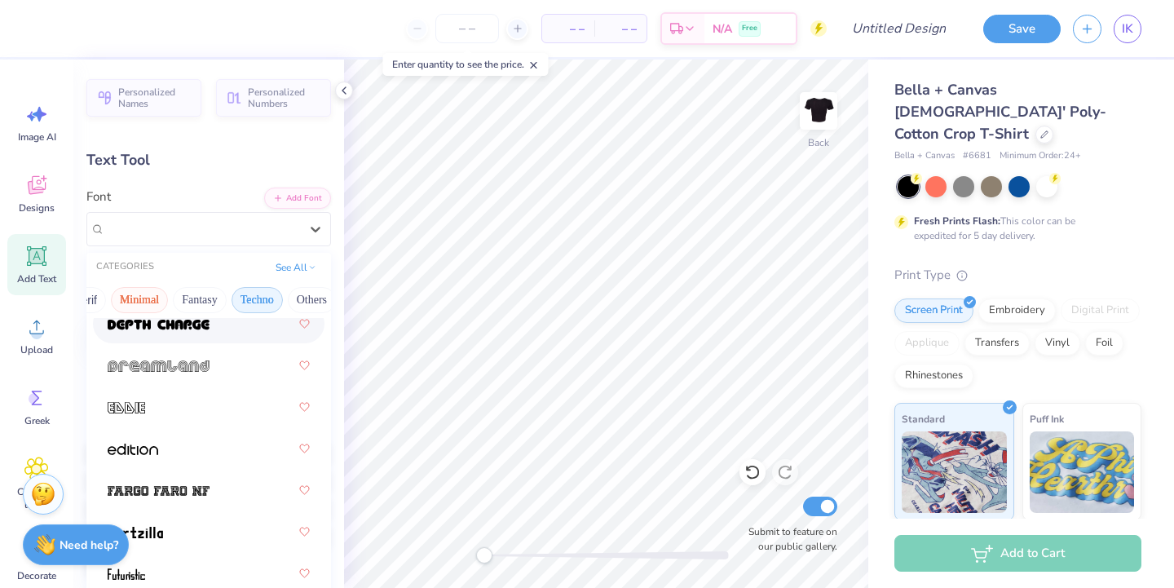
click at [158, 302] on button "Minimal" at bounding box center [139, 300] width 57 height 26
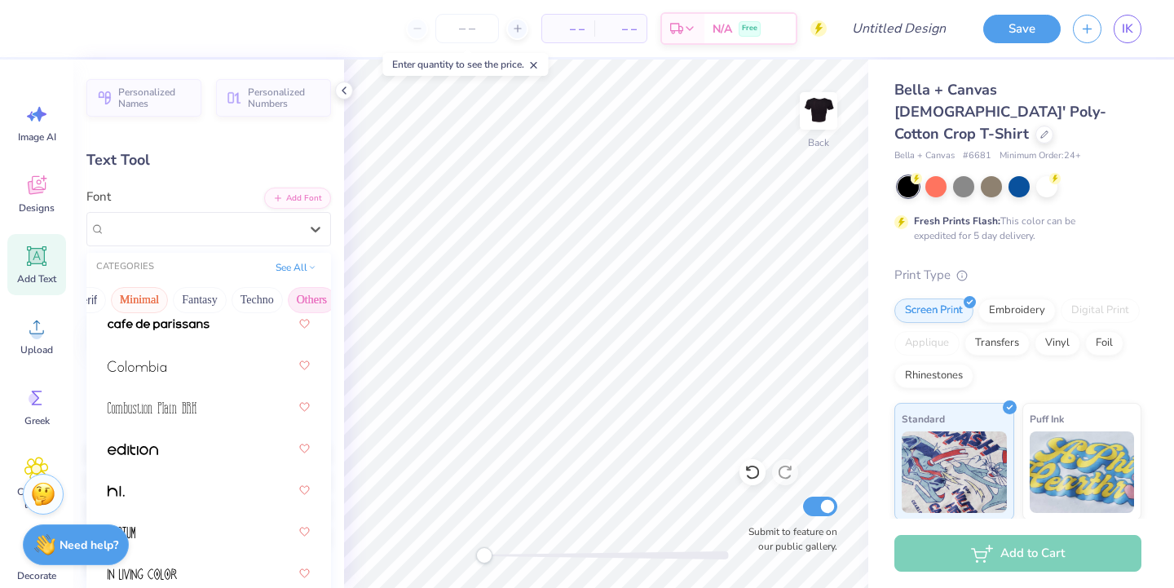
click at [294, 297] on button "Others" at bounding box center [312, 300] width 48 height 26
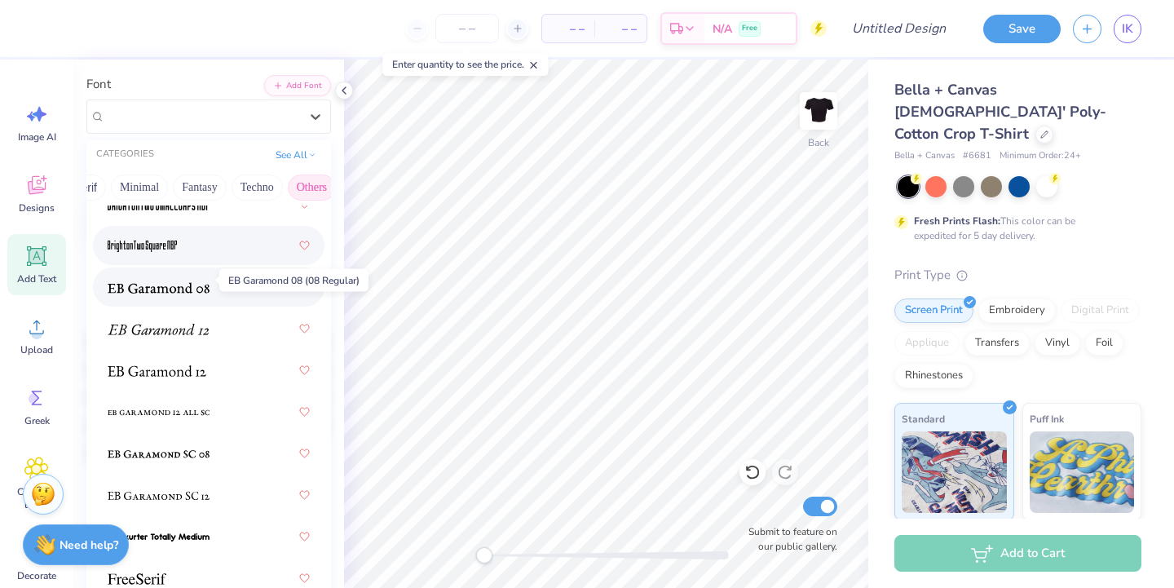
scroll to position [120, 0]
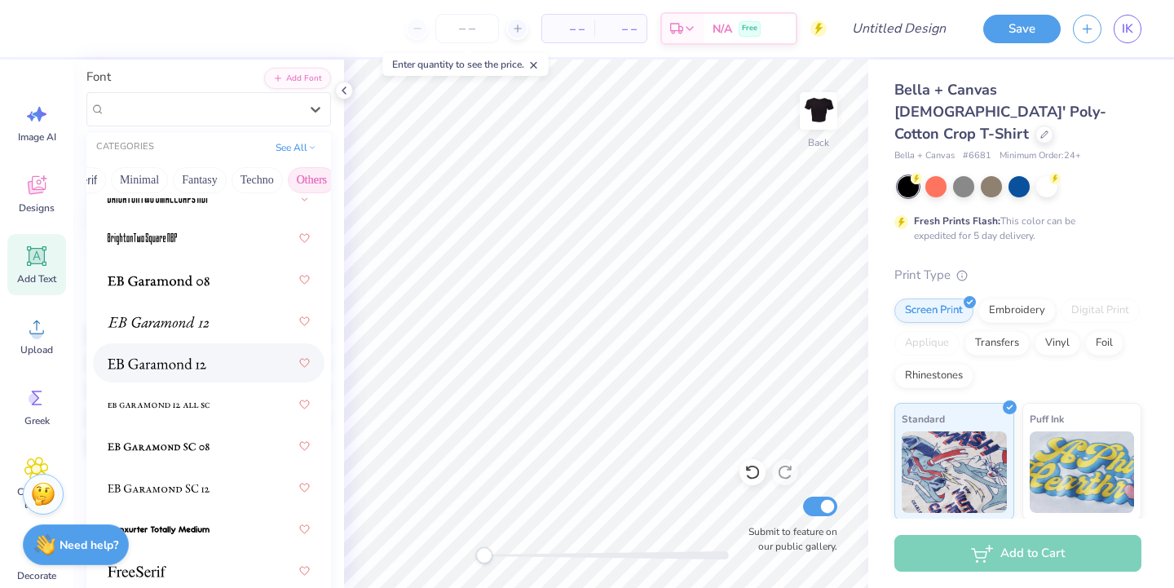
click at [195, 380] on div at bounding box center [209, 362] width 232 height 39
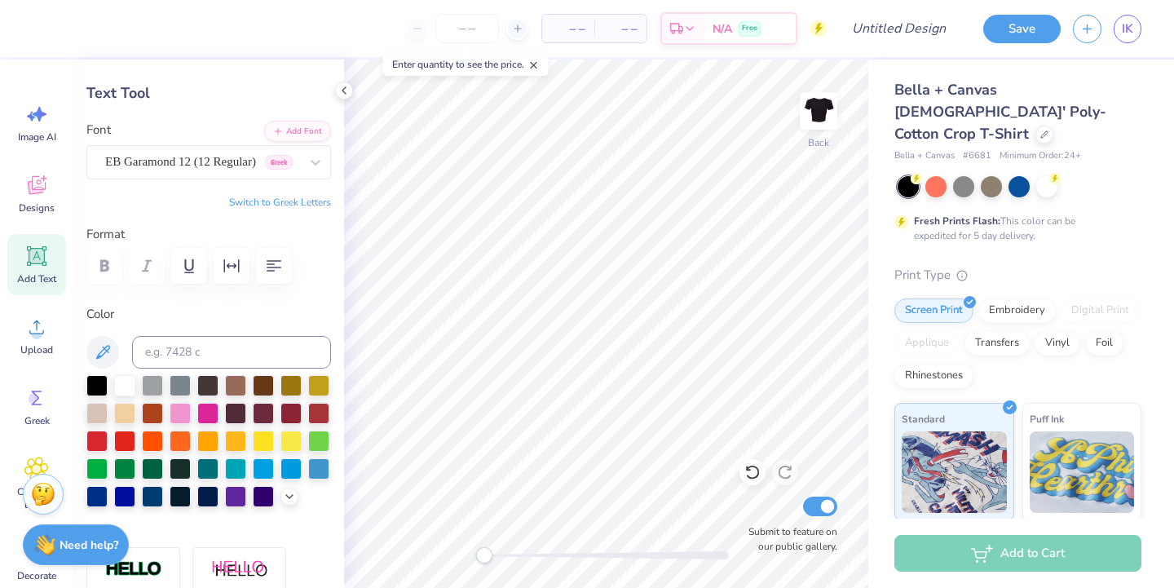
scroll to position [0, 0]
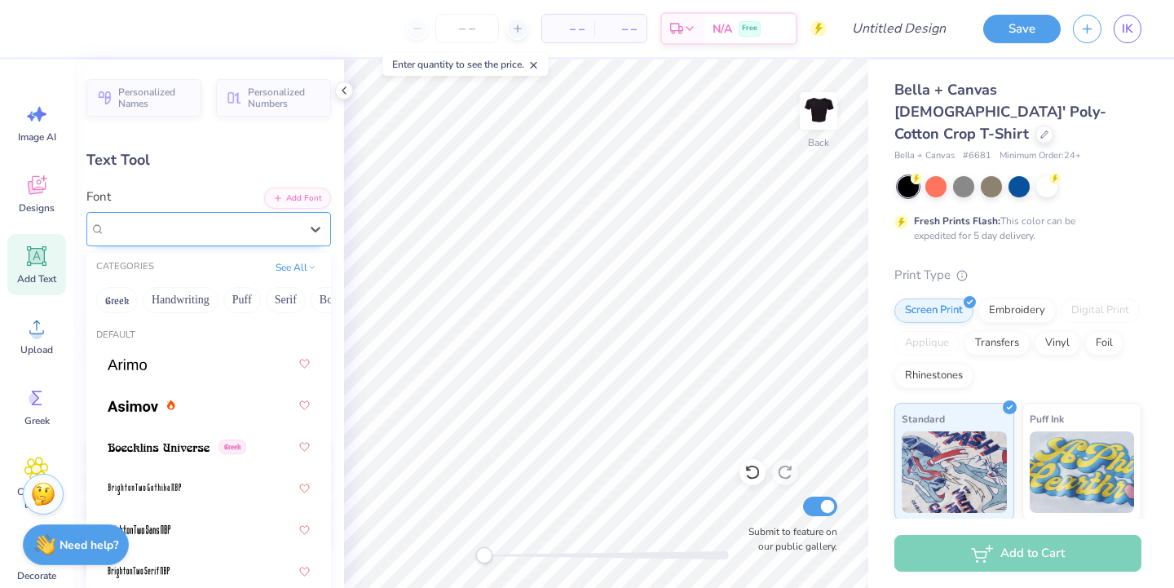
click at [174, 225] on div "EB Garamond 12 (12 Regular) [DEMOGRAPHIC_DATA]" at bounding box center [202, 228] width 197 height 25
click at [139, 303] on button "Puff" at bounding box center [129, 300] width 38 height 26
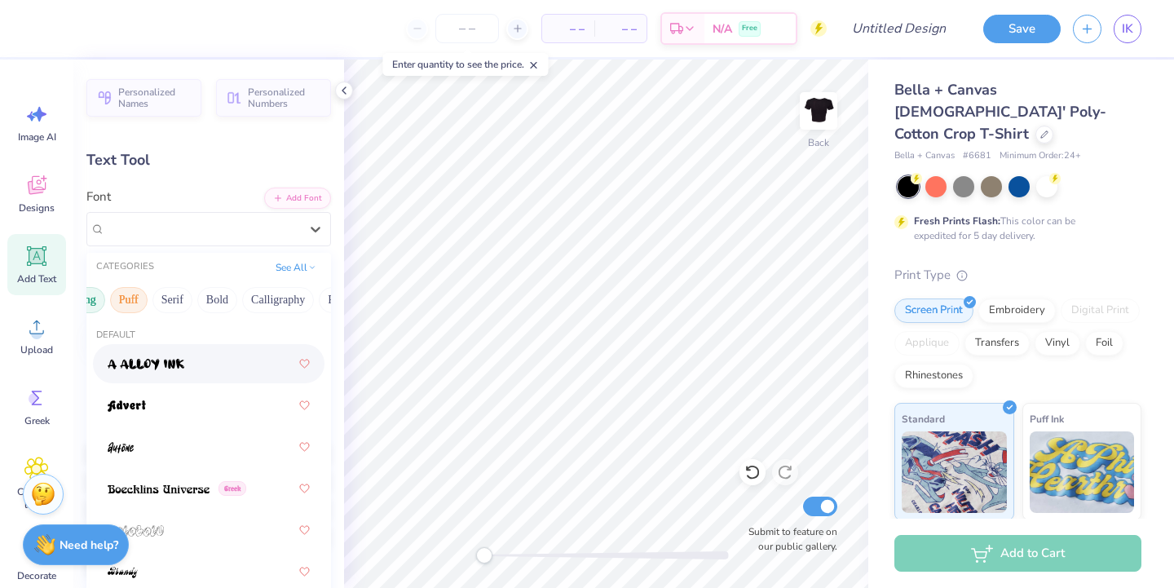
click at [88, 299] on button "Handwriting" at bounding box center [67, 300] width 76 height 26
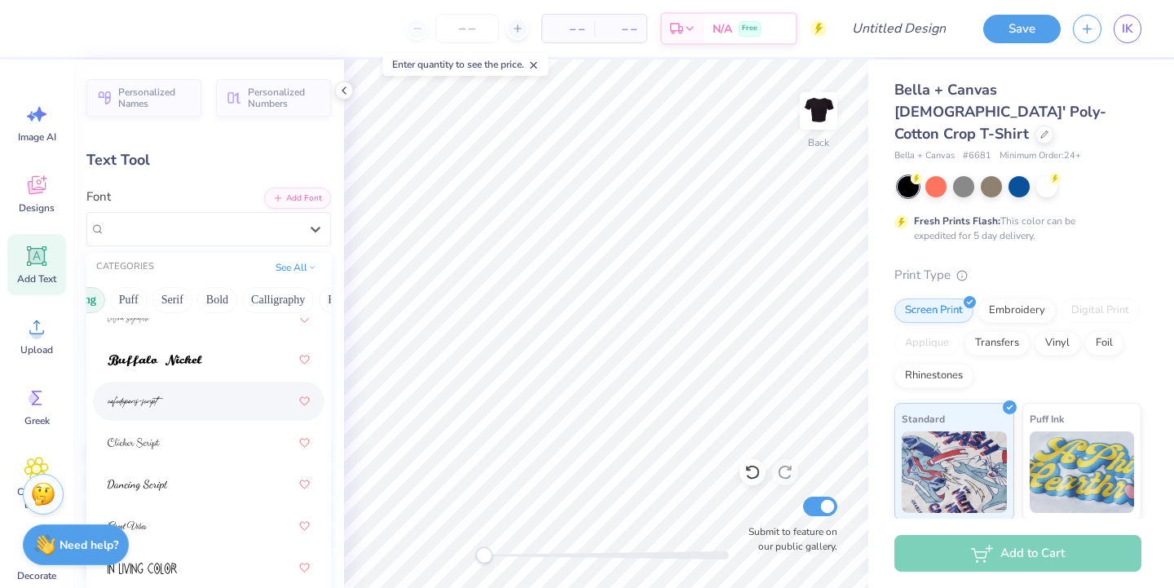
scroll to position [165, 0]
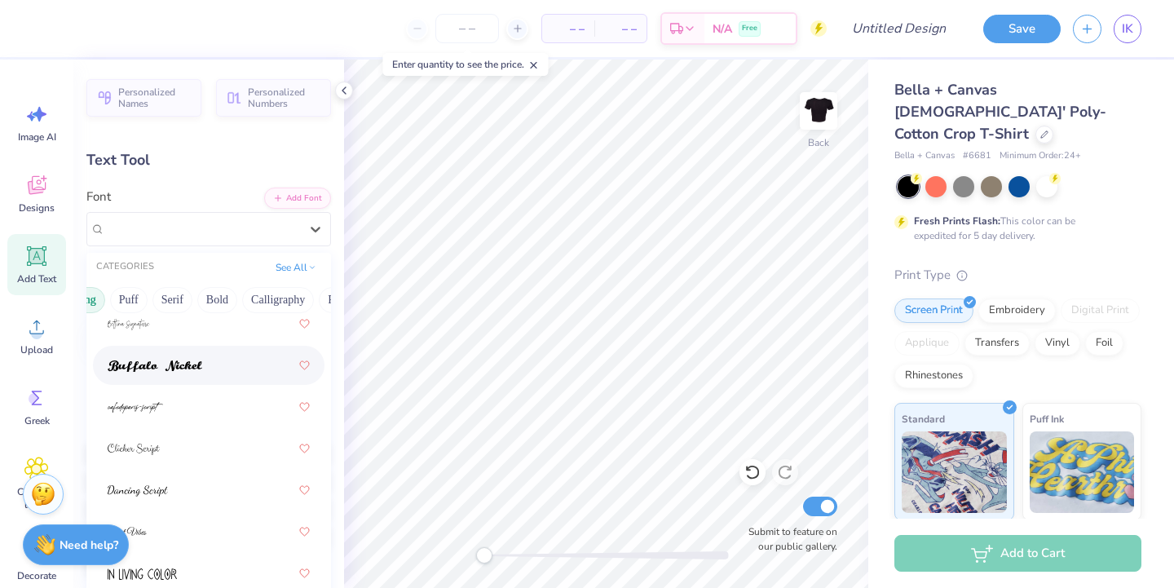
click at [161, 365] on img at bounding box center [155, 365] width 95 height 11
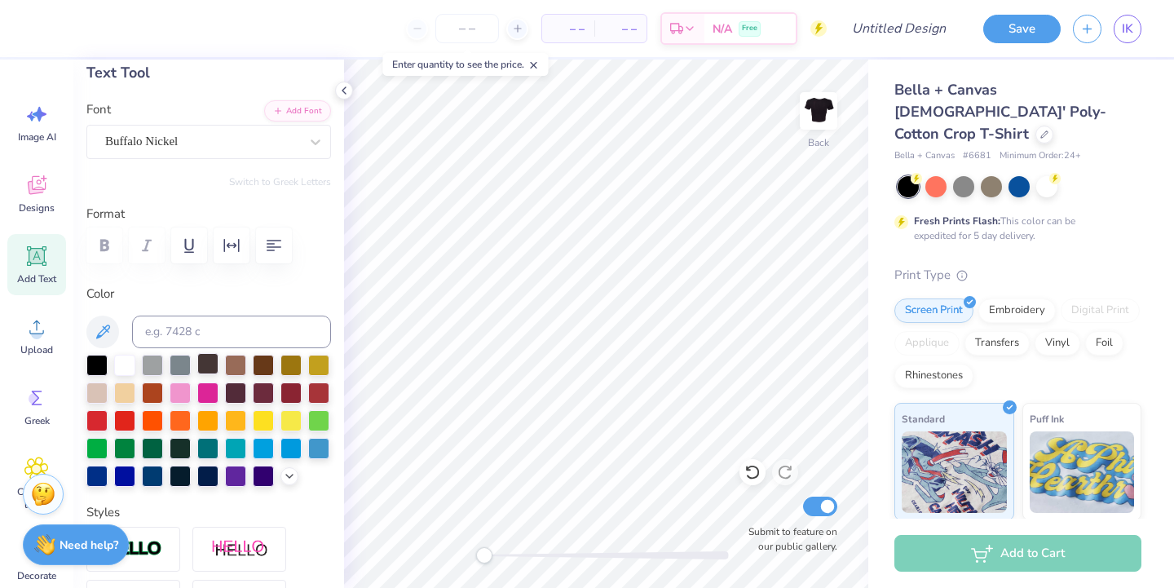
scroll to position [86, 0]
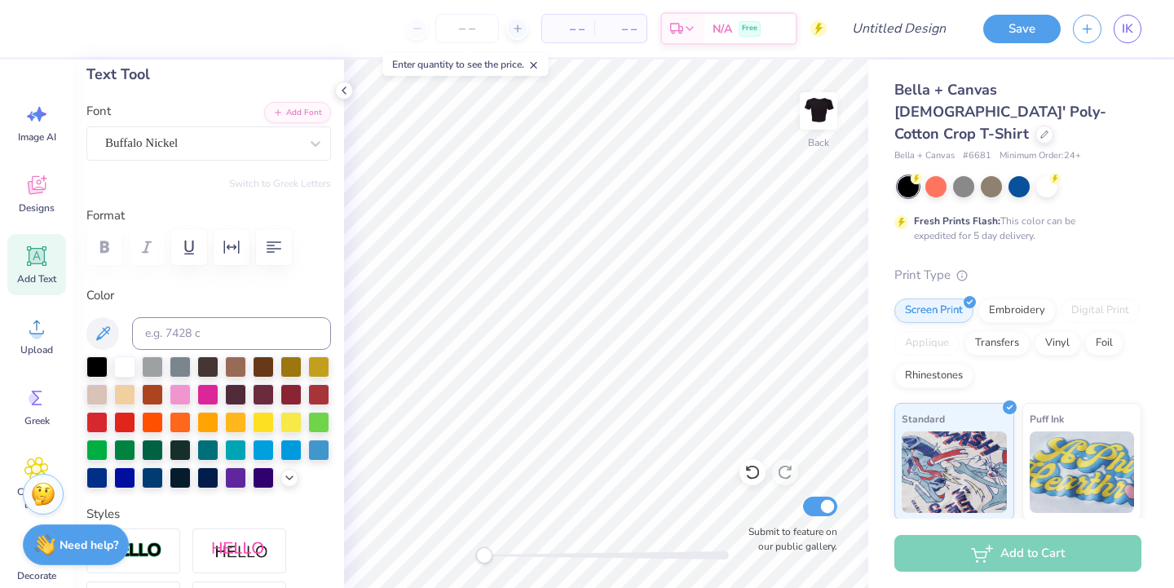
type input "6.07"
type input "1.71"
type input "6.27"
type input "4.60"
type input "1.30"
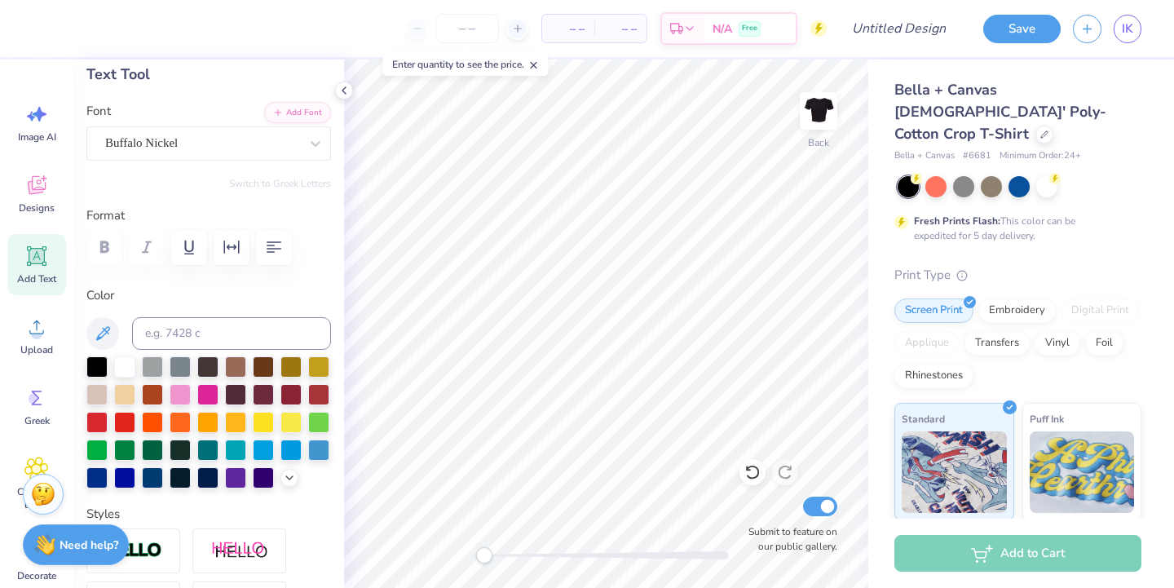
type input "6.69"
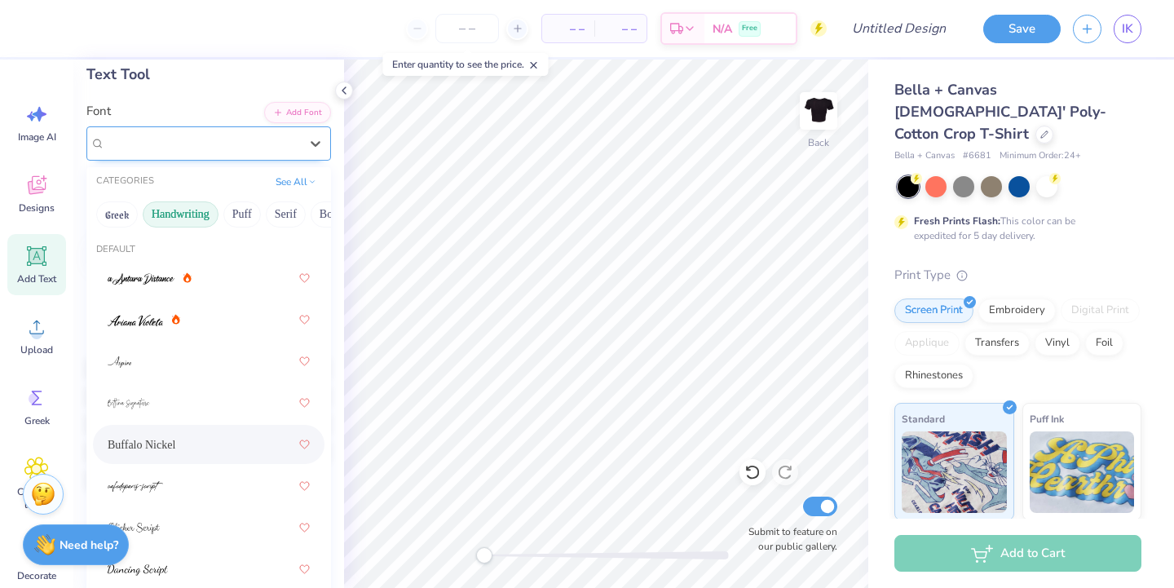
click at [171, 136] on div "Buffalo Nickel" at bounding box center [202, 142] width 197 height 25
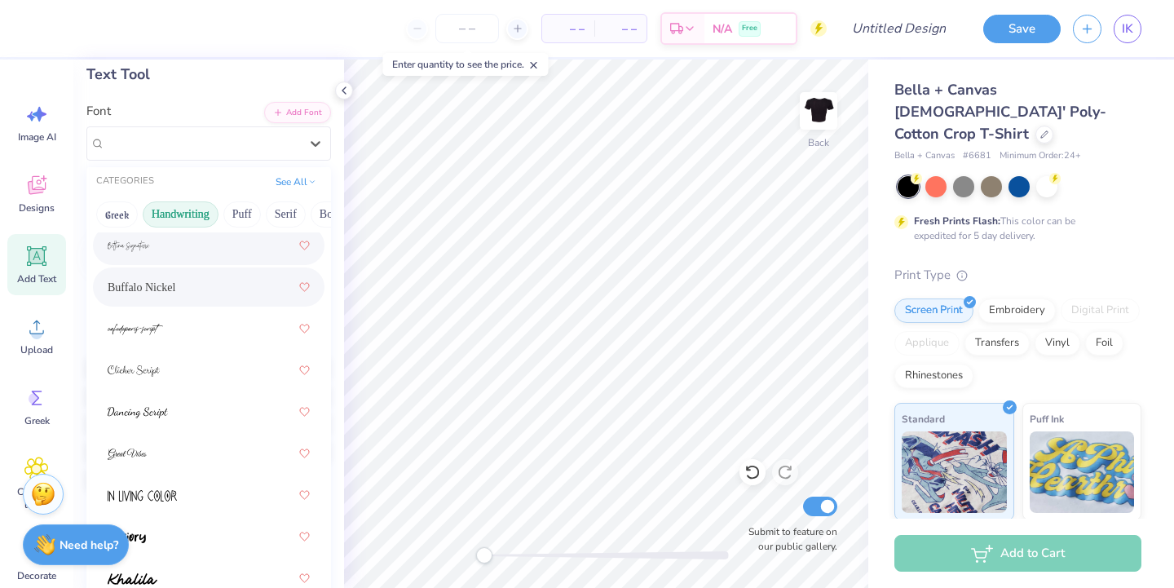
scroll to position [158, 0]
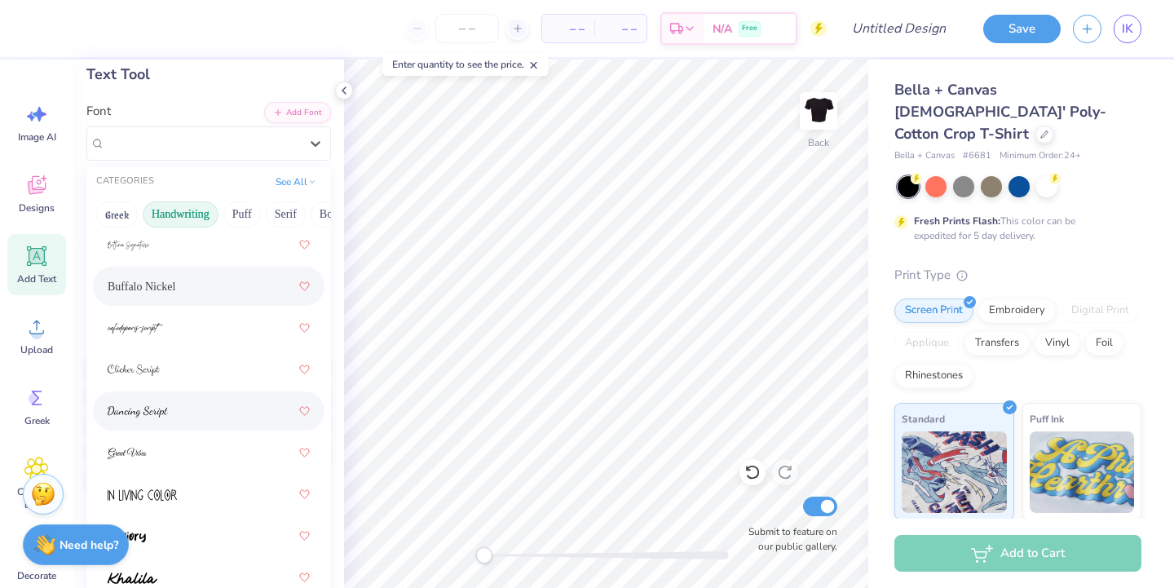
click at [161, 403] on span at bounding box center [138, 411] width 60 height 17
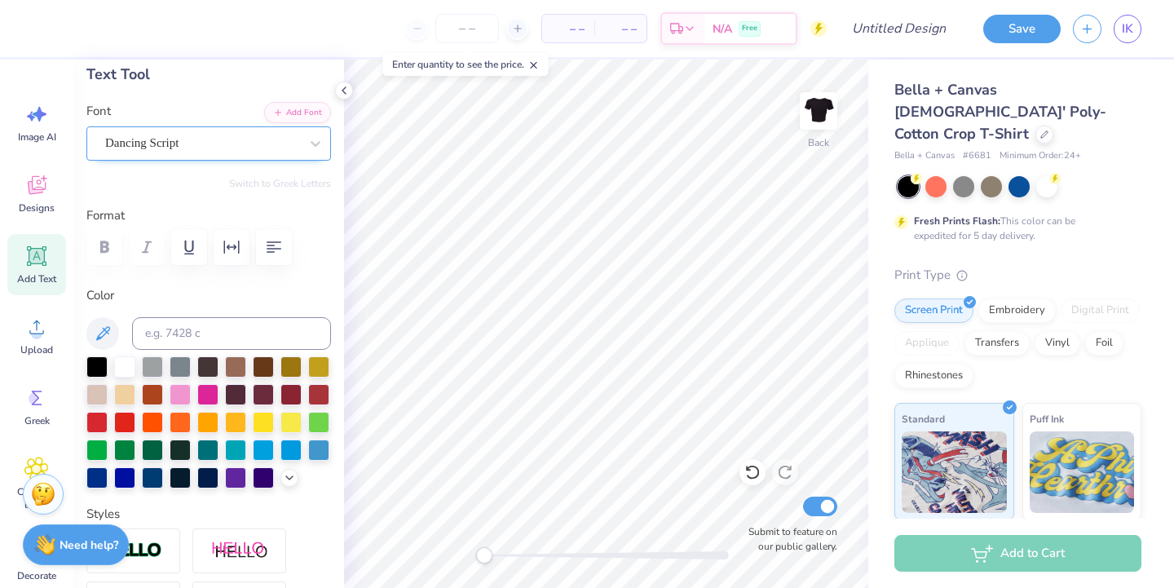
click at [143, 135] on div "Dancing Script" at bounding box center [202, 142] width 197 height 25
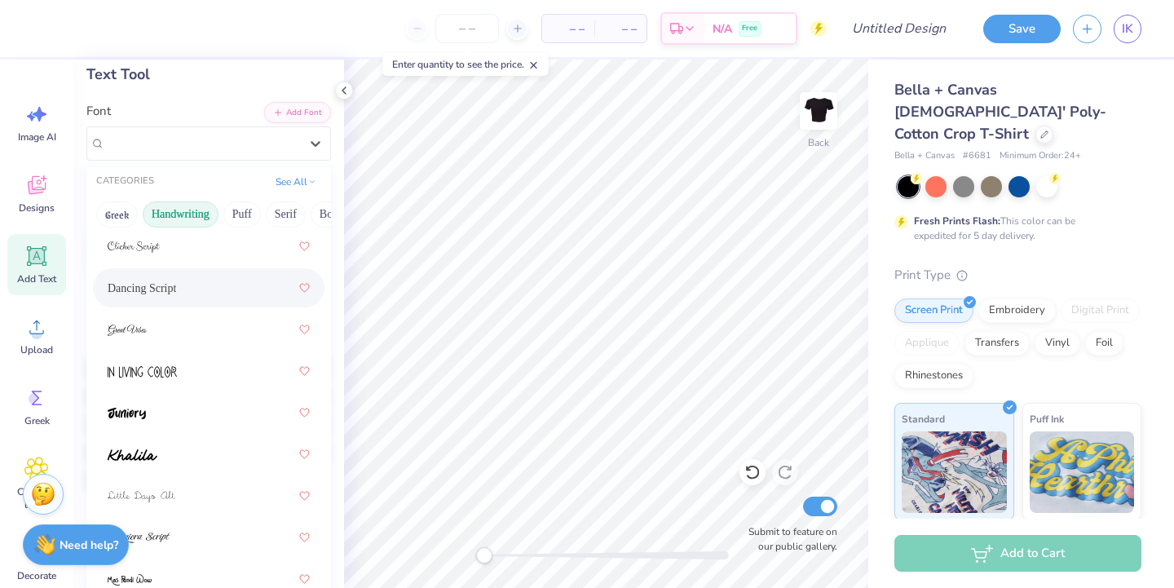
scroll to position [282, 0]
click at [154, 448] on img at bounding box center [133, 453] width 50 height 11
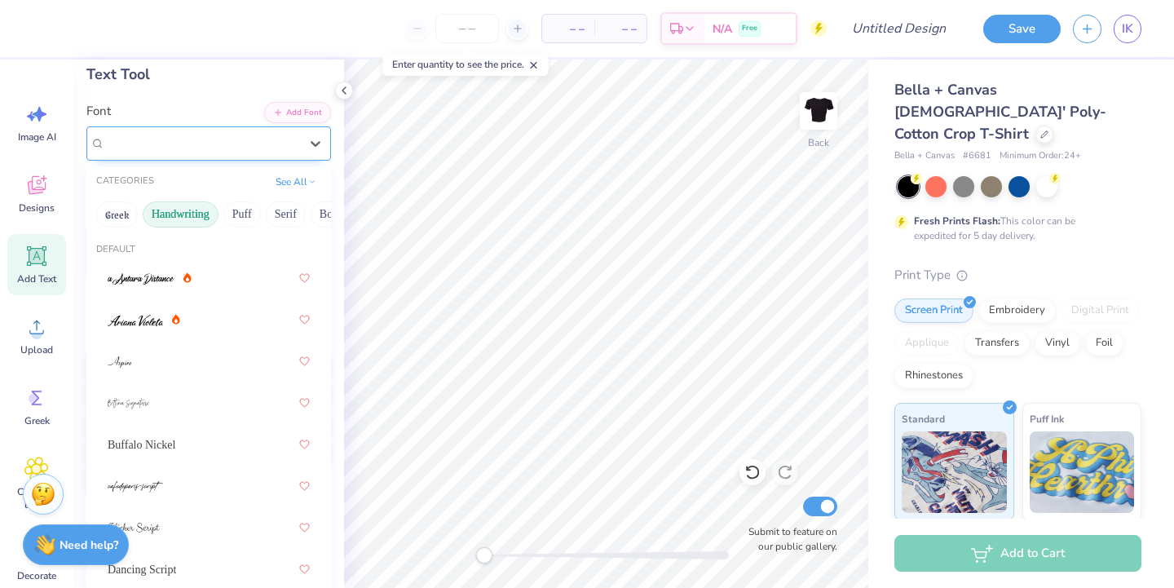
click at [170, 146] on div "Khalila" at bounding box center [202, 142] width 197 height 25
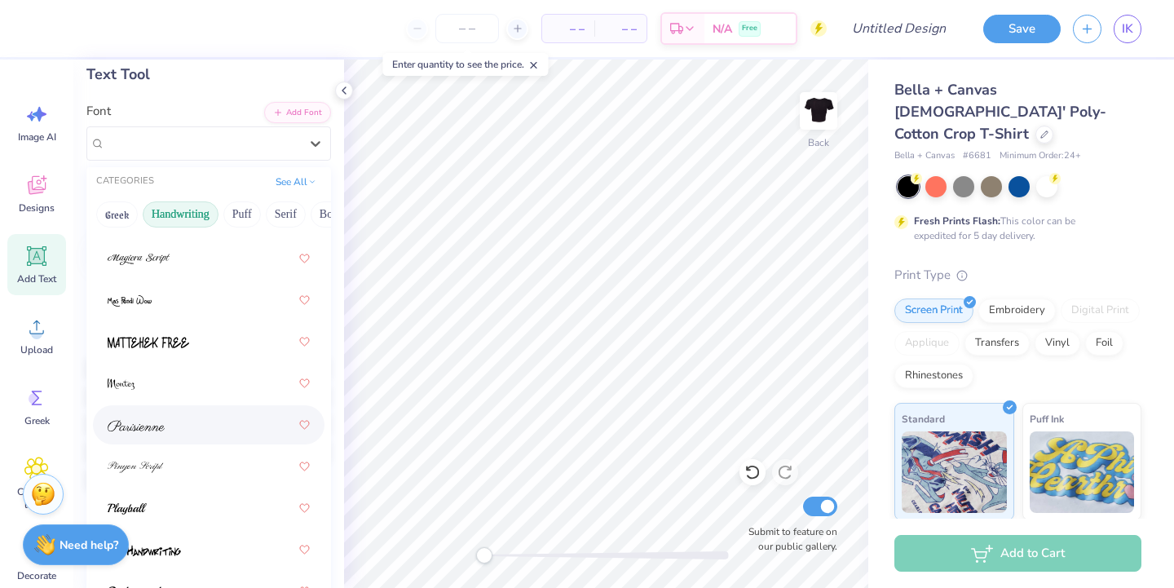
scroll to position [713, 0]
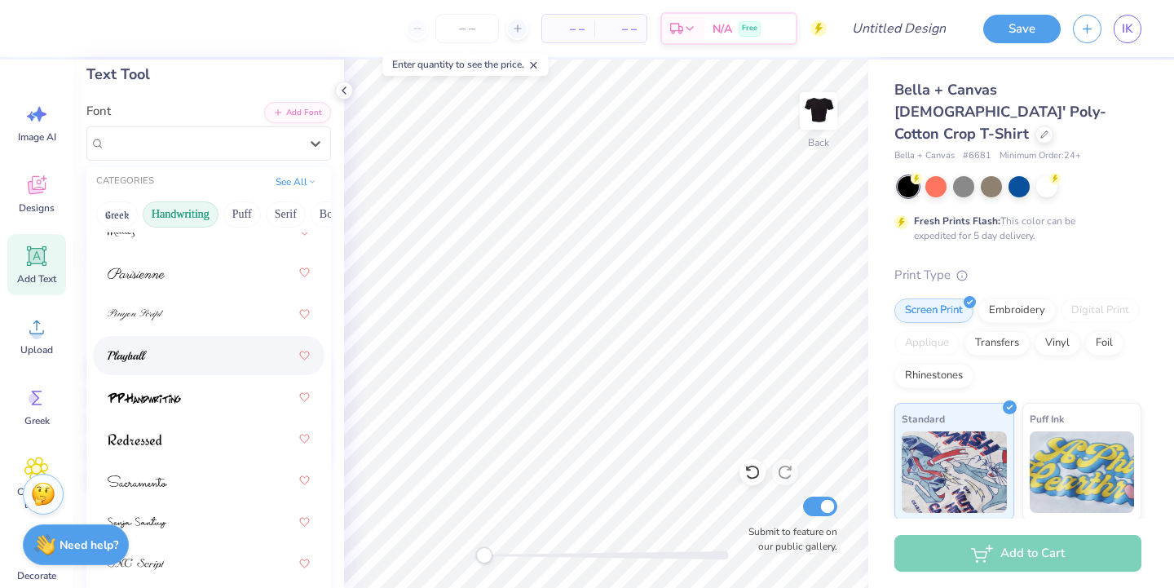
click at [185, 347] on div at bounding box center [209, 355] width 202 height 29
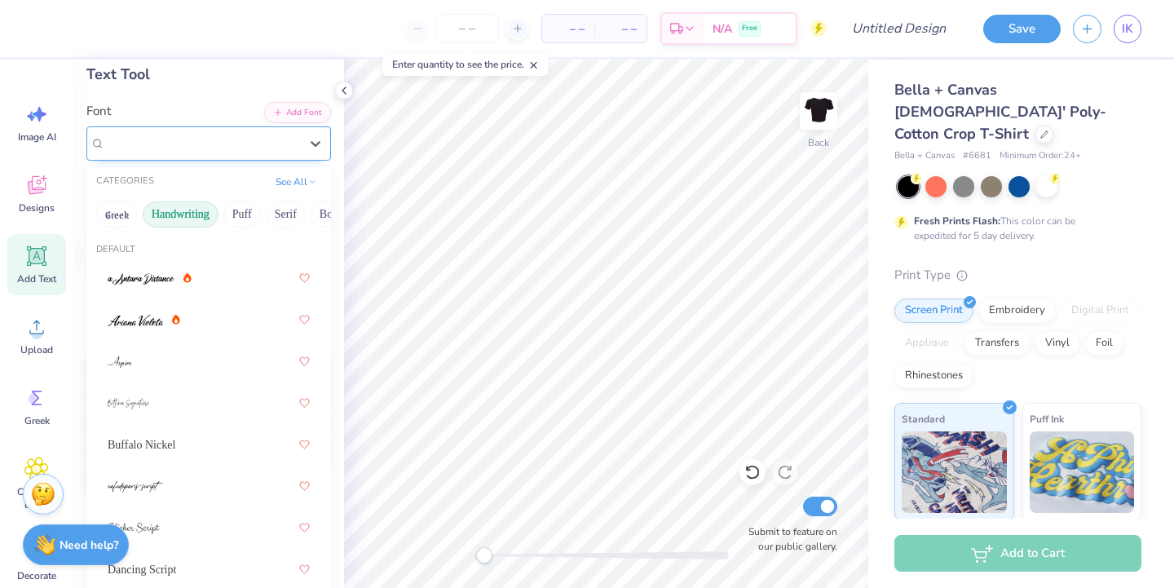
click at [188, 142] on div "Playball" at bounding box center [202, 142] width 197 height 25
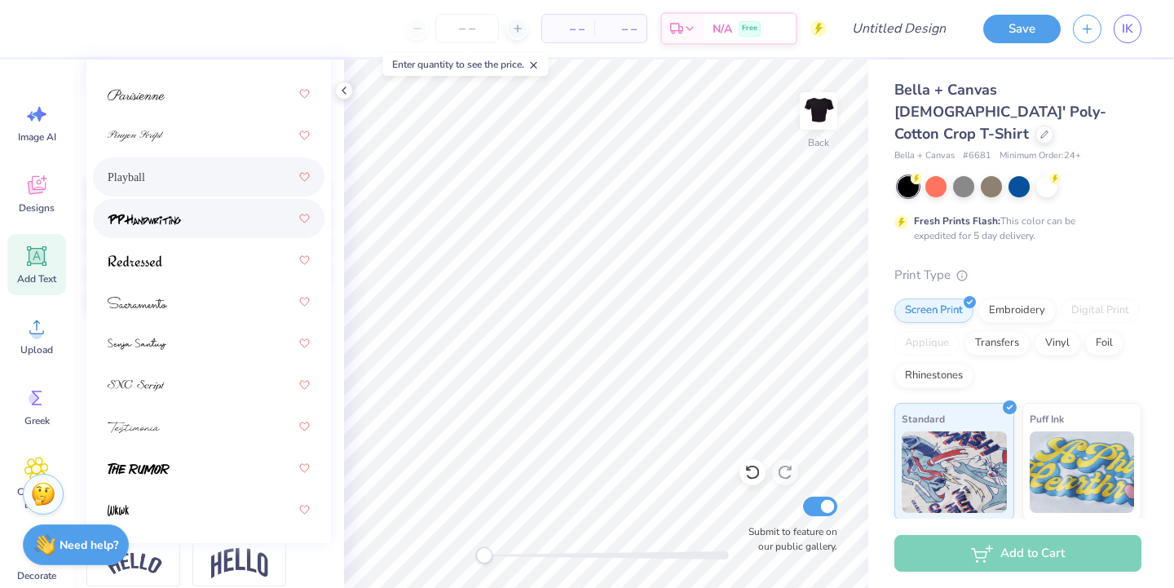
scroll to position [269, 0]
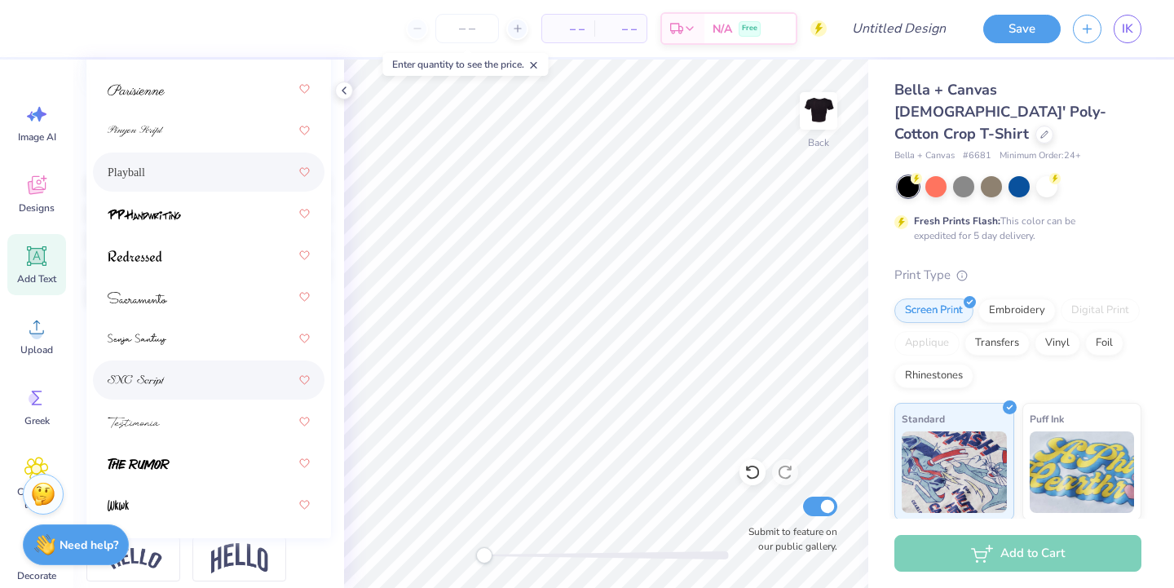
click at [187, 380] on div at bounding box center [209, 379] width 202 height 29
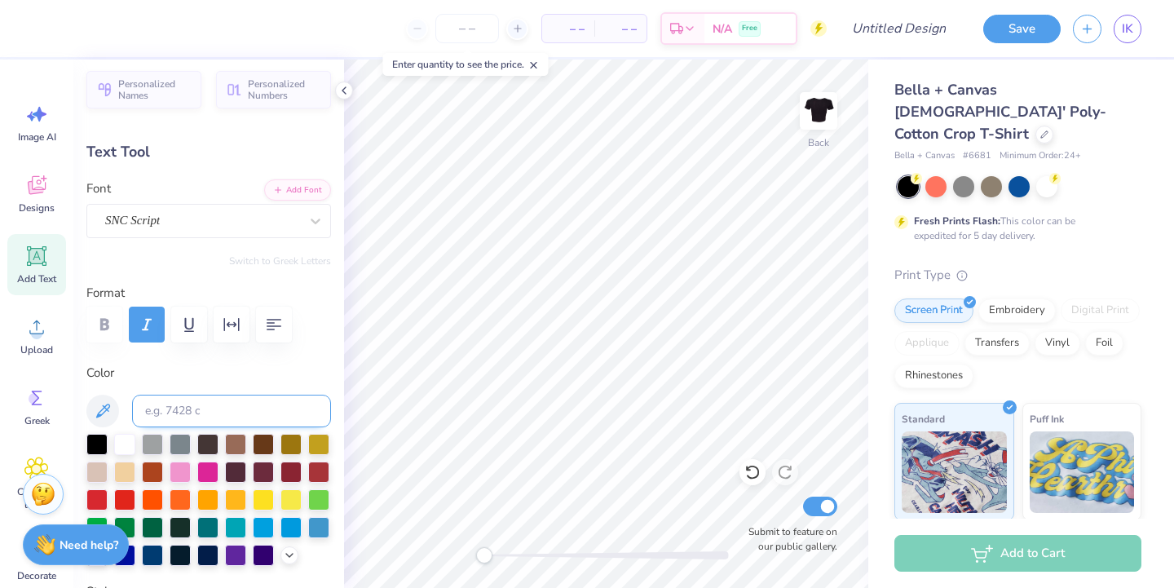
scroll to position [0, 0]
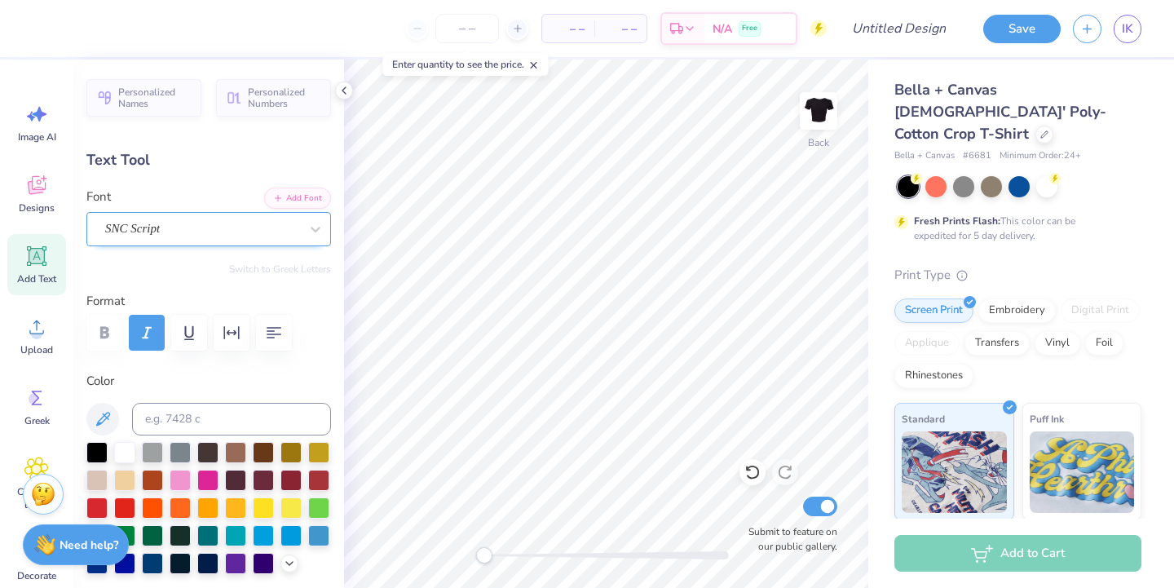
click at [215, 234] on div "SNC Script" at bounding box center [202, 228] width 197 height 25
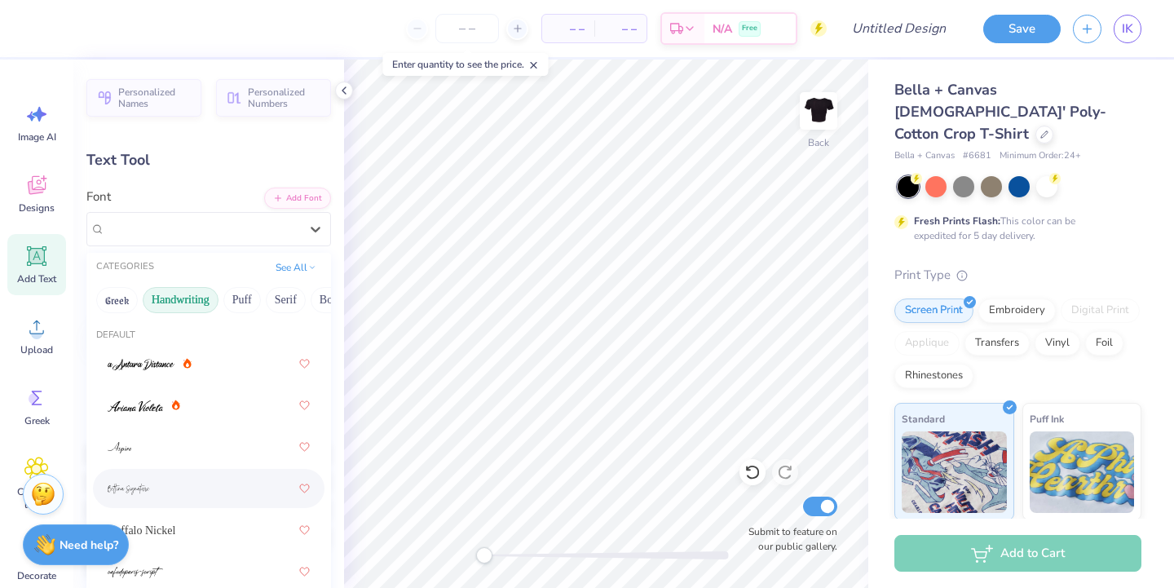
scroll to position [16, 0]
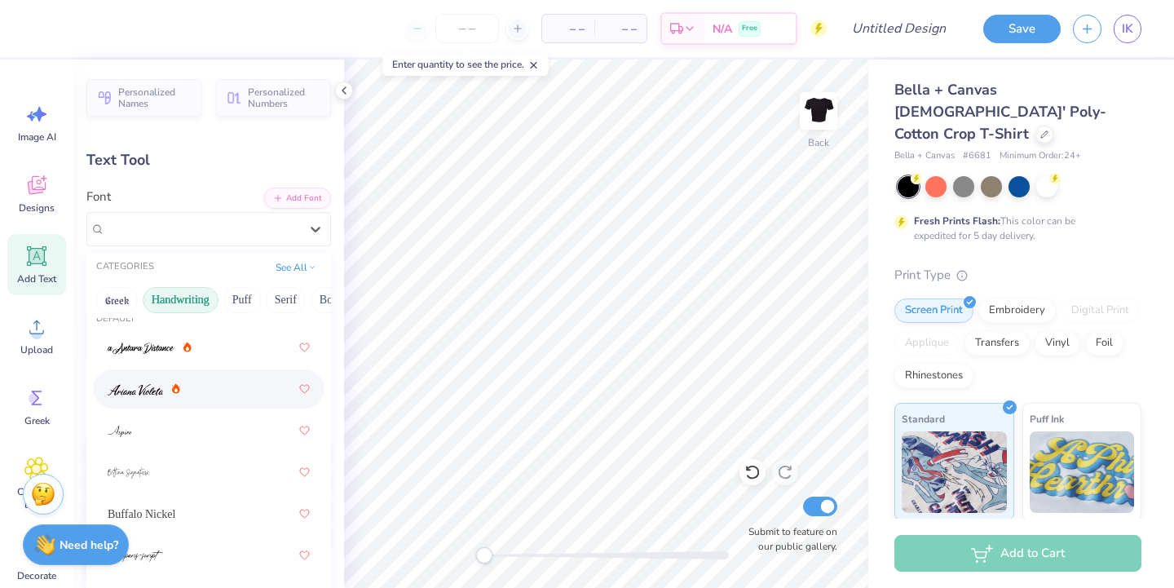
click at [165, 374] on div at bounding box center [209, 388] width 202 height 29
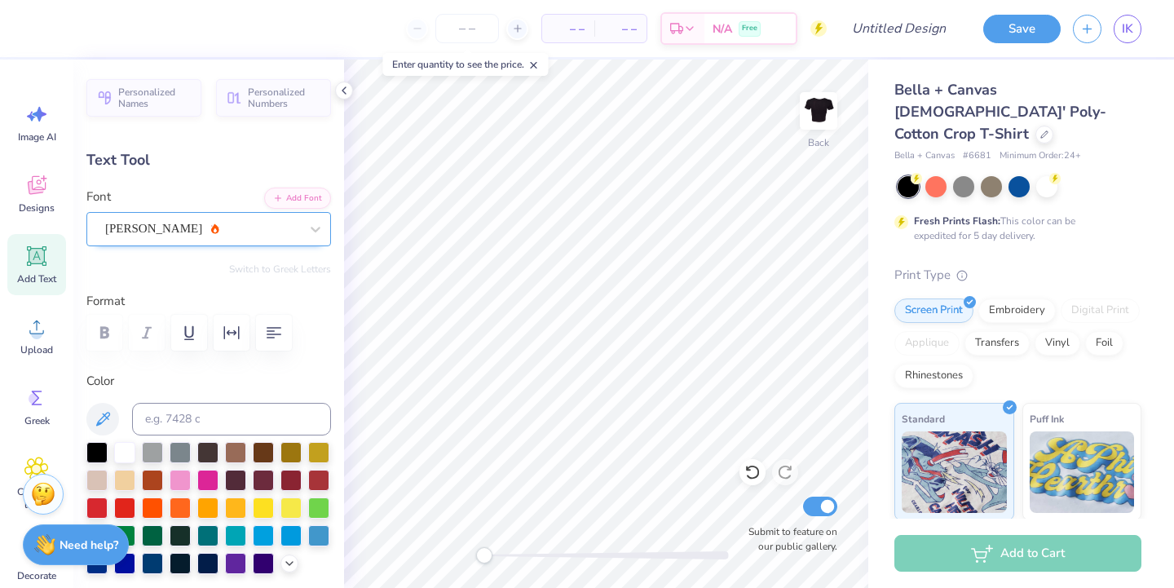
click at [143, 241] on div "[PERSON_NAME]" at bounding box center [202, 228] width 197 height 25
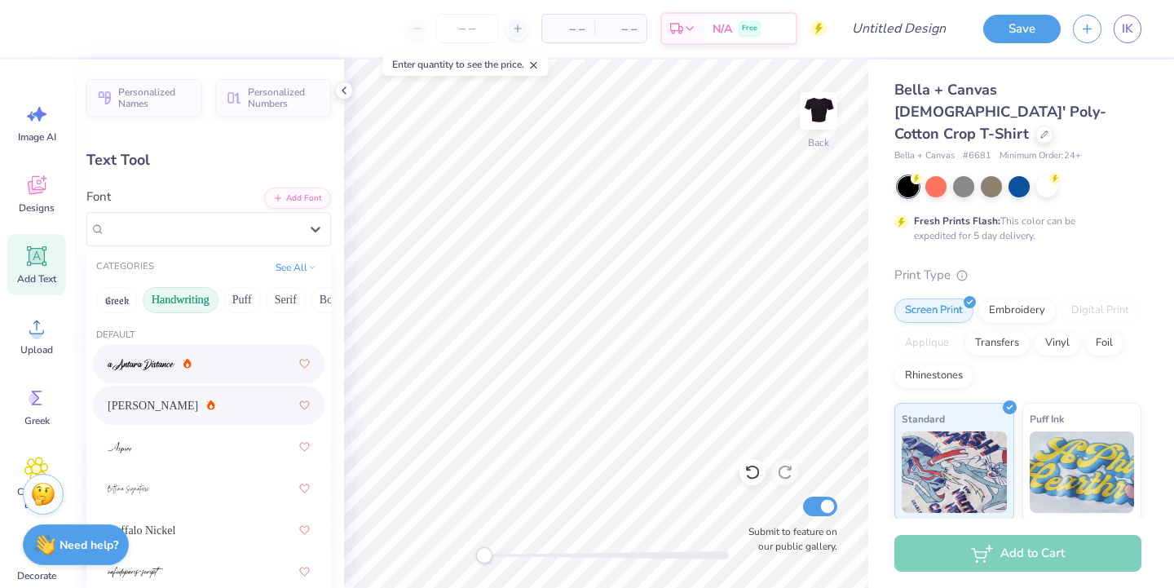
click at [152, 366] on img at bounding box center [141, 364] width 67 height 11
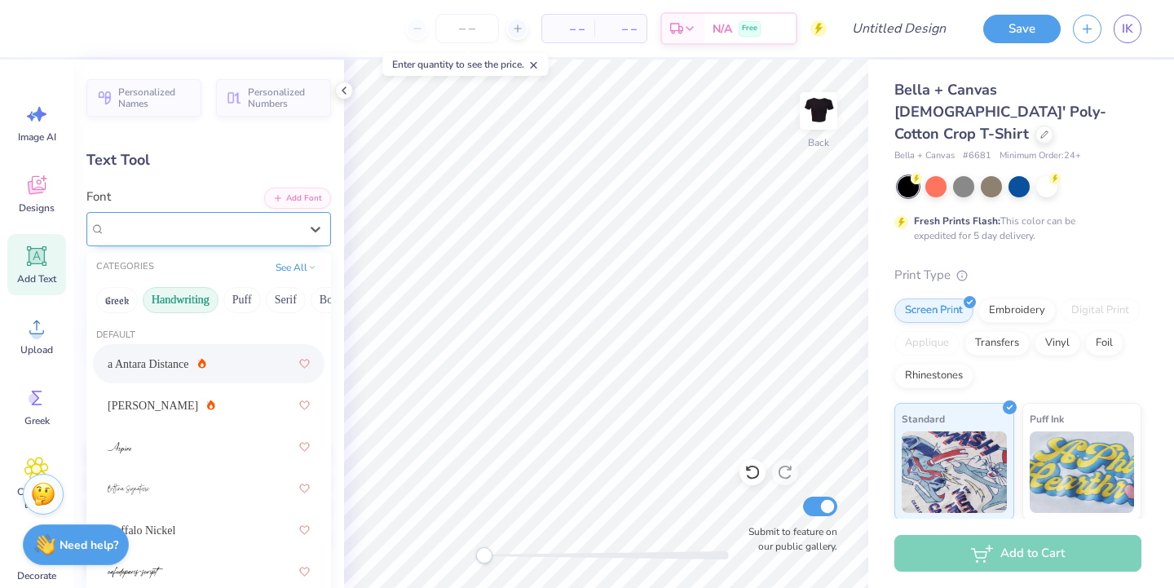
click at [163, 236] on div "a Antara Distance" at bounding box center [202, 228] width 197 height 25
click at [114, 301] on button "Greek" at bounding box center [117, 300] width 42 height 26
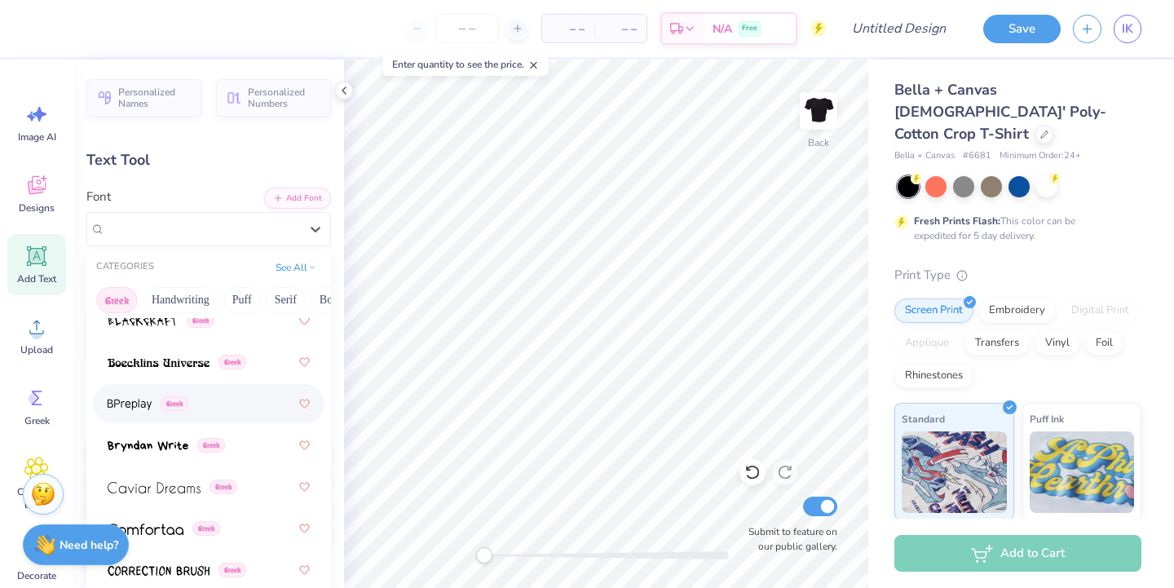
scroll to position [378, 0]
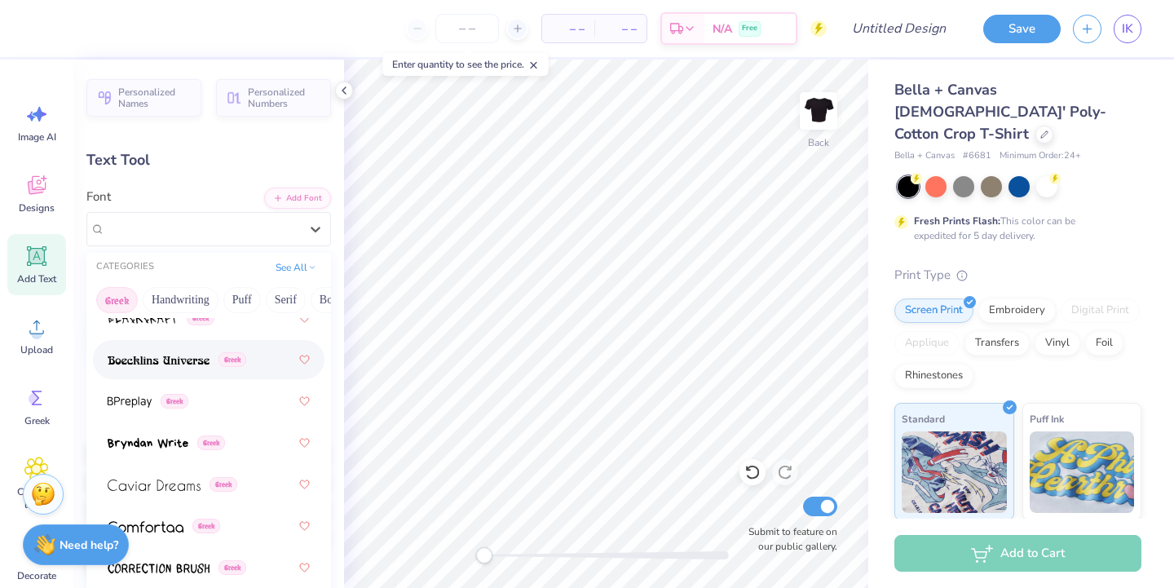
click at [139, 373] on div "Greek" at bounding box center [209, 359] width 202 height 29
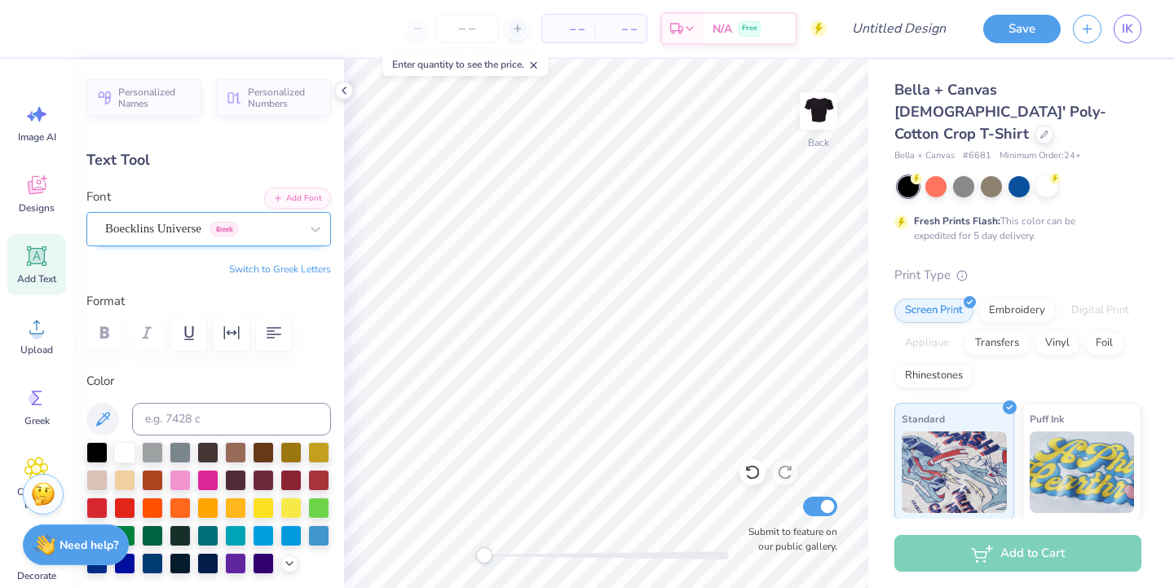
click at [152, 228] on div "Boecklins Universe Greek" at bounding box center [202, 228] width 197 height 25
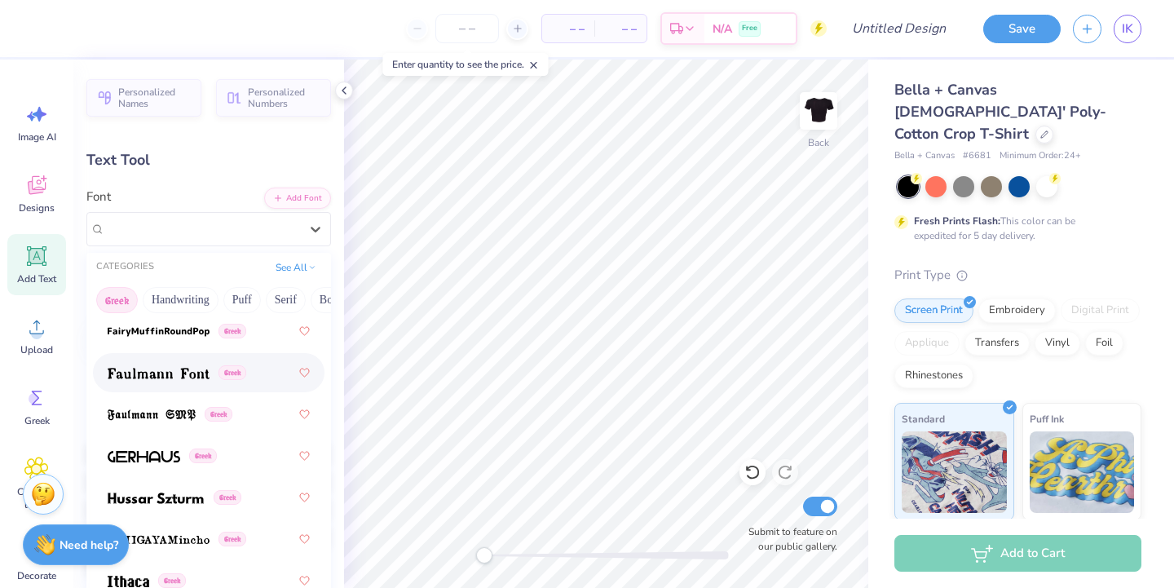
scroll to position [740, 0]
click at [147, 383] on div "Greek" at bounding box center [209, 371] width 202 height 29
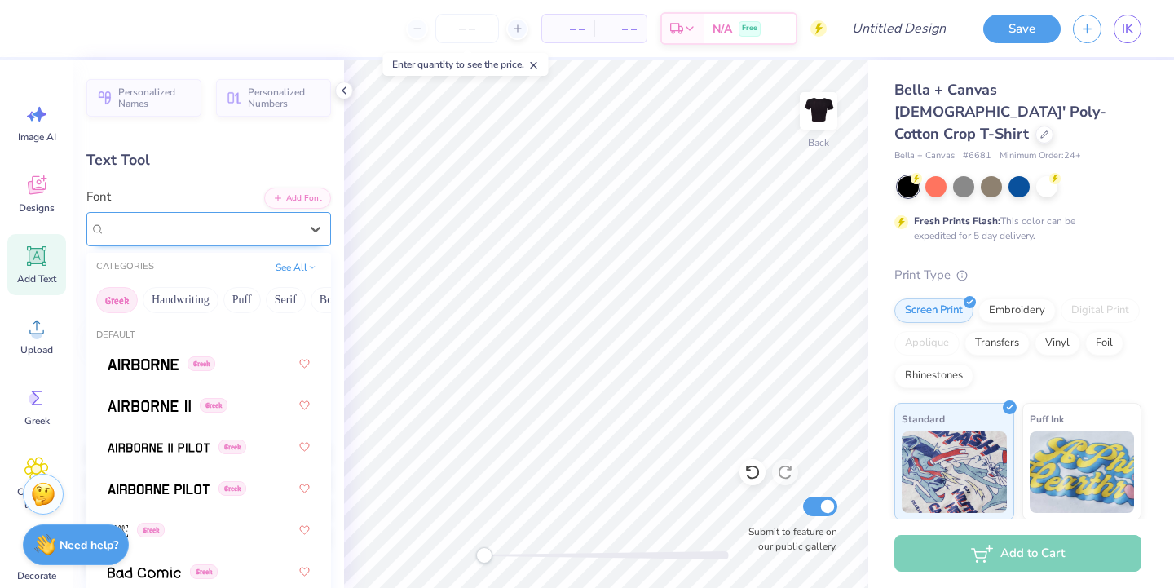
click at [167, 216] on div "Faulmann Font Greek" at bounding box center [202, 228] width 197 height 25
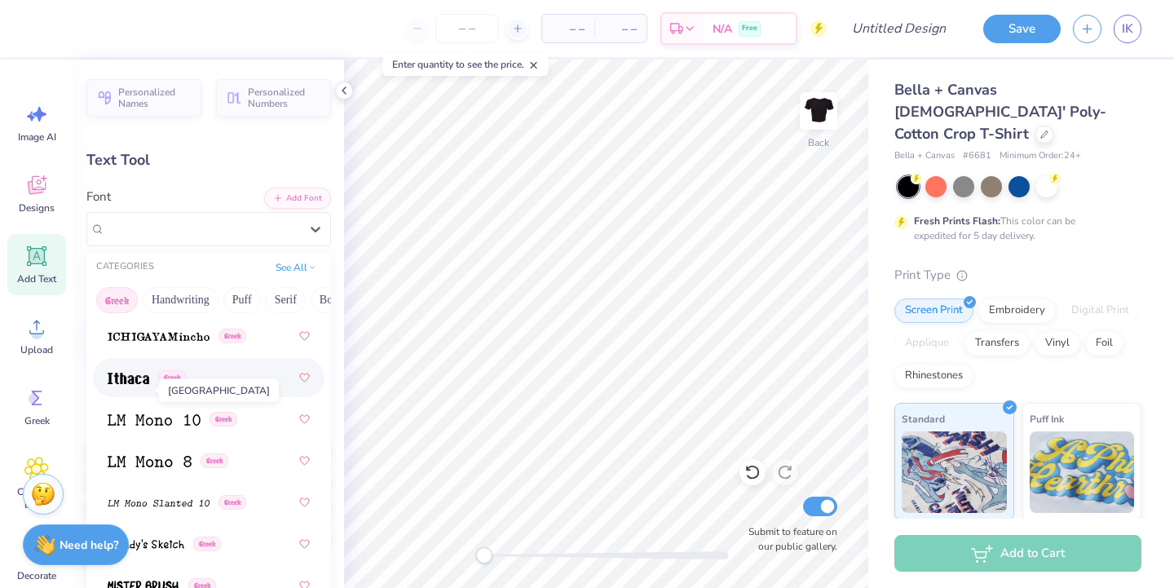
scroll to position [941, 0]
click at [120, 389] on div "Greek" at bounding box center [209, 378] width 202 height 29
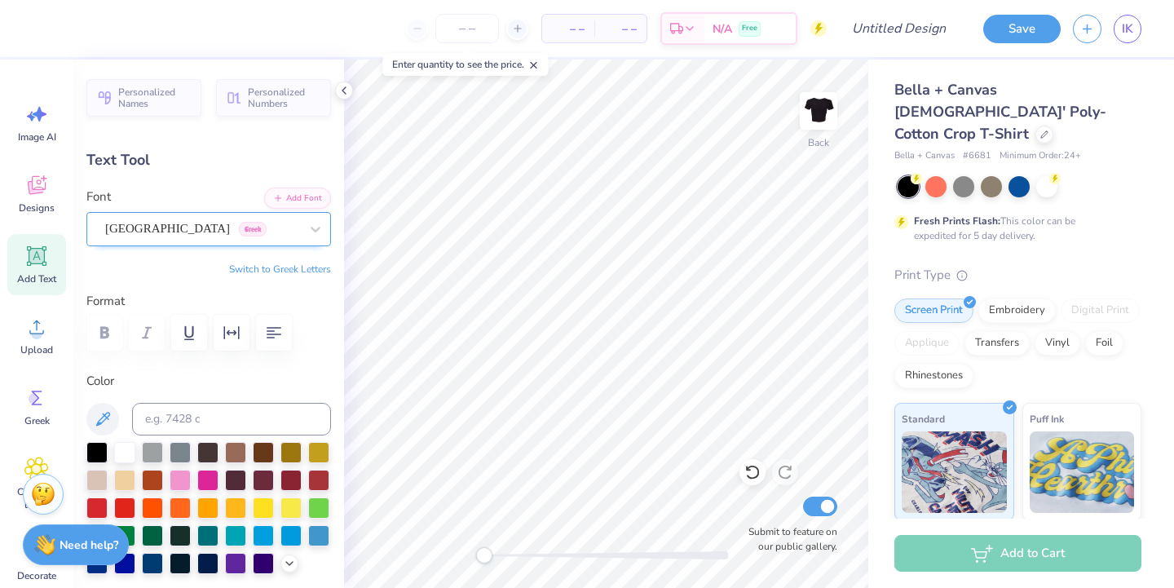
click at [142, 235] on div "Ithaca Greek" at bounding box center [202, 228] width 197 height 25
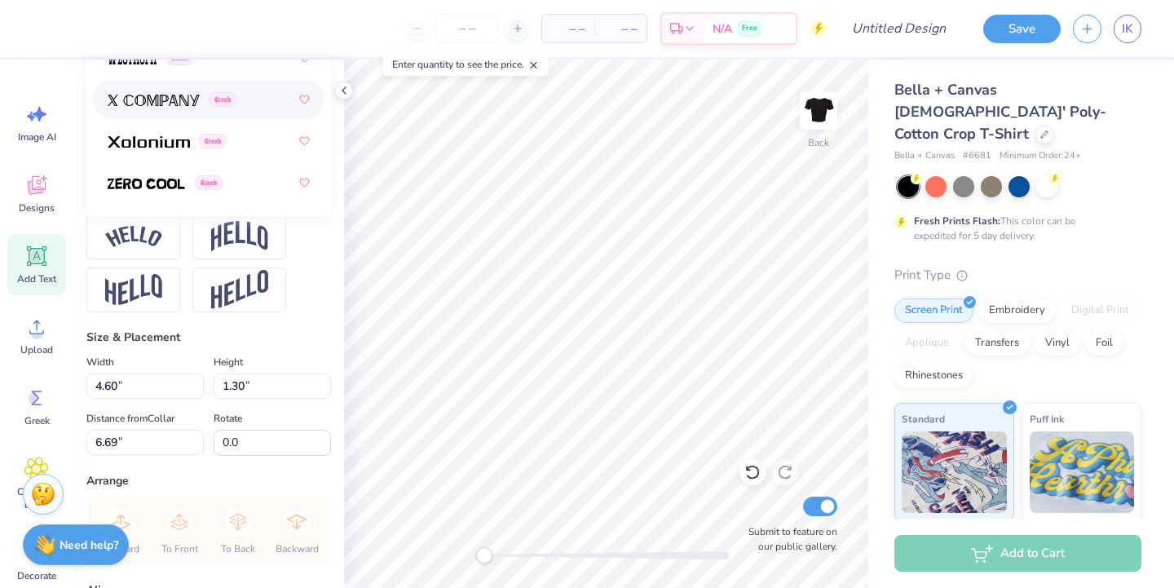
scroll to position [593, 0]
